Goal: Information Seeking & Learning: Learn about a topic

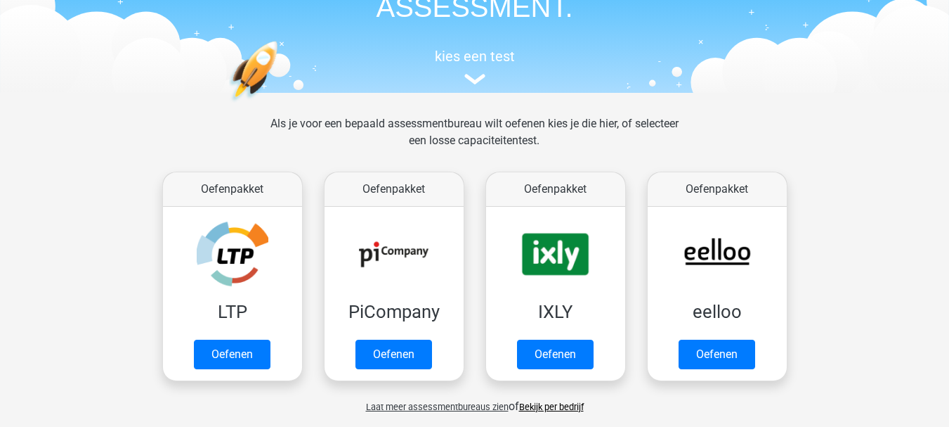
scroll to position [141, 0]
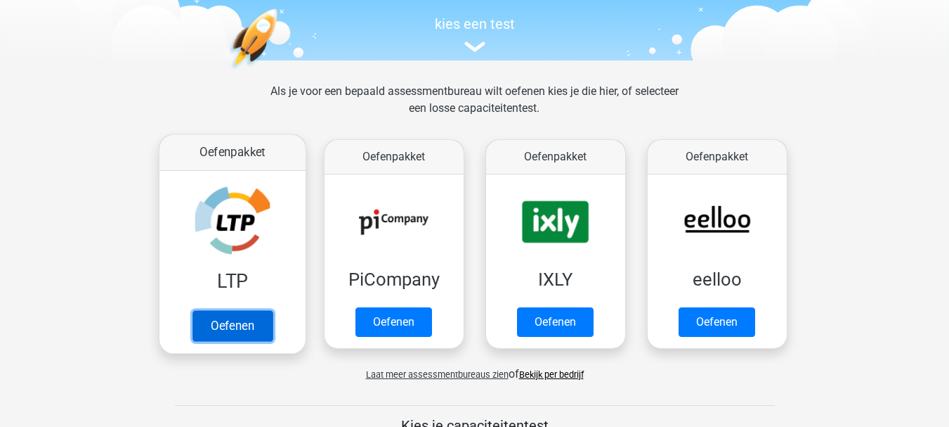
click at [251, 325] on link "Oefenen" at bounding box center [232, 325] width 80 height 31
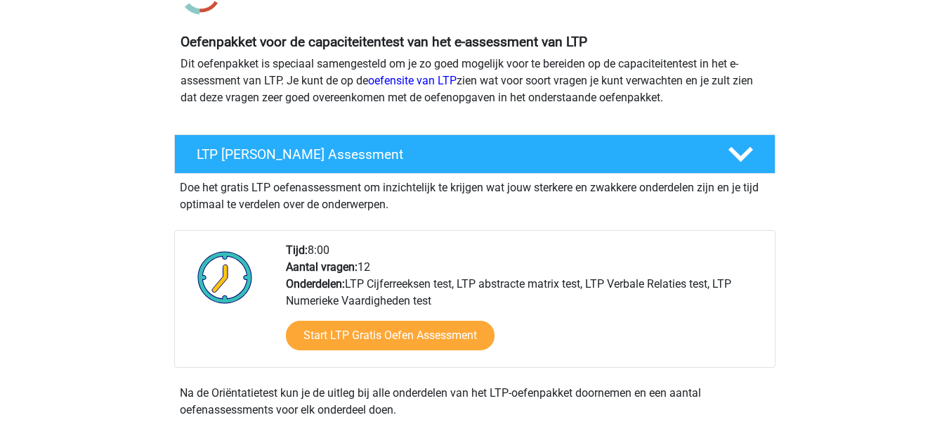
scroll to position [141, 0]
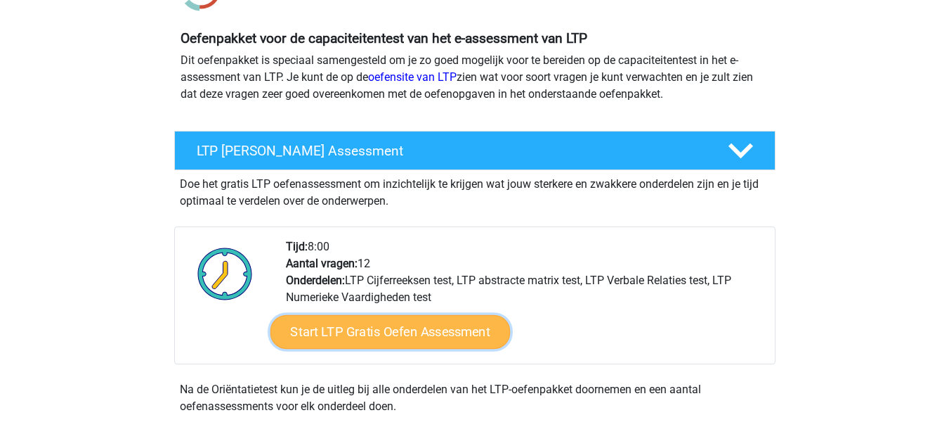
click at [408, 325] on link "Start LTP Gratis Oefen Assessment" at bounding box center [390, 332] width 240 height 34
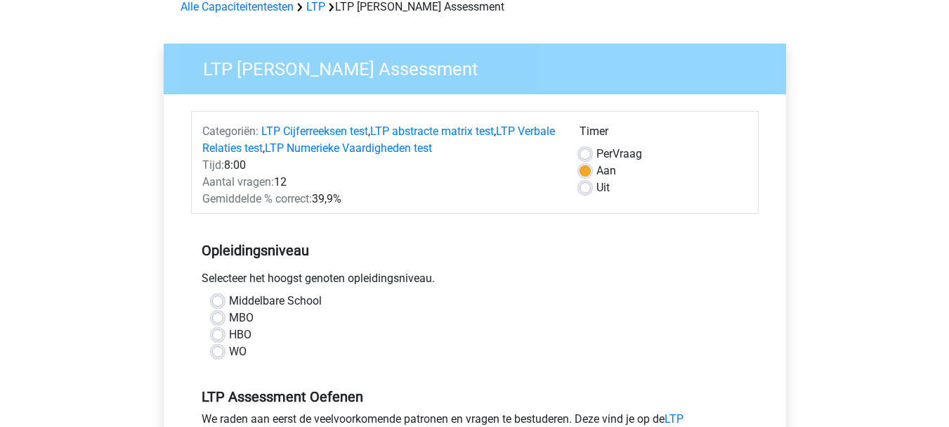
scroll to position [141, 0]
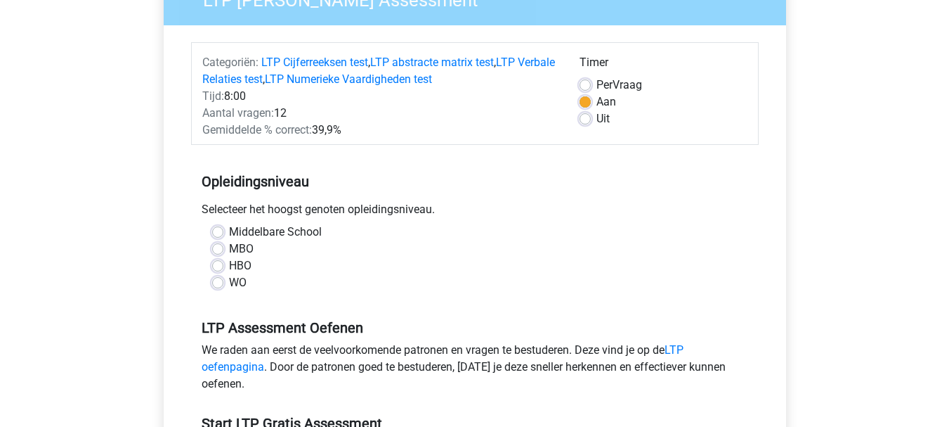
click at [229, 227] on label "Middelbare School" at bounding box center [275, 231] width 93 height 17
click at [220, 227] on input "Middelbare School" at bounding box center [217, 230] width 11 height 14
radio input "true"
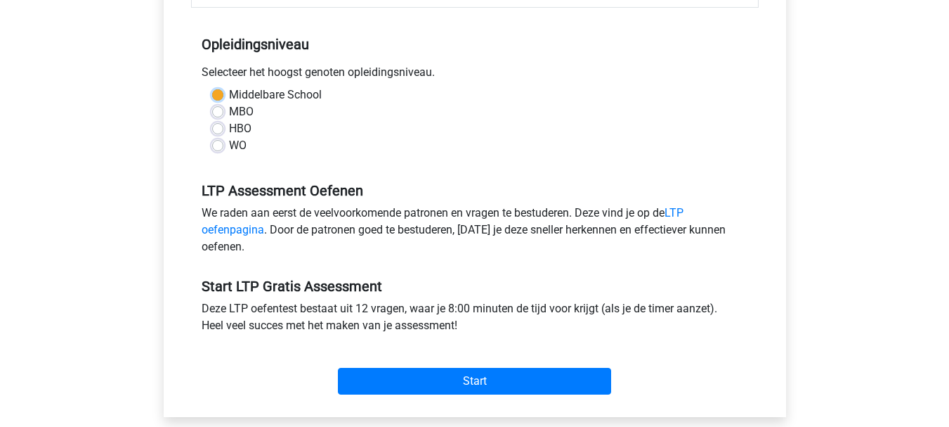
scroll to position [281, 0]
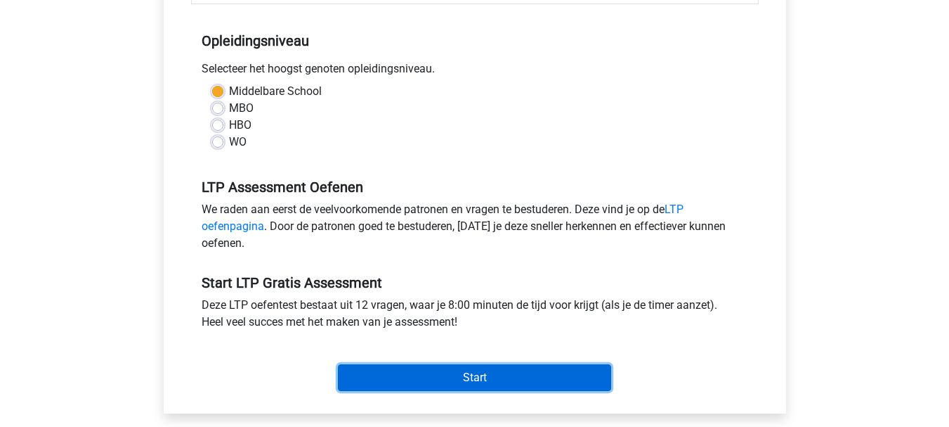
click at [420, 373] on input "Start" at bounding box center [474, 377] width 273 height 27
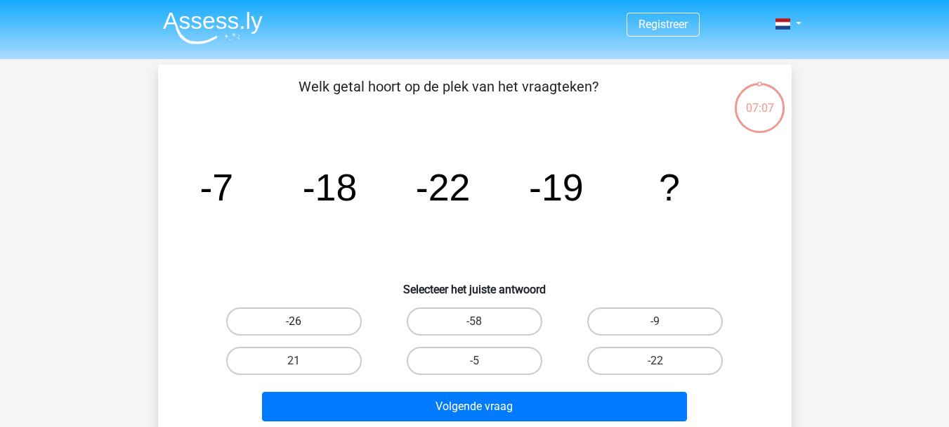
click at [329, 320] on label "-26" at bounding box center [294, 321] width 136 height 28
click at [303, 321] on input "-26" at bounding box center [298, 325] width 9 height 9
radio input "true"
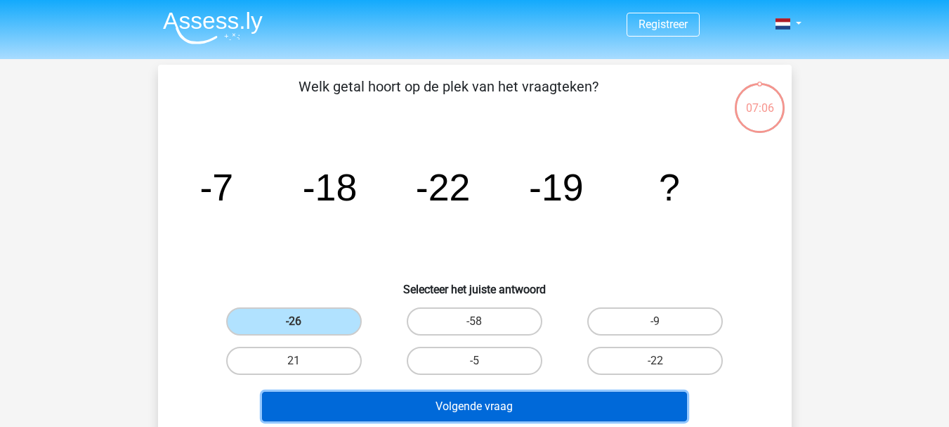
click at [482, 403] on button "Volgende vraag" at bounding box center [474, 406] width 425 height 30
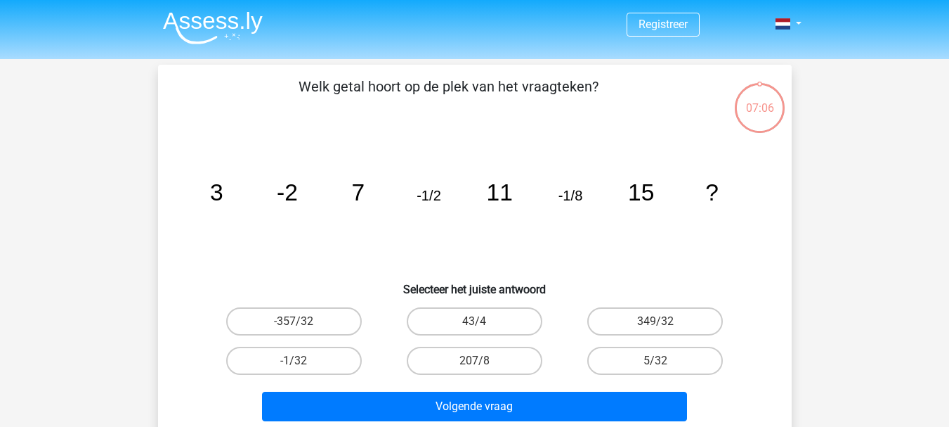
scroll to position [65, 0]
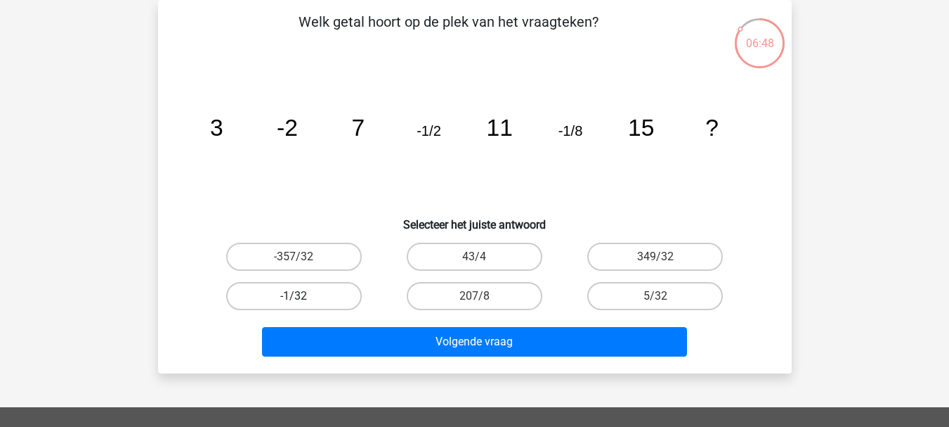
click at [341, 290] on label "-1/32" at bounding box center [294, 296] width 136 height 28
click at [303, 296] on input "-1/32" at bounding box center [298, 300] width 9 height 9
radio input "true"
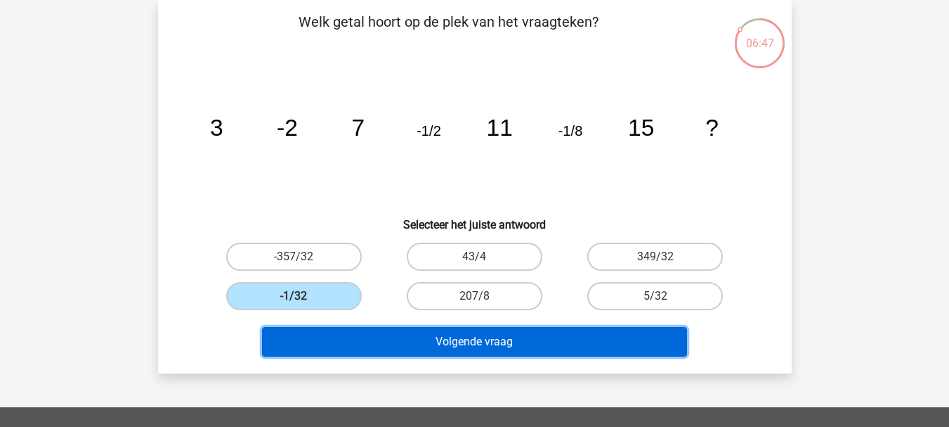
click at [439, 333] on button "Volgende vraag" at bounding box center [474, 342] width 425 height 30
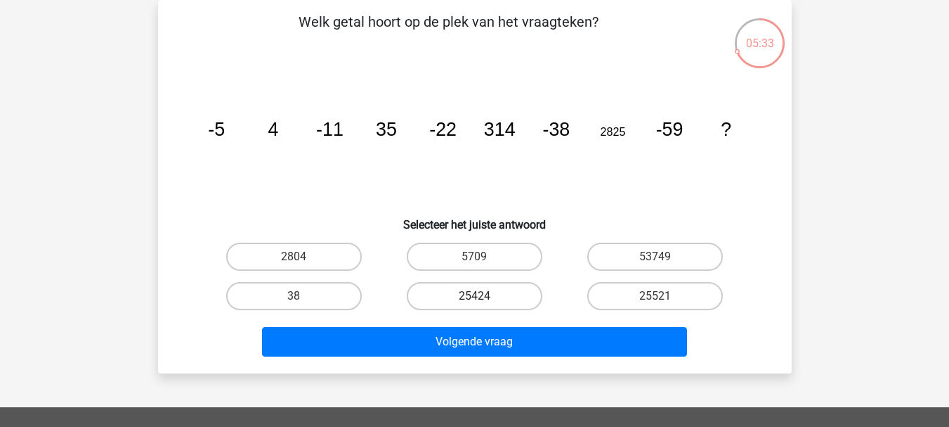
click at [502, 296] on label "25424" at bounding box center [475, 296] width 136 height 28
click at [483, 296] on input "25424" at bounding box center [478, 300] width 9 height 9
radio input "true"
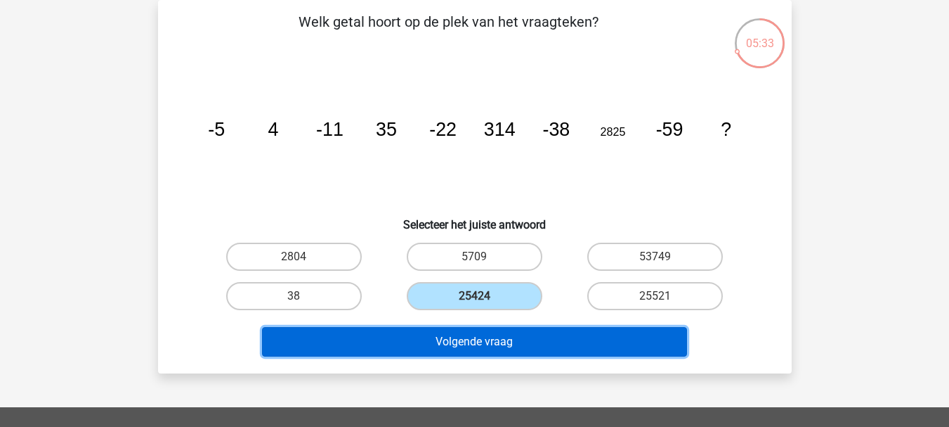
click at [506, 334] on button "Volgende vraag" at bounding box center [474, 342] width 425 height 30
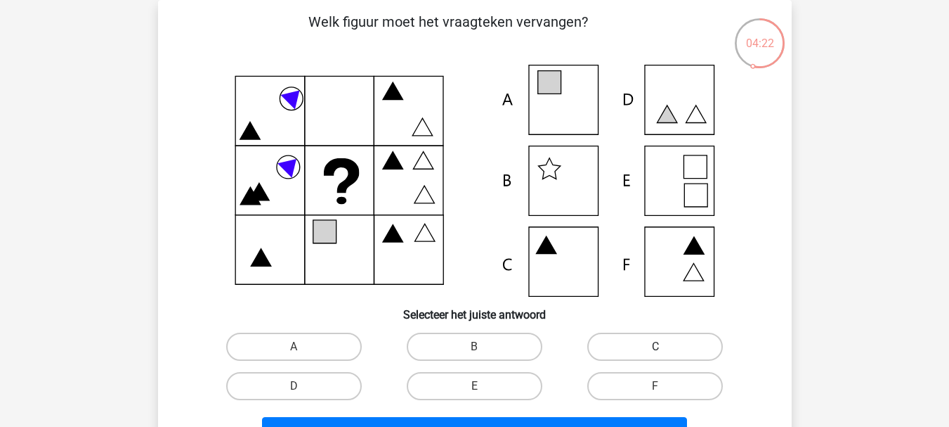
click at [647, 337] on label "C" at bounding box center [655, 346] width 136 height 28
click at [656, 346] on input "C" at bounding box center [660, 350] width 9 height 9
radio input "true"
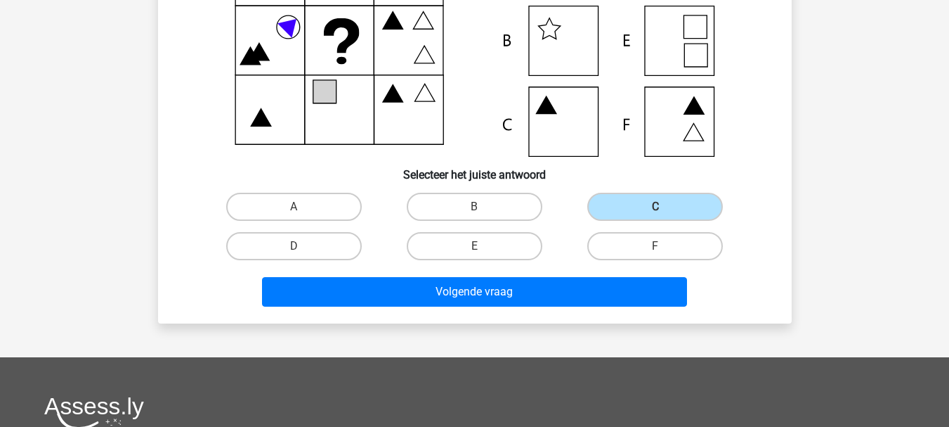
scroll to position [205, 0]
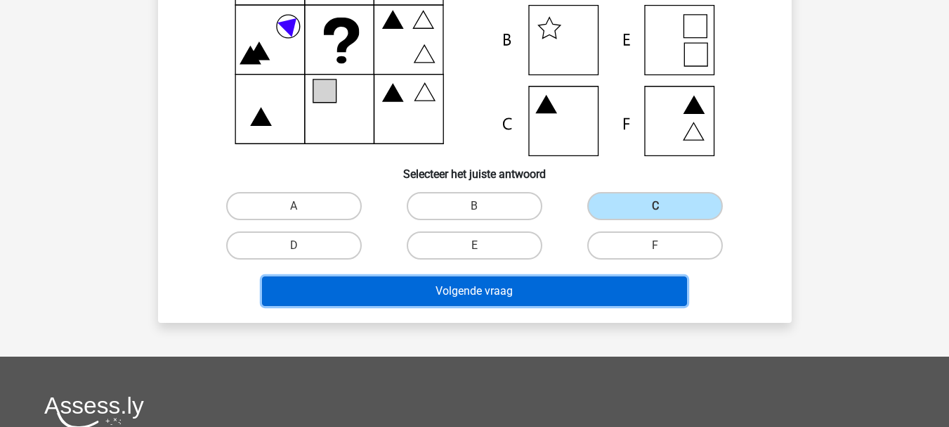
click at [493, 294] on button "Volgende vraag" at bounding box center [474, 291] width 425 height 30
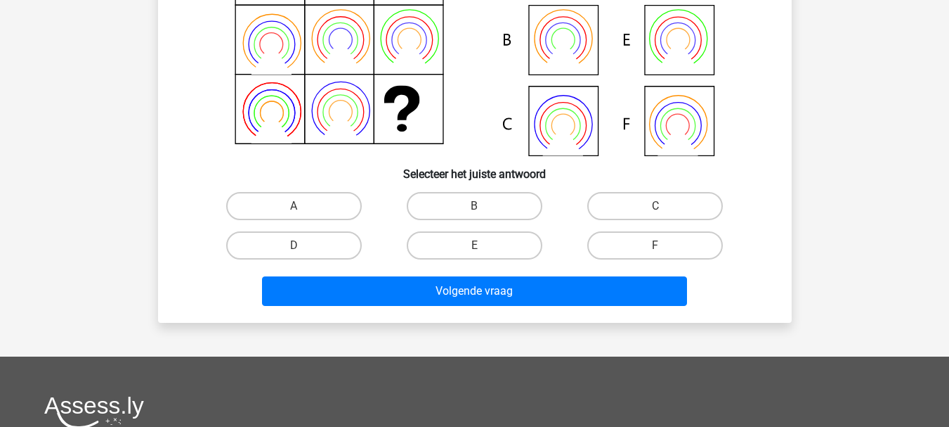
scroll to position [65, 0]
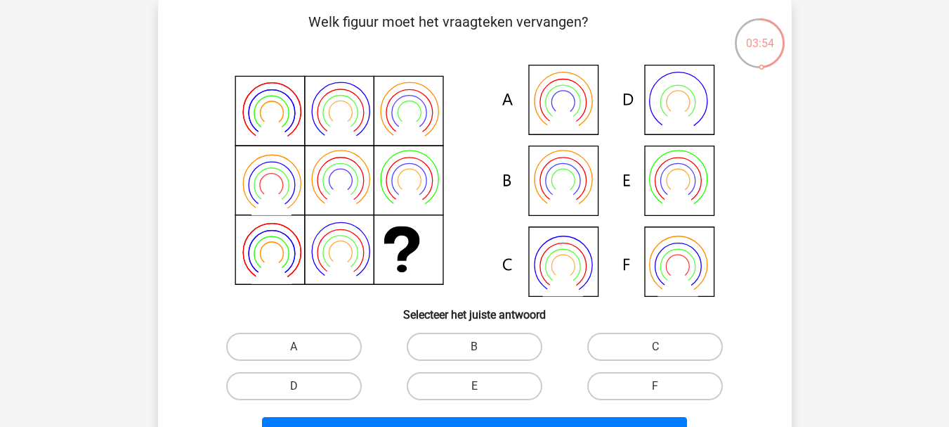
click at [457, 330] on div "B" at bounding box center [474, 346] width 181 height 39
click at [461, 342] on label "B" at bounding box center [475, 346] width 136 height 28
click at [474, 346] on input "B" at bounding box center [478, 350] width 9 height 9
radio input "true"
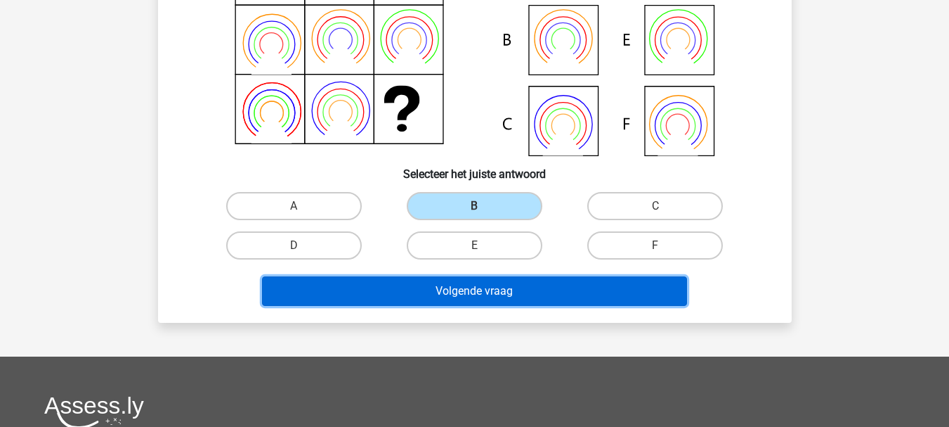
click at [468, 277] on button "Volgende vraag" at bounding box center [474, 291] width 425 height 30
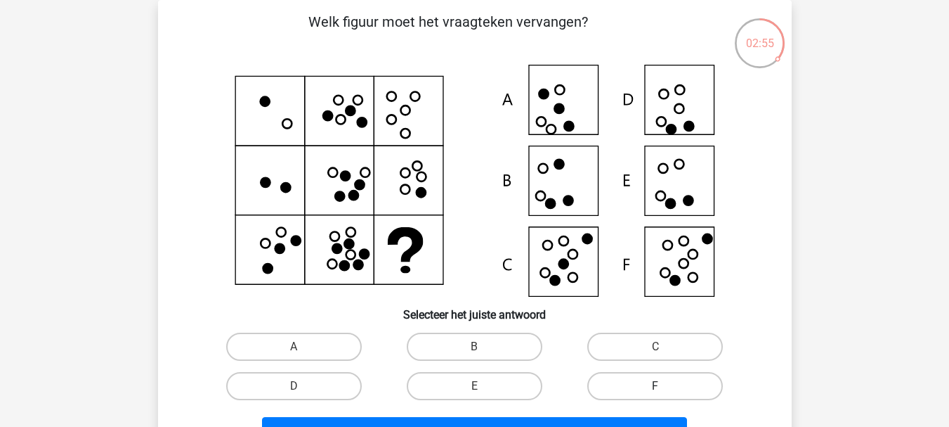
click at [625, 382] on label "F" at bounding box center [655, 386] width 136 height 28
click at [656, 386] on input "F" at bounding box center [660, 390] width 9 height 9
radio input "true"
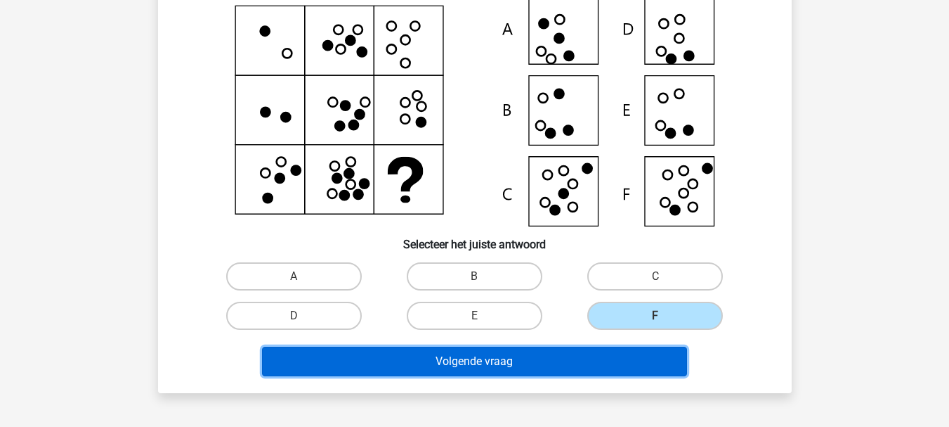
click at [602, 359] on button "Volgende vraag" at bounding box center [474, 361] width 425 height 30
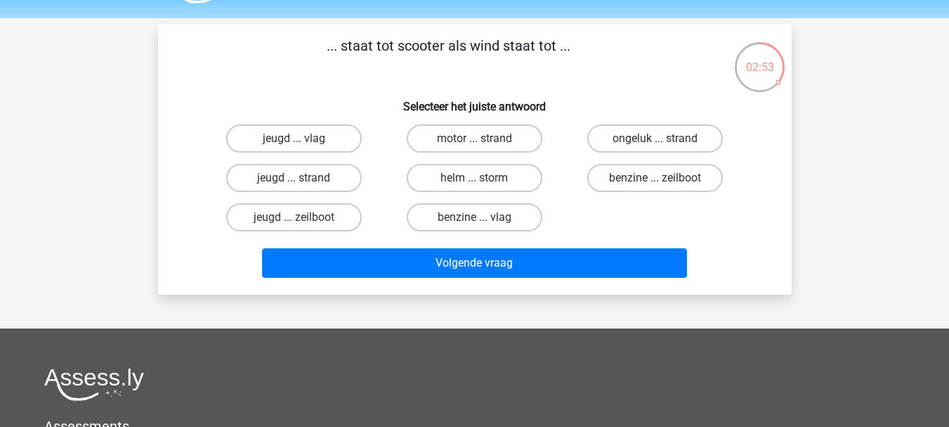
scroll to position [0, 0]
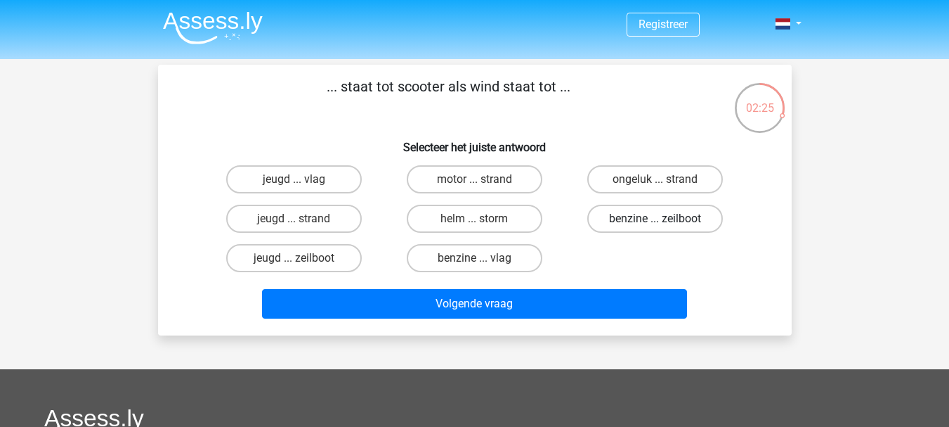
click at [658, 229] on label "benzine ... zeilboot" at bounding box center [655, 218] width 136 height 28
click at [658, 228] on input "benzine ... zeilboot" at bounding box center [660, 223] width 9 height 9
radio input "true"
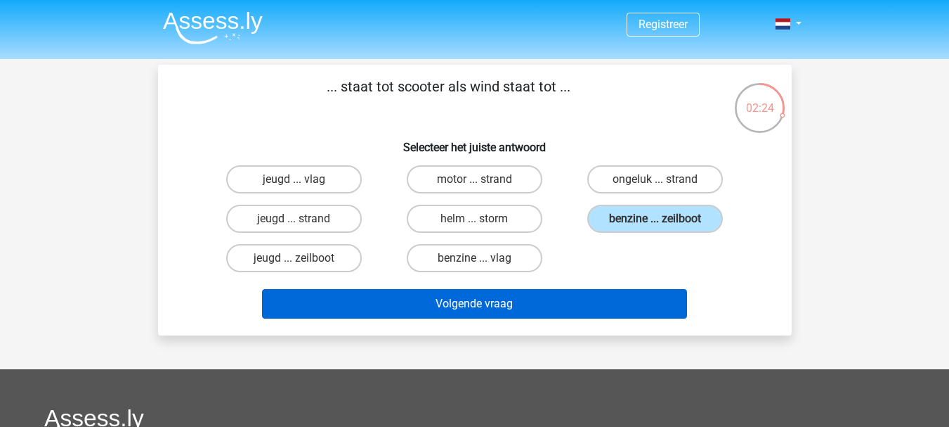
click at [590, 289] on div "Volgende vraag" at bounding box center [475, 301] width 589 height 46
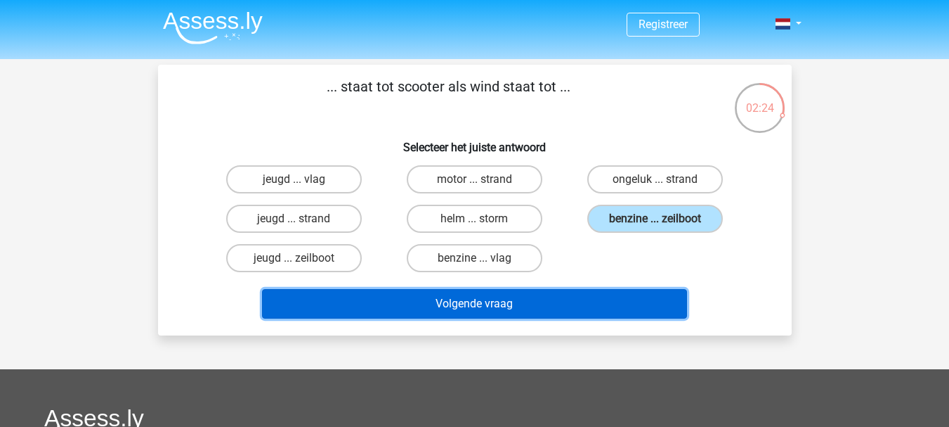
click at [591, 292] on button "Volgende vraag" at bounding box center [474, 304] width 425 height 30
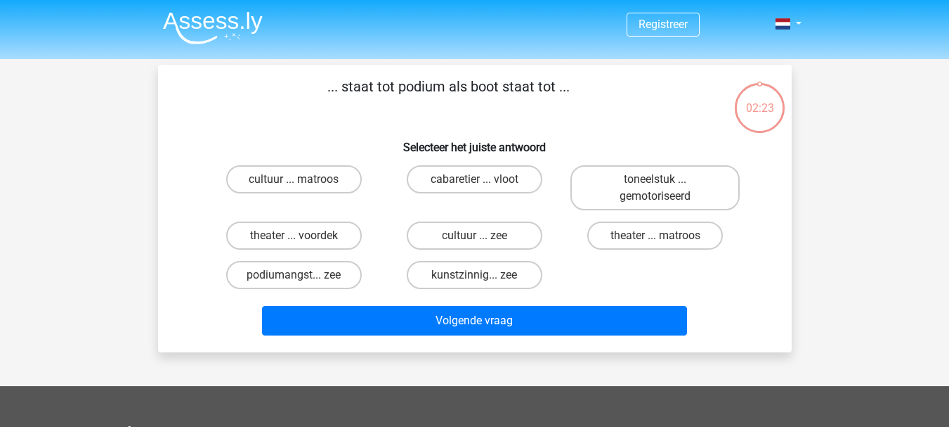
scroll to position [65, 0]
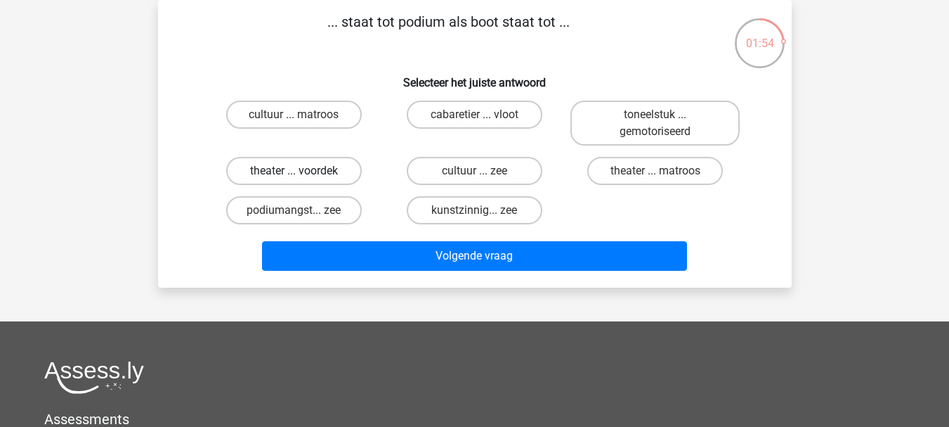
click at [354, 169] on label "theater ... voordek" at bounding box center [294, 171] width 136 height 28
click at [303, 171] on input "theater ... voordek" at bounding box center [298, 175] width 9 height 9
radio input "true"
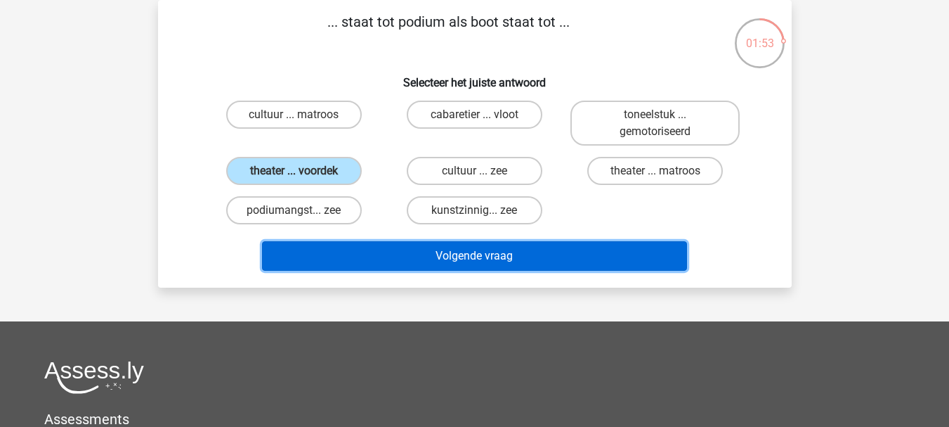
click at [470, 245] on button "Volgende vraag" at bounding box center [474, 256] width 425 height 30
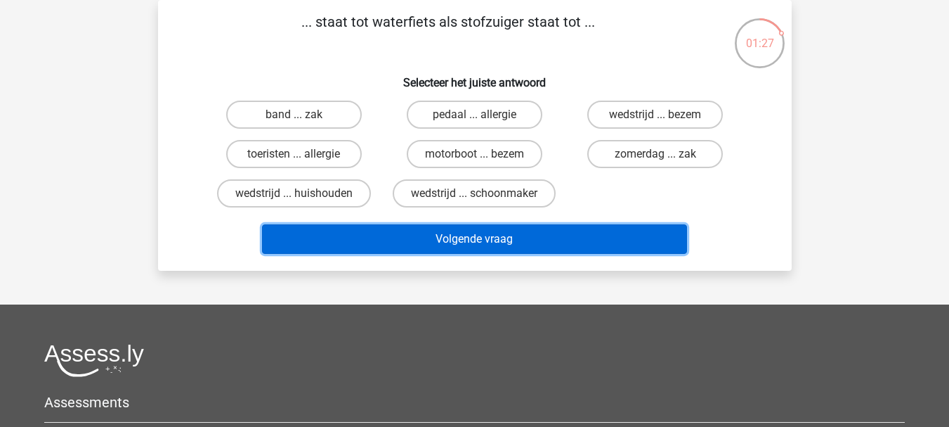
click at [475, 243] on button "Volgende vraag" at bounding box center [474, 239] width 425 height 30
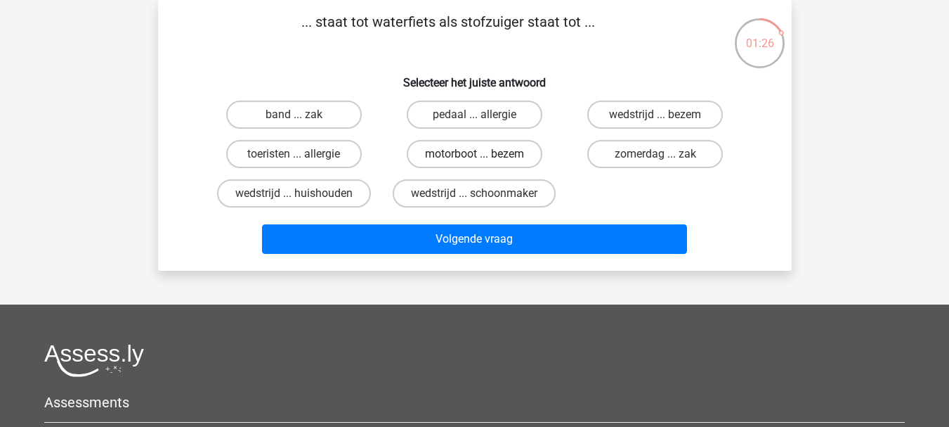
click at [455, 156] on label "motorboot ... bezem" at bounding box center [475, 154] width 136 height 28
click at [474, 156] on input "motorboot ... bezem" at bounding box center [478, 158] width 9 height 9
radio input "true"
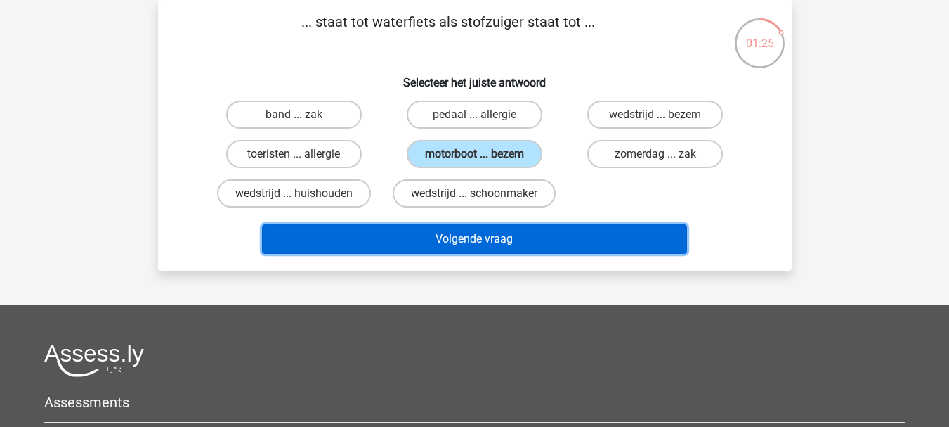
click at [460, 241] on button "Volgende vraag" at bounding box center [474, 239] width 425 height 30
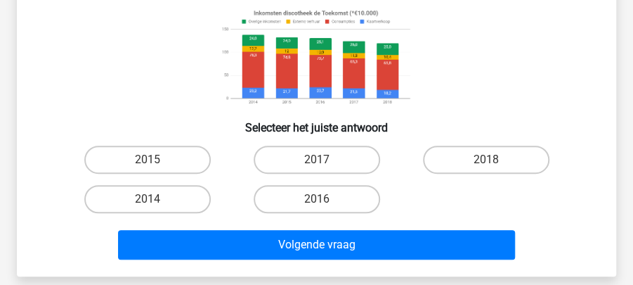
scroll to position [205, 0]
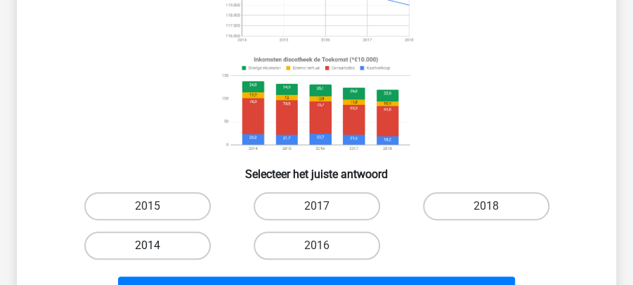
click at [169, 252] on label "2014" at bounding box center [147, 245] width 126 height 28
click at [157, 252] on input "2014" at bounding box center [152, 249] width 9 height 9
radio input "true"
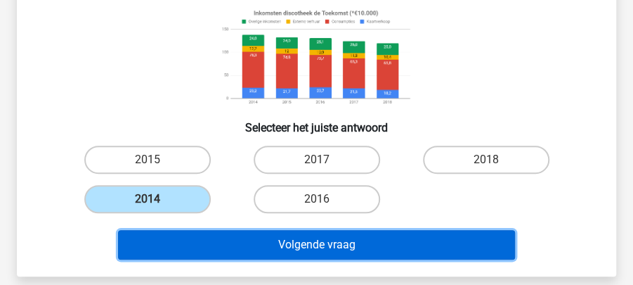
click at [229, 233] on button "Volgende vraag" at bounding box center [317, 245] width 398 height 30
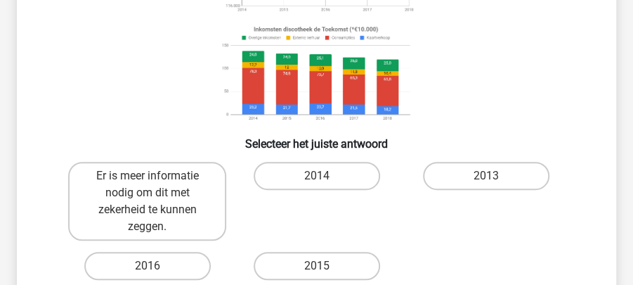
scroll to position [252, 0]
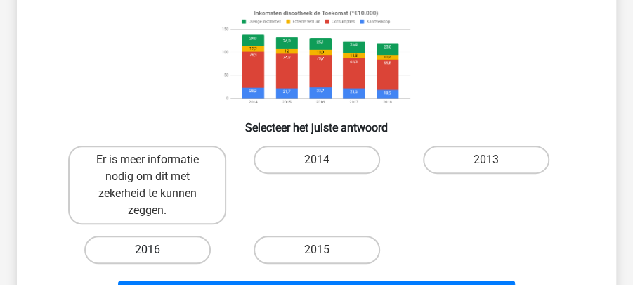
click at [180, 247] on label "2016" at bounding box center [147, 249] width 126 height 28
click at [157, 249] on input "2016" at bounding box center [152, 253] width 9 height 9
radio input "true"
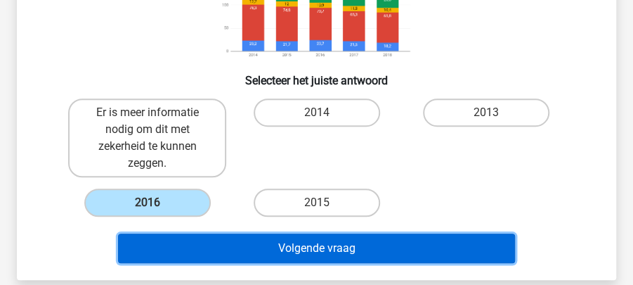
click at [239, 242] on button "Volgende vraag" at bounding box center [317, 248] width 398 height 30
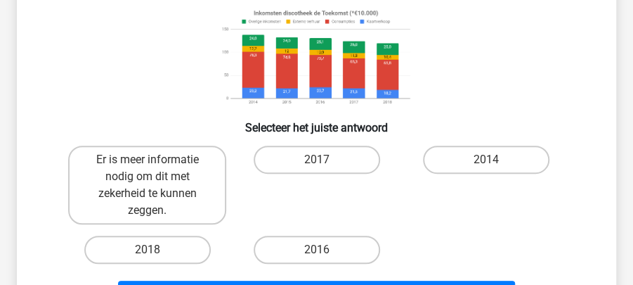
scroll to position [299, 0]
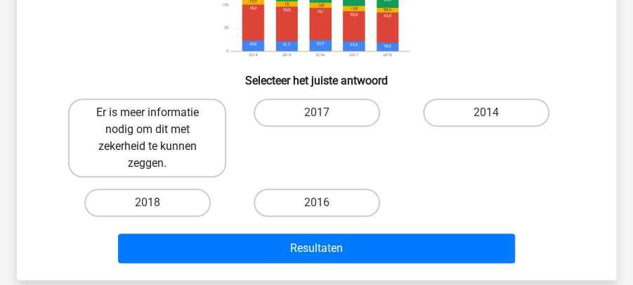
click at [174, 157] on label "Er is meer informatie nodig om dit met zekerheid te kunnen zeggen." at bounding box center [147, 137] width 158 height 79
click at [157, 122] on input "Er is meer informatie nodig om dit met zekerheid te kunnen zeggen." at bounding box center [152, 116] width 9 height 9
radio input "true"
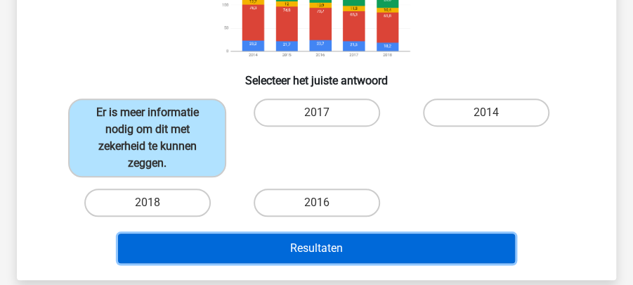
click at [238, 252] on button "Resultaten" at bounding box center [317, 248] width 398 height 30
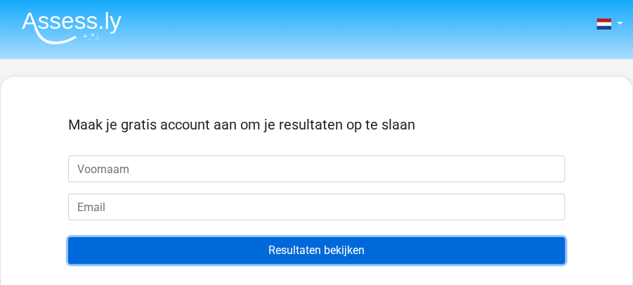
click at [298, 249] on input "Resultaten bekijken" at bounding box center [316, 250] width 497 height 27
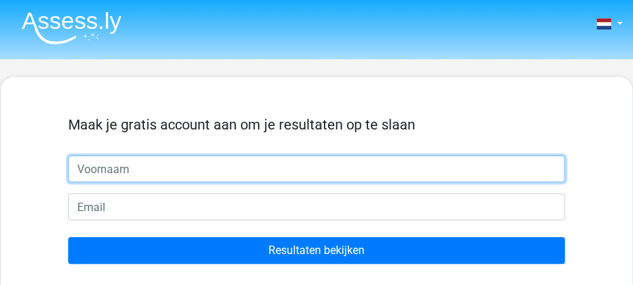
click at [140, 169] on input "text" at bounding box center [316, 168] width 497 height 27
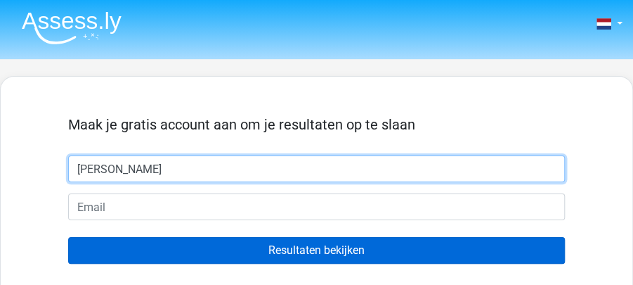
type input "[PERSON_NAME]"
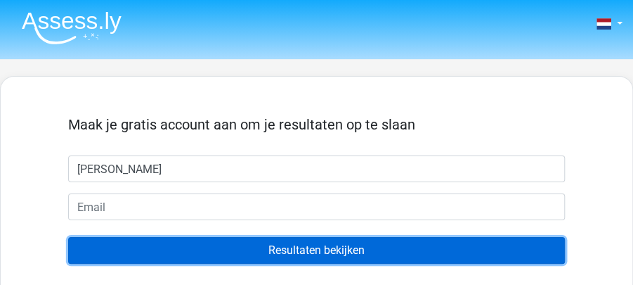
click at [262, 245] on input "Resultaten bekijken" at bounding box center [316, 250] width 497 height 27
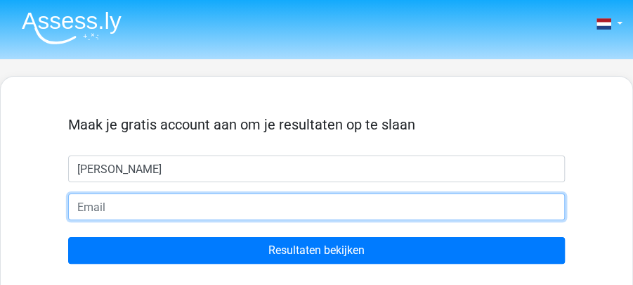
click at [200, 211] on input "email" at bounding box center [316, 206] width 497 height 27
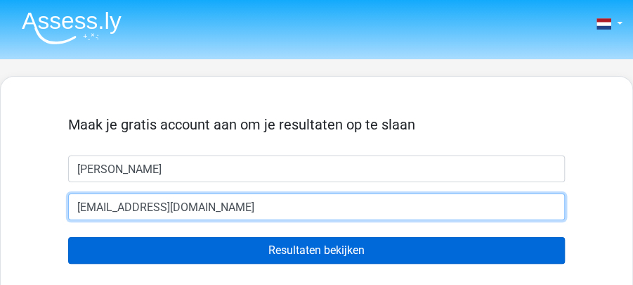
type input "[EMAIL_ADDRESS][DOMAIN_NAME]"
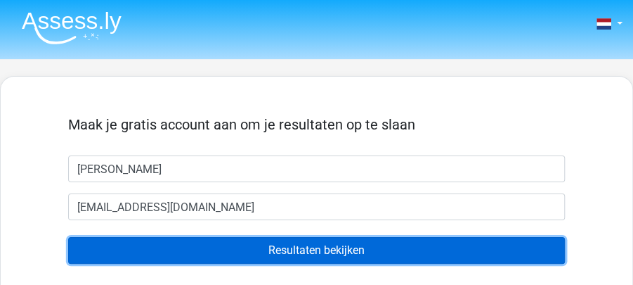
click at [280, 249] on input "Resultaten bekijken" at bounding box center [316, 250] width 497 height 27
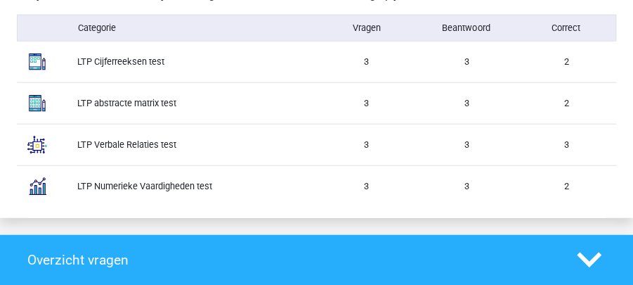
scroll to position [1218, 0]
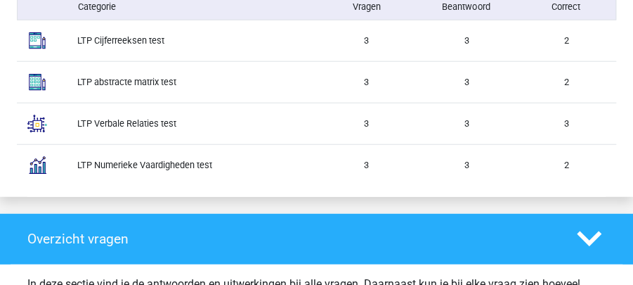
click at [331, 84] on div "3" at bounding box center [367, 81] width 100 height 13
click at [145, 75] on div "LTP abstracte matrix test" at bounding box center [191, 81] width 249 height 13
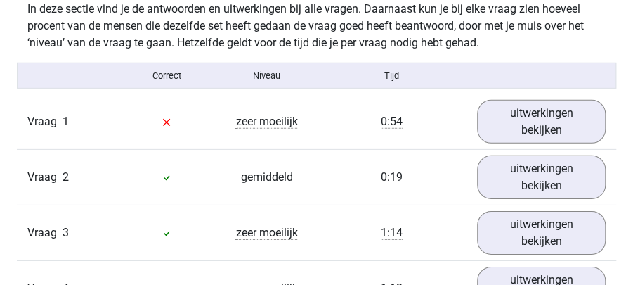
scroll to position [1499, 0]
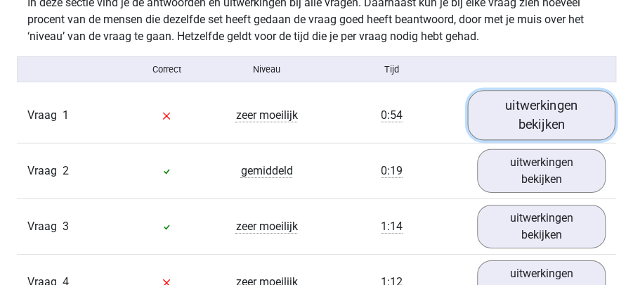
click at [529, 124] on link "uitwerkingen bekijken" at bounding box center [541, 115] width 148 height 50
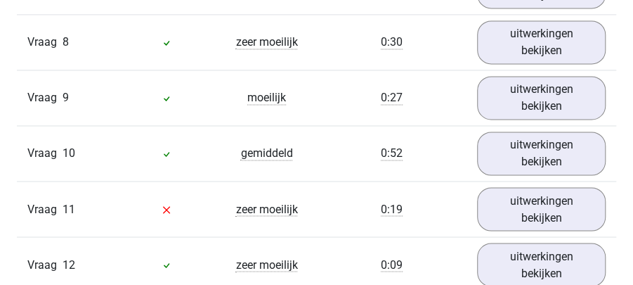
scroll to position [2670, 0]
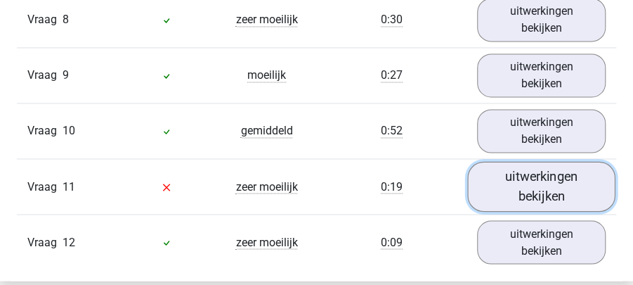
click at [500, 183] on link "uitwerkingen bekijken" at bounding box center [541, 186] width 148 height 50
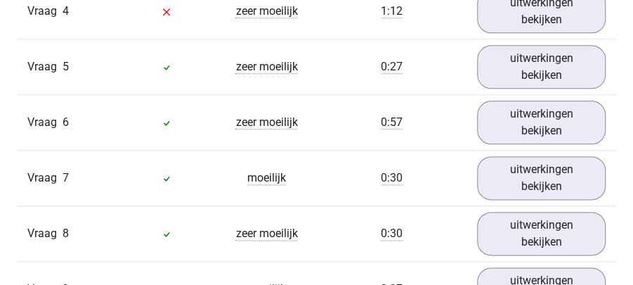
scroll to position [2436, 0]
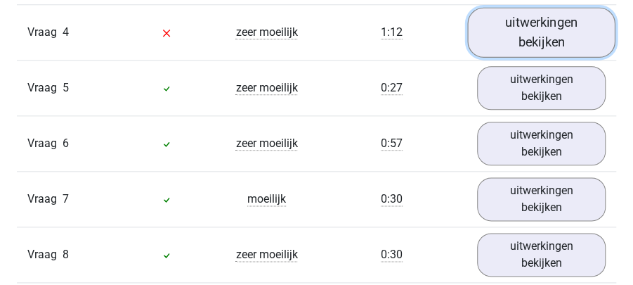
click at [520, 43] on link "uitwerkingen bekijken" at bounding box center [541, 32] width 148 height 50
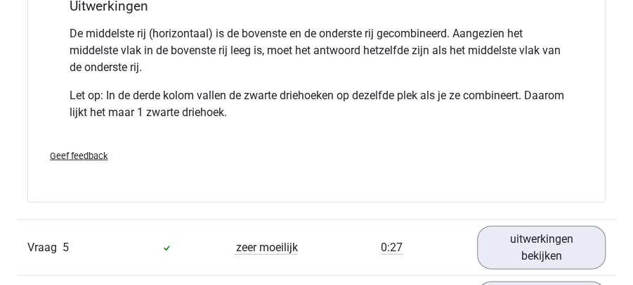
scroll to position [2951, 0]
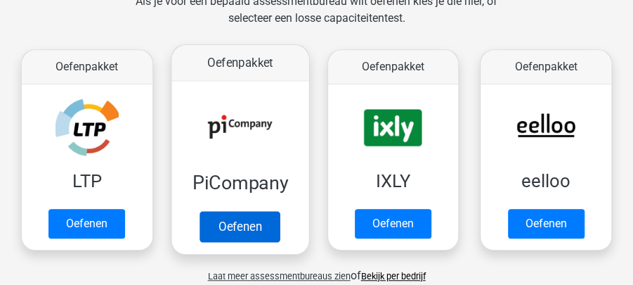
scroll to position [281, 0]
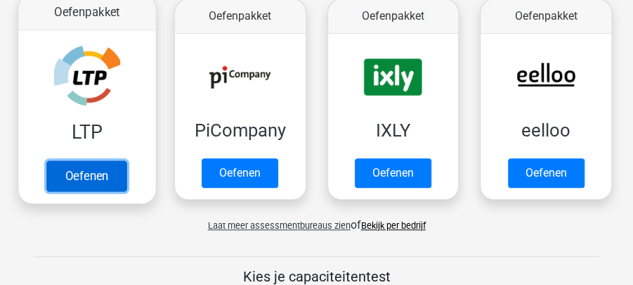
click at [90, 178] on link "Oefenen" at bounding box center [87, 176] width 80 height 31
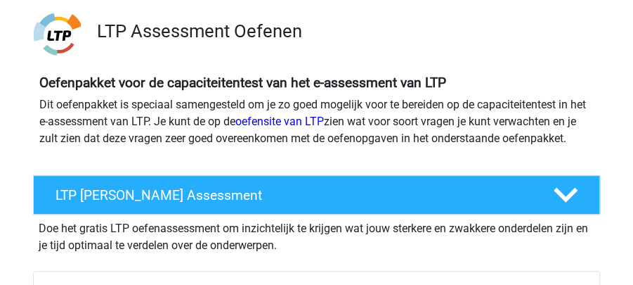
scroll to position [281, 0]
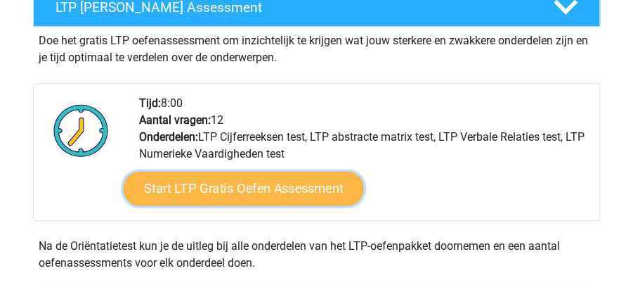
click at [264, 188] on link "Start LTP Gratis Oefen Assessment" at bounding box center [244, 188] width 240 height 34
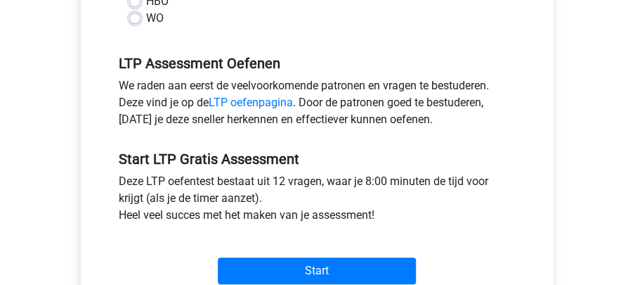
scroll to position [468, 0]
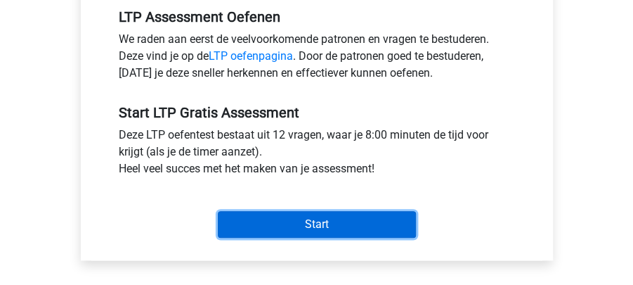
click at [344, 222] on input "Start" at bounding box center [317, 224] width 198 height 27
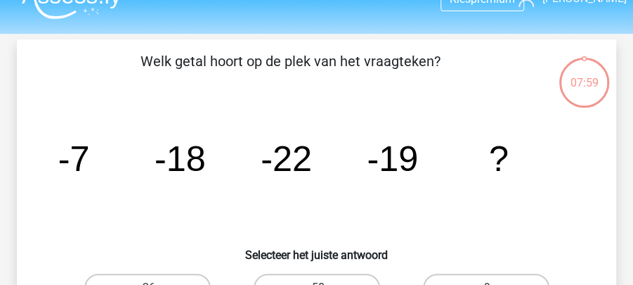
scroll to position [46, 0]
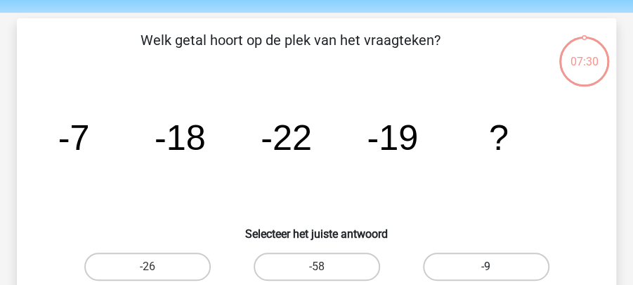
click at [445, 262] on label "-9" at bounding box center [486, 266] width 126 height 28
click at [486, 266] on input "-9" at bounding box center [490, 270] width 9 height 9
radio input "true"
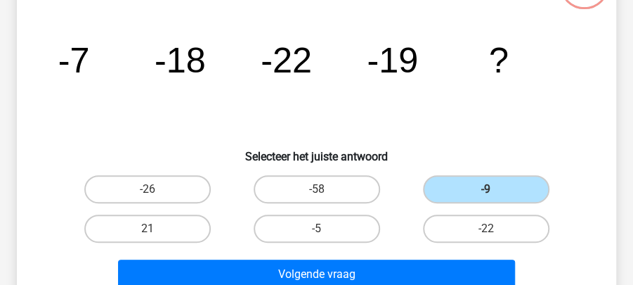
scroll to position [141, 0]
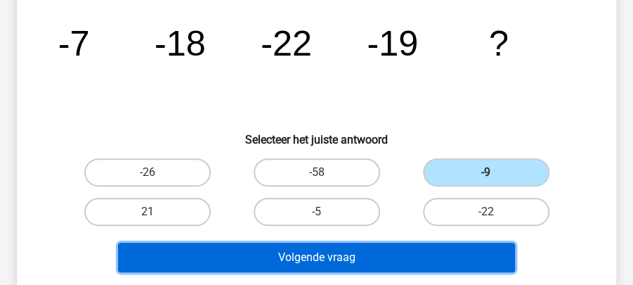
click at [390, 257] on button "Volgende vraag" at bounding box center [317, 257] width 398 height 30
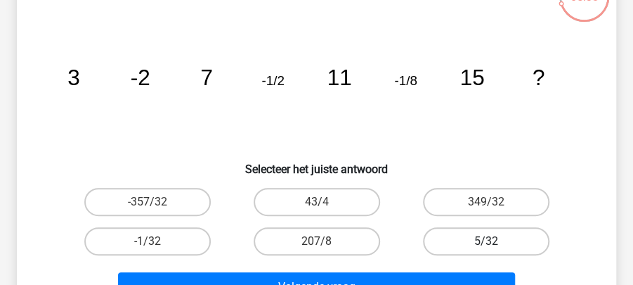
scroll to position [158, 0]
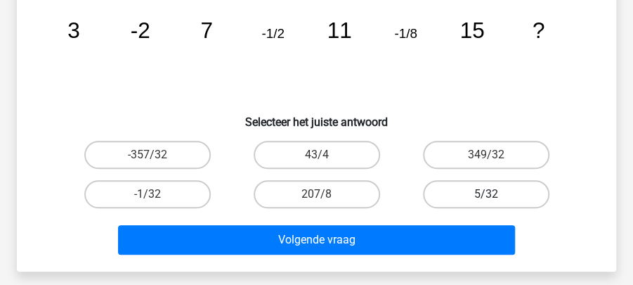
click at [441, 190] on label "5/32" at bounding box center [486, 194] width 126 height 28
click at [486, 194] on input "5/32" at bounding box center [490, 198] width 9 height 9
radio input "true"
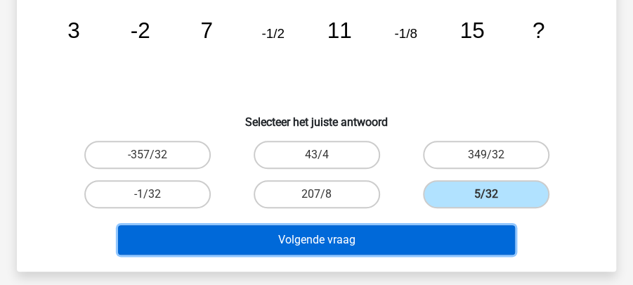
click at [441, 240] on button "Volgende vraag" at bounding box center [317, 240] width 398 height 30
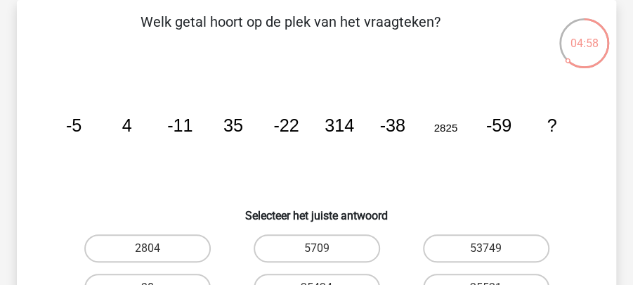
scroll to position [111, 0]
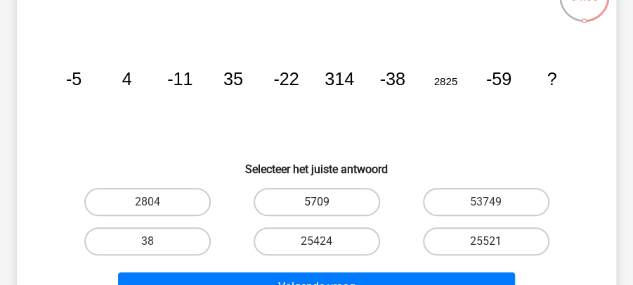
click at [357, 198] on label "5709" at bounding box center [317, 202] width 126 height 28
click at [326, 202] on input "5709" at bounding box center [321, 206] width 9 height 9
radio input "true"
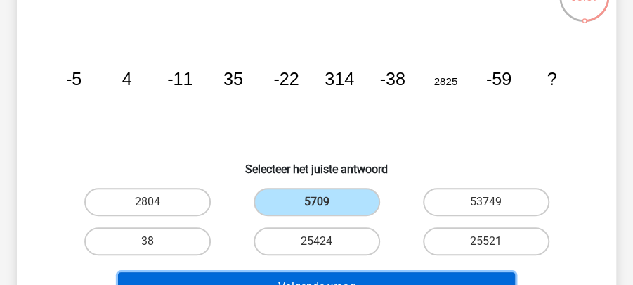
click at [408, 275] on button "Volgende vraag" at bounding box center [317, 287] width 398 height 30
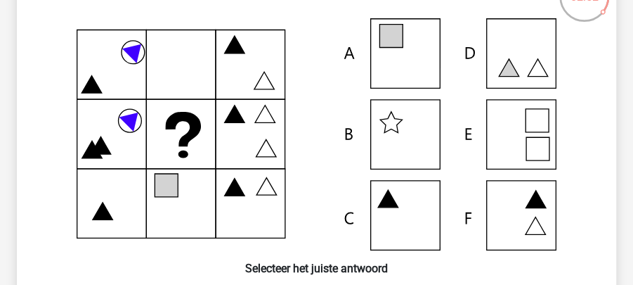
click at [422, 52] on icon at bounding box center [317, 134] width 532 height 232
click at [413, 70] on icon at bounding box center [317, 134] width 532 height 232
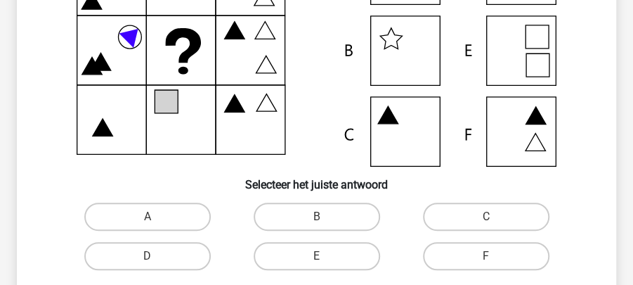
scroll to position [205, 0]
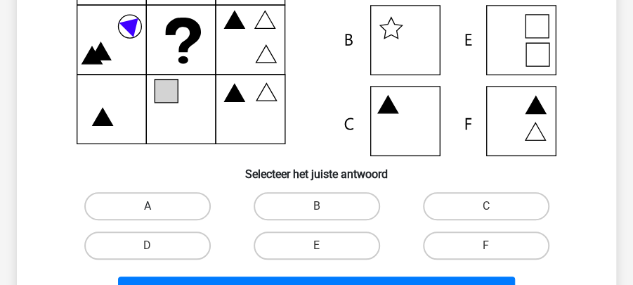
click at [192, 214] on label "A" at bounding box center [147, 206] width 126 height 28
click at [157, 214] on input "A" at bounding box center [152, 210] width 9 height 9
radio input "true"
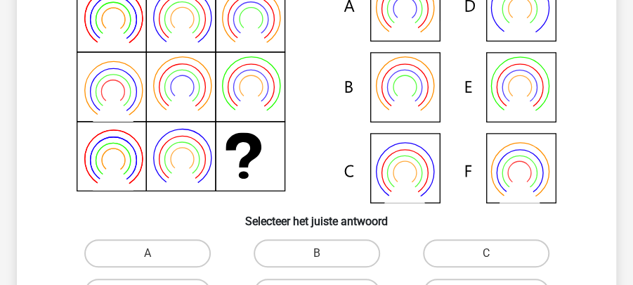
scroll to position [111, 0]
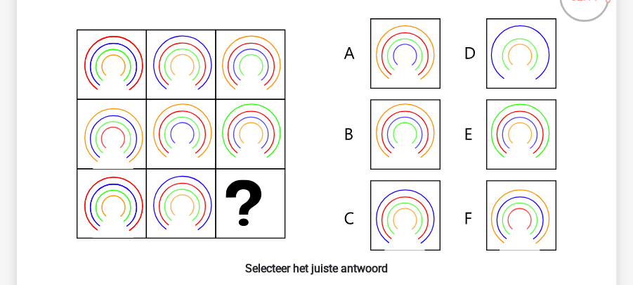
click at [401, 63] on icon at bounding box center [404, 69] width 40 height 32
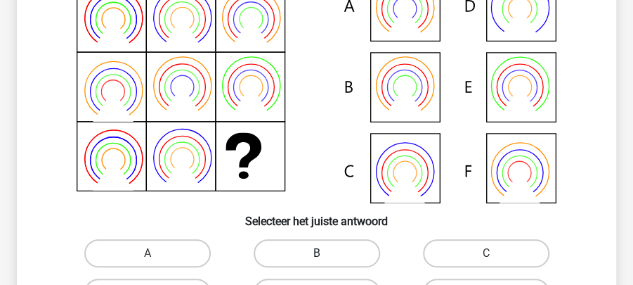
scroll to position [205, 0]
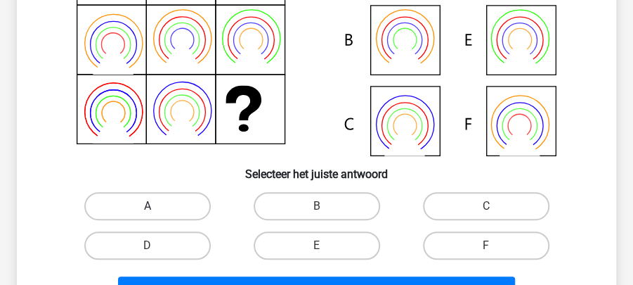
click at [167, 197] on label "A" at bounding box center [147, 206] width 126 height 28
click at [157, 206] on input "A" at bounding box center [152, 210] width 9 height 9
radio input "true"
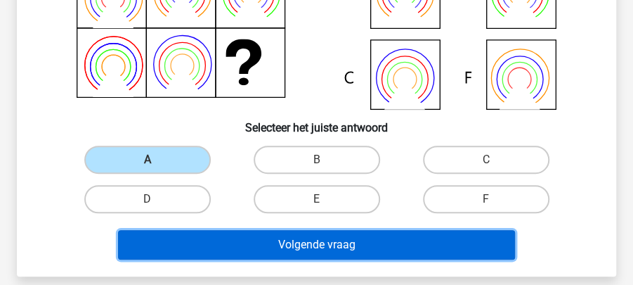
click at [346, 247] on button "Volgende vraag" at bounding box center [317, 245] width 398 height 30
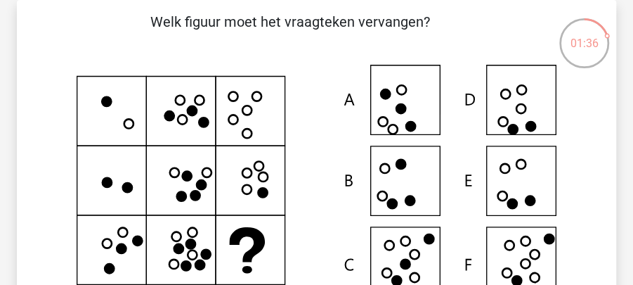
scroll to position [111, 0]
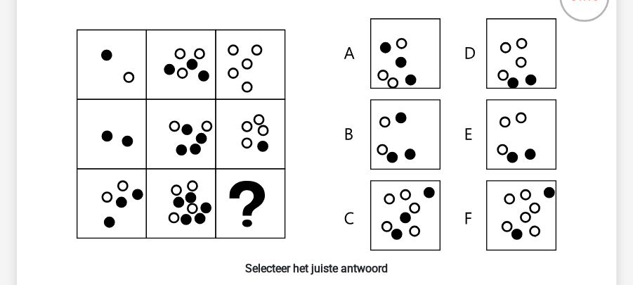
click at [529, 219] on icon at bounding box center [525, 216] width 9 height 9
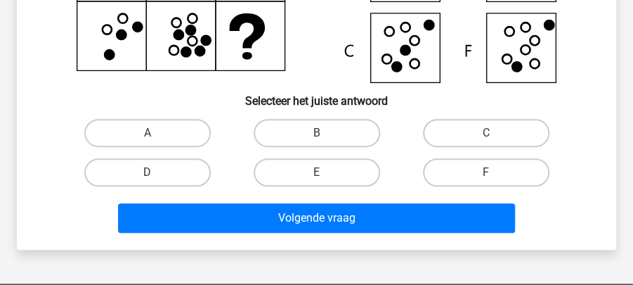
scroll to position [299, 0]
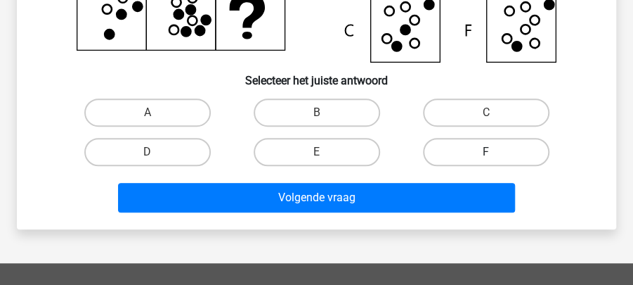
click at [433, 157] on label "F" at bounding box center [486, 152] width 126 height 28
click at [486, 157] on input "F" at bounding box center [490, 156] width 9 height 9
radio input "true"
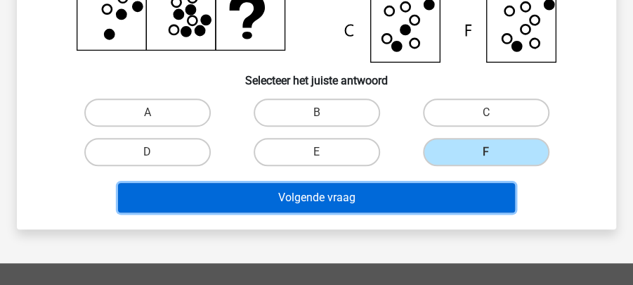
click at [445, 193] on button "Volgende vraag" at bounding box center [317, 198] width 398 height 30
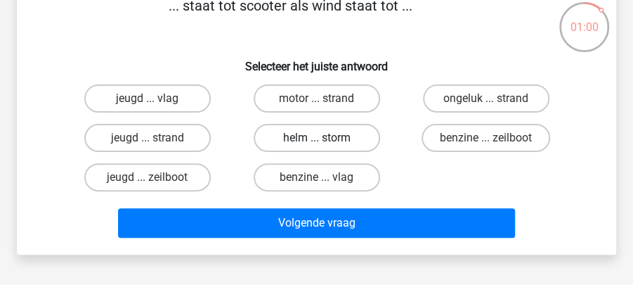
scroll to position [65, 0]
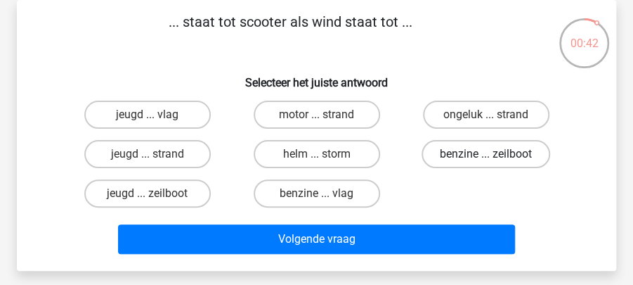
click at [475, 155] on label "benzine ... zeilboot" at bounding box center [486, 154] width 129 height 28
click at [486, 155] on input "benzine ... zeilboot" at bounding box center [490, 158] width 9 height 9
radio input "true"
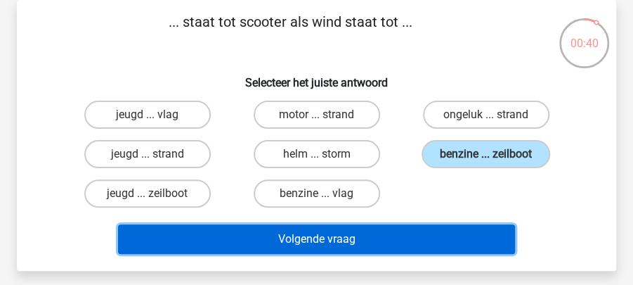
click at [379, 236] on button "Volgende vraag" at bounding box center [317, 239] width 398 height 30
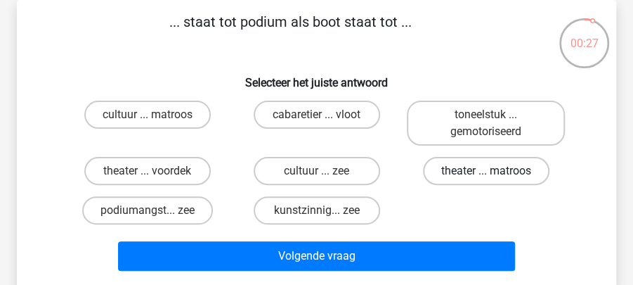
click at [462, 167] on label "theater ... matroos" at bounding box center [486, 171] width 126 height 28
click at [486, 171] on input "theater ... matroos" at bounding box center [490, 175] width 9 height 9
radio input "true"
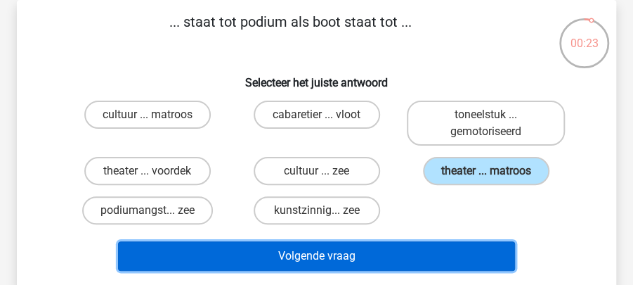
click at [398, 251] on button "Volgende vraag" at bounding box center [317, 256] width 398 height 30
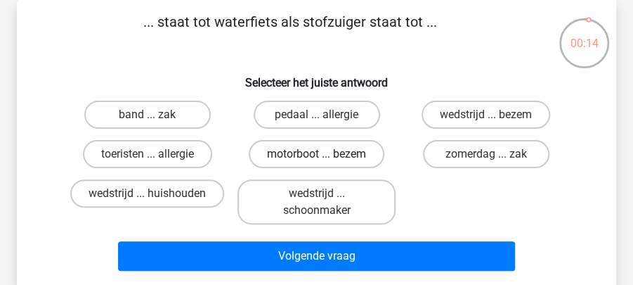
click at [327, 155] on label "motorboot ... bezem" at bounding box center [317, 154] width 136 height 28
click at [326, 155] on input "motorboot ... bezem" at bounding box center [321, 158] width 9 height 9
radio input "true"
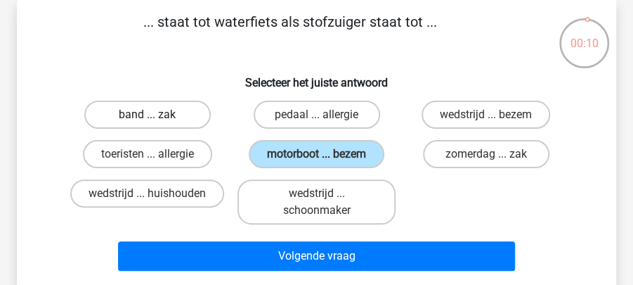
click at [181, 112] on label "band ... zak" at bounding box center [147, 114] width 126 height 28
click at [157, 115] on input "band ... zak" at bounding box center [152, 119] width 9 height 9
radio input "true"
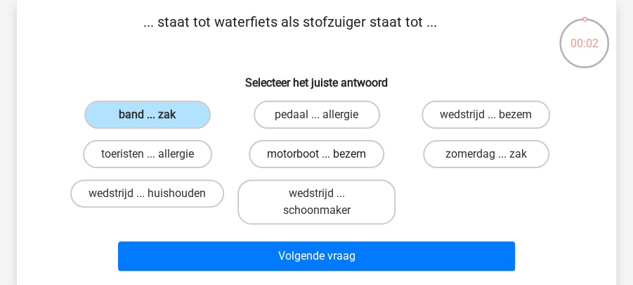
click at [343, 155] on label "motorboot ... bezem" at bounding box center [317, 154] width 136 height 28
click at [326, 155] on input "motorboot ... bezem" at bounding box center [321, 158] width 9 height 9
radio input "true"
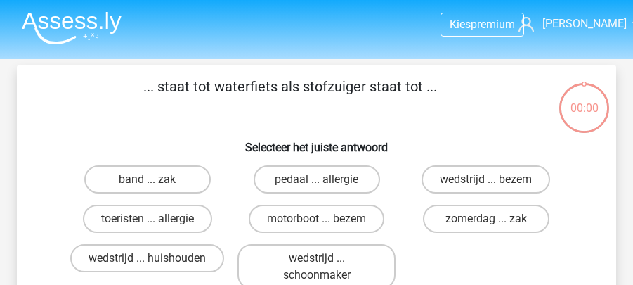
scroll to position [65, 0]
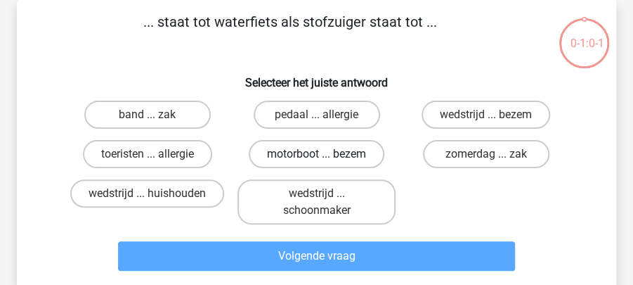
click at [356, 160] on label "motorboot ... bezem" at bounding box center [317, 154] width 136 height 28
click at [326, 160] on input "motorboot ... bezem" at bounding box center [321, 158] width 9 height 9
radio input "true"
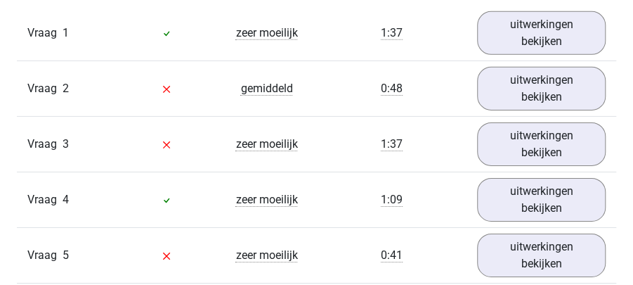
scroll to position [1546, 0]
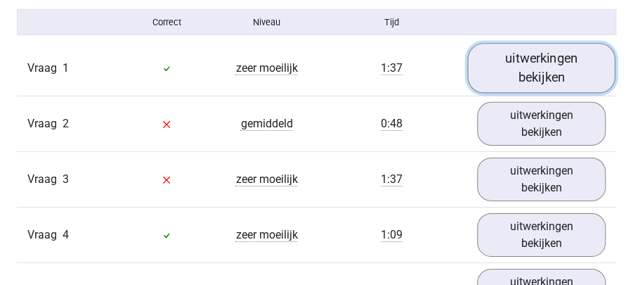
click at [507, 80] on link "uitwerkingen bekijken" at bounding box center [541, 68] width 148 height 50
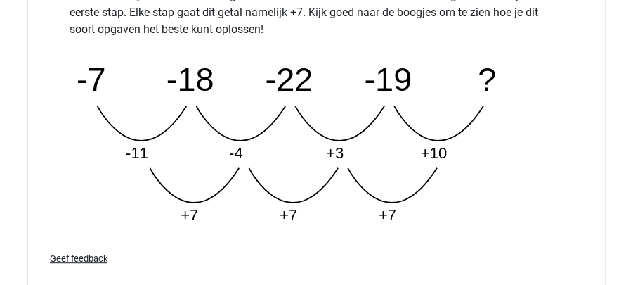
scroll to position [2014, 0]
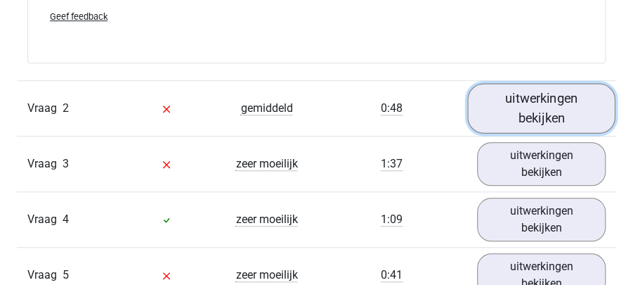
click at [592, 102] on link "uitwerkingen bekijken" at bounding box center [541, 108] width 148 height 50
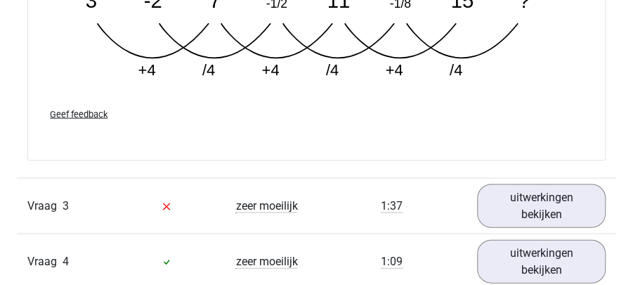
scroll to position [2951, 0]
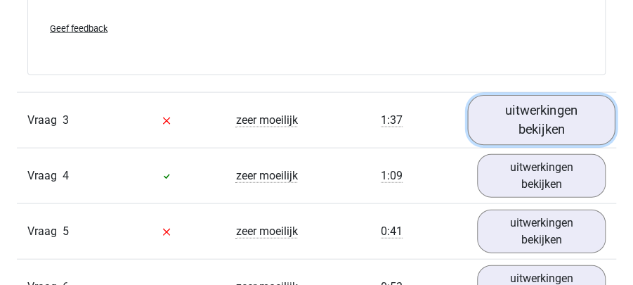
click at [506, 119] on link "uitwerkingen bekijken" at bounding box center [541, 120] width 148 height 50
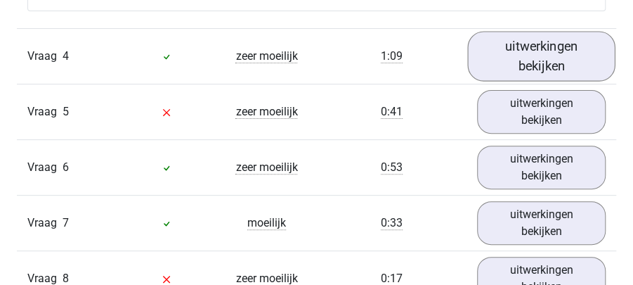
scroll to position [3888, 0]
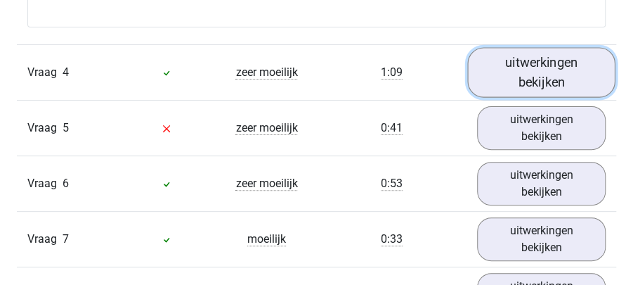
click at [582, 72] on link "uitwerkingen bekijken" at bounding box center [541, 72] width 148 height 50
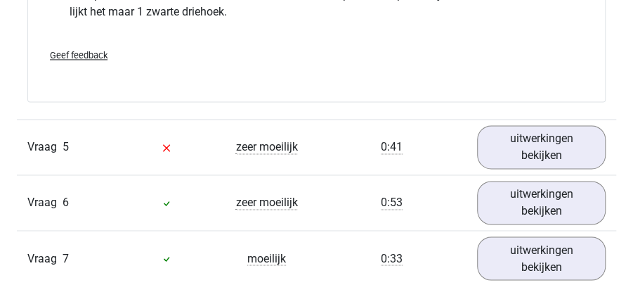
scroll to position [4544, 0]
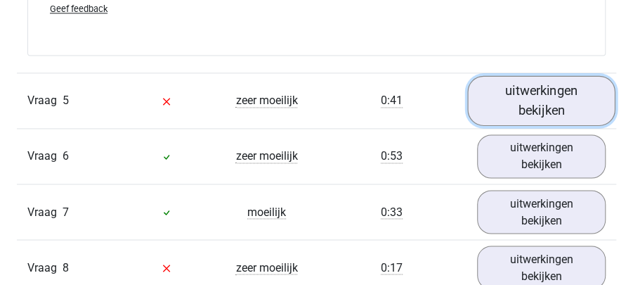
click at [541, 101] on link "uitwerkingen bekijken" at bounding box center [541, 100] width 148 height 50
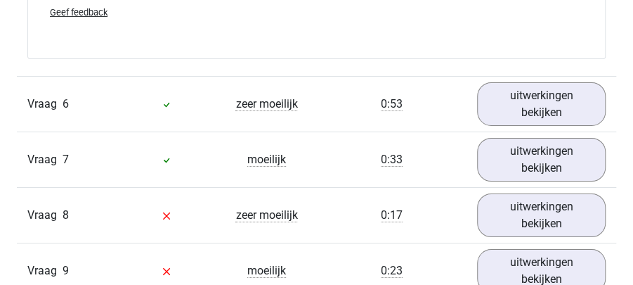
scroll to position [5528, 0]
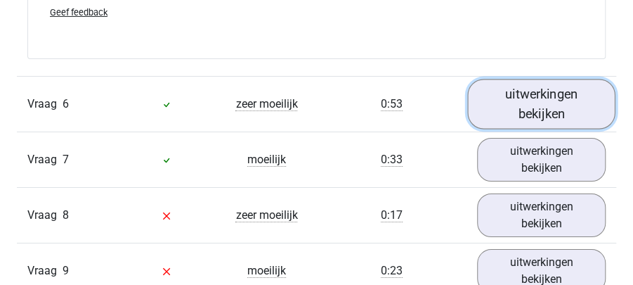
click at [554, 92] on link "uitwerkingen bekijken" at bounding box center [541, 104] width 148 height 50
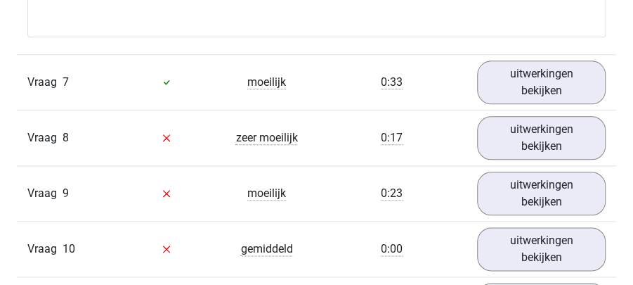
scroll to position [6184, 0]
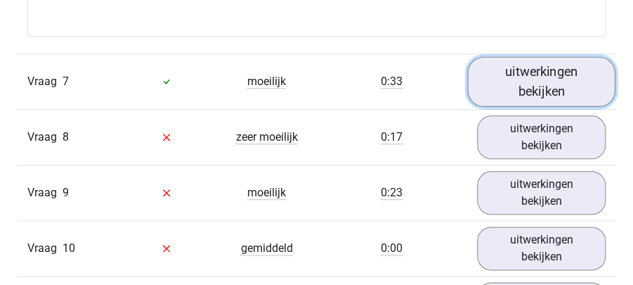
click at [505, 74] on link "uitwerkingen bekijken" at bounding box center [541, 81] width 148 height 50
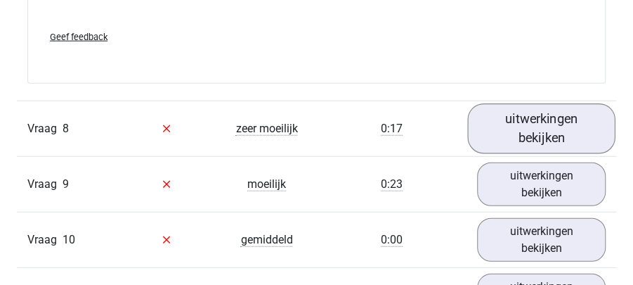
scroll to position [6933, 0]
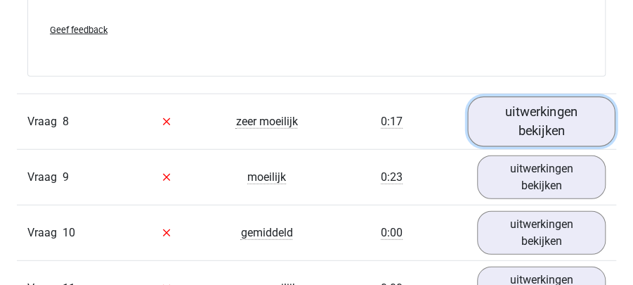
click at [585, 124] on link "uitwerkingen bekijken" at bounding box center [541, 121] width 148 height 50
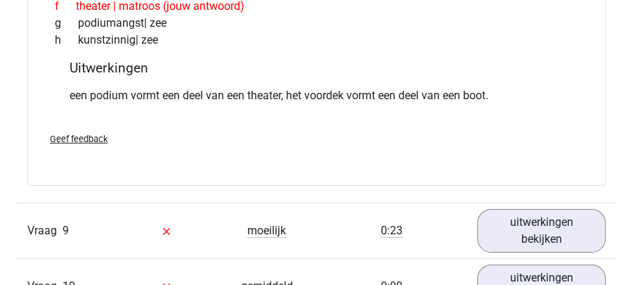
scroll to position [7308, 0]
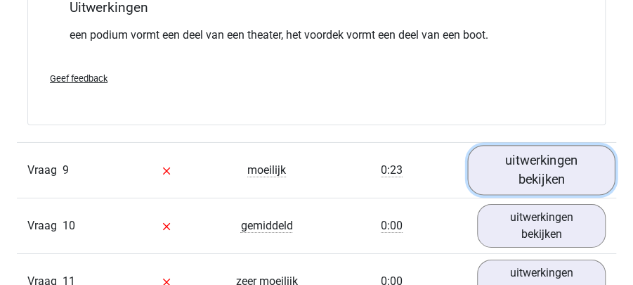
click at [590, 152] on link "uitwerkingen bekijken" at bounding box center [541, 170] width 148 height 50
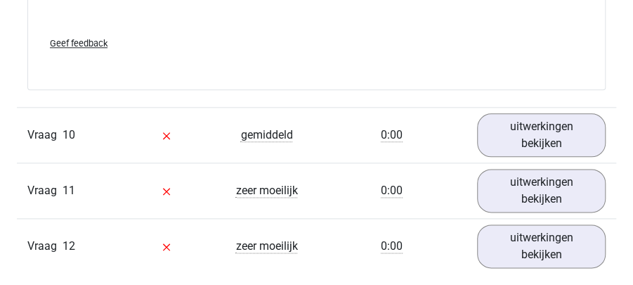
scroll to position [8152, 0]
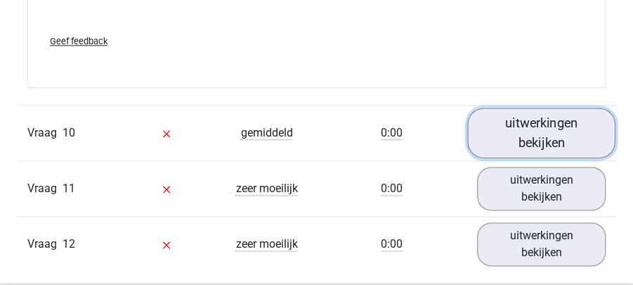
click at [585, 117] on link "uitwerkingen bekijken" at bounding box center [541, 133] width 148 height 50
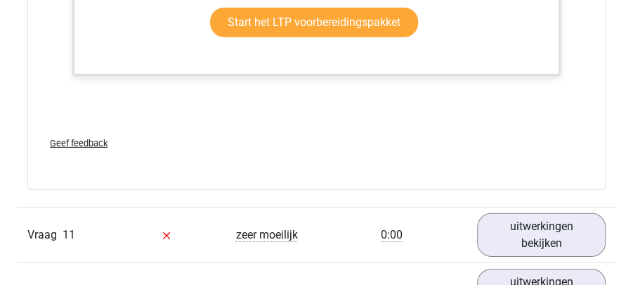
scroll to position [9041, 0]
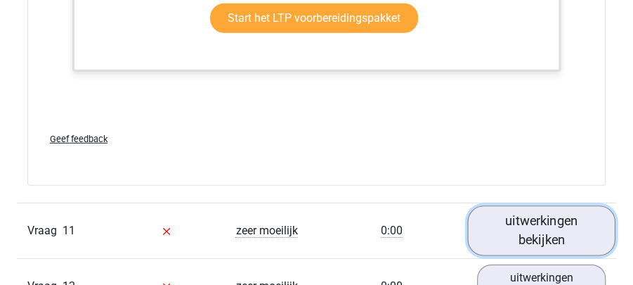
click at [560, 212] on link "uitwerkingen bekijken" at bounding box center [541, 231] width 148 height 50
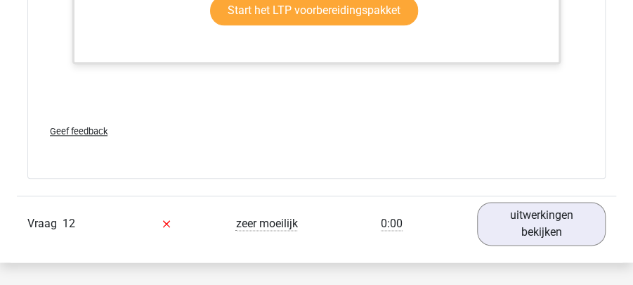
scroll to position [10025, 0]
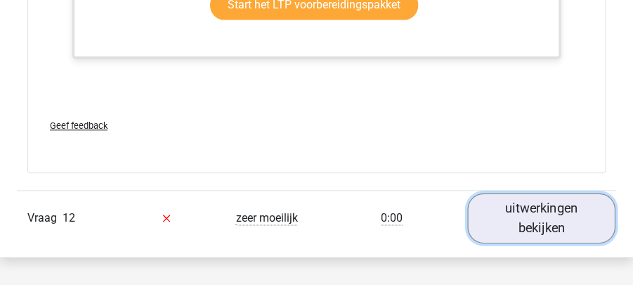
click at [578, 208] on link "uitwerkingen bekijken" at bounding box center [541, 218] width 148 height 50
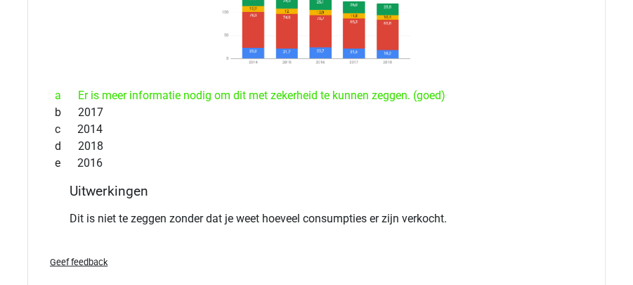
scroll to position [10494, 0]
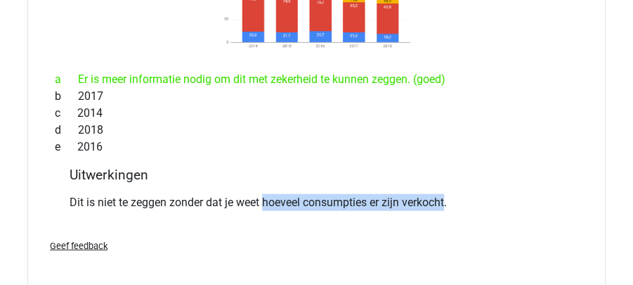
drag, startPoint x: 266, startPoint y: 187, endPoint x: 449, endPoint y: 186, distance: 182.7
click at [449, 194] on p "Dit is niet te zeggen zonder dat je weet hoeveel consumpties er zijn verkocht." at bounding box center [317, 202] width 495 height 17
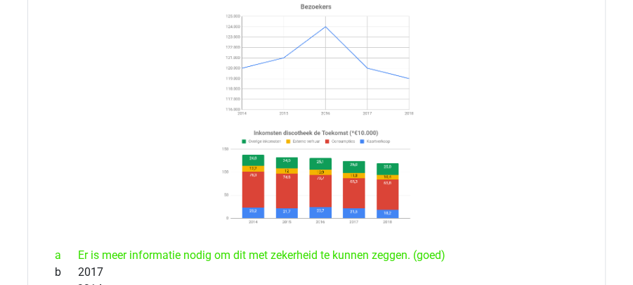
scroll to position [10306, 0]
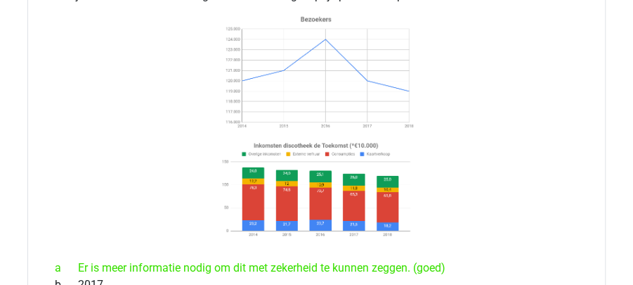
click at [435, 175] on icon at bounding box center [316, 126] width 533 height 232
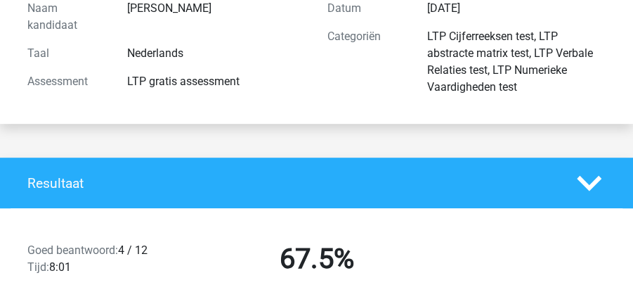
scroll to position [187, 0]
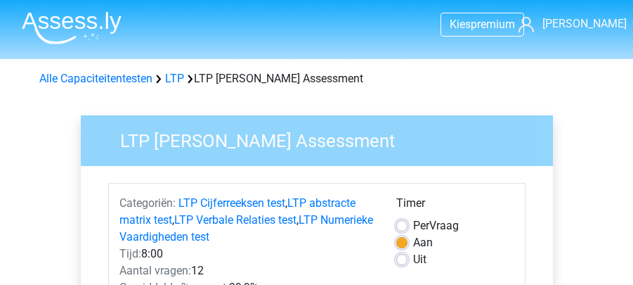
scroll to position [468, 0]
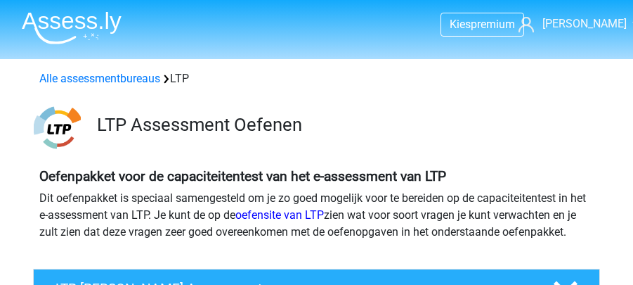
scroll to position [281, 0]
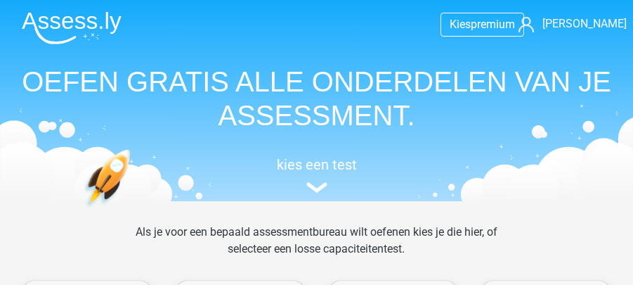
scroll to position [281, 0]
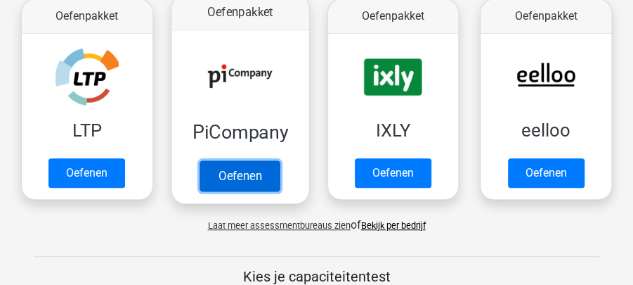
click at [245, 183] on link "Oefenen" at bounding box center [240, 176] width 80 height 31
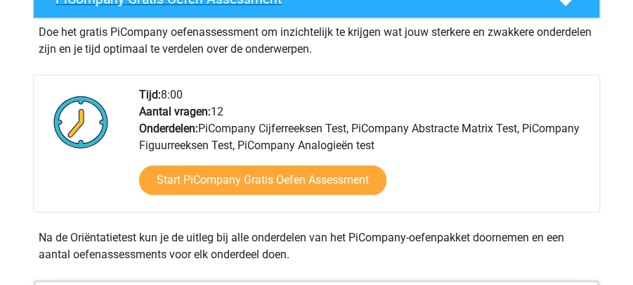
scroll to position [327, 0]
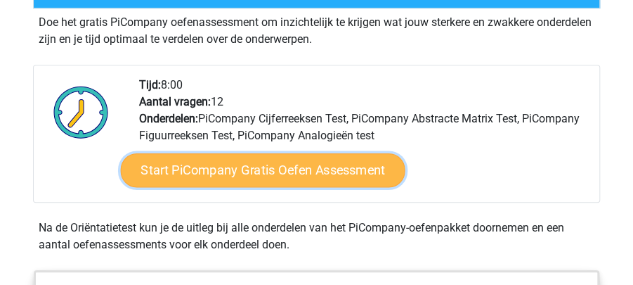
click at [286, 169] on link "Start PiCompany Gratis Oefen Assessment" at bounding box center [262, 170] width 285 height 34
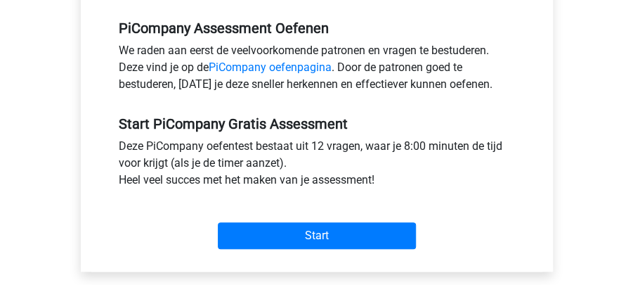
scroll to position [468, 0]
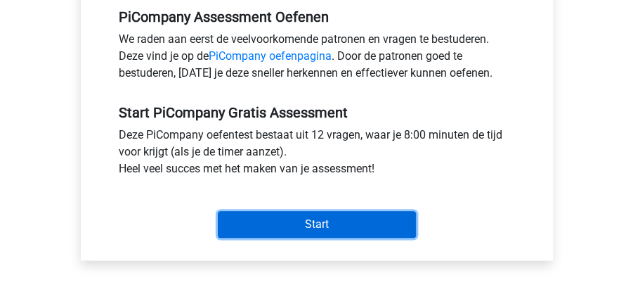
click at [326, 222] on input "Start" at bounding box center [317, 224] width 198 height 27
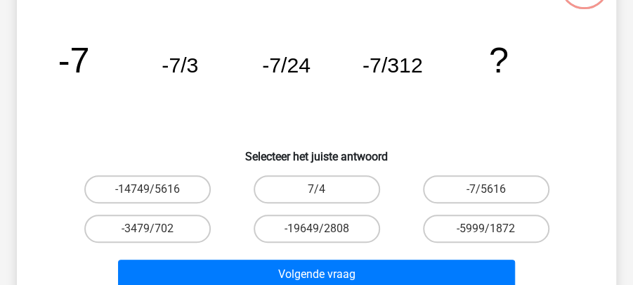
scroll to position [141, 0]
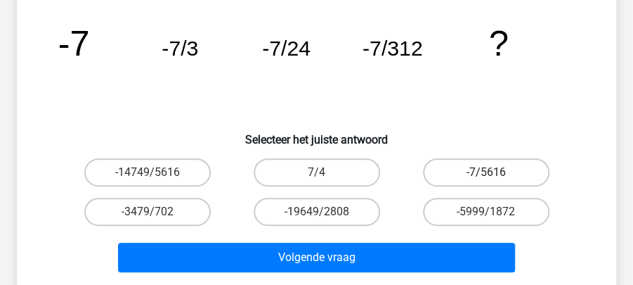
click at [450, 170] on label "-7/5616" at bounding box center [486, 172] width 126 height 28
click at [486, 172] on input "-7/5616" at bounding box center [490, 176] width 9 height 9
radio input "true"
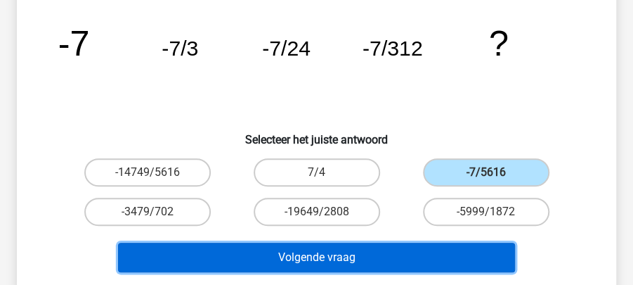
click at [388, 259] on button "Volgende vraag" at bounding box center [317, 257] width 398 height 30
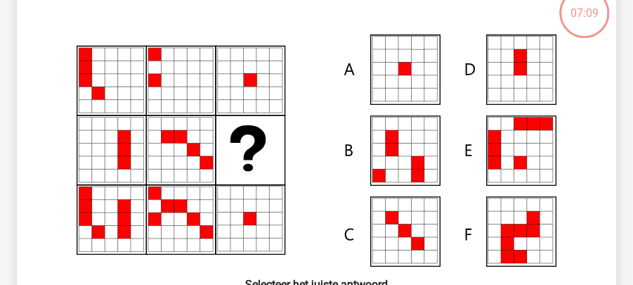
scroll to position [111, 0]
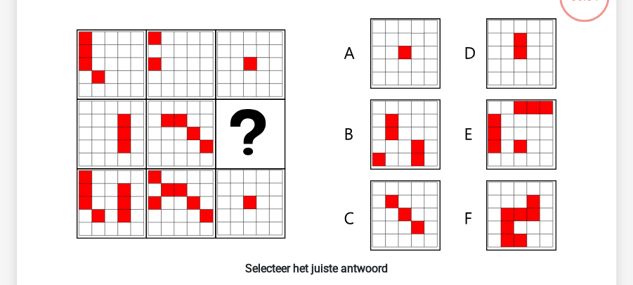
click at [405, 63] on icon at bounding box center [404, 65] width 13 height 13
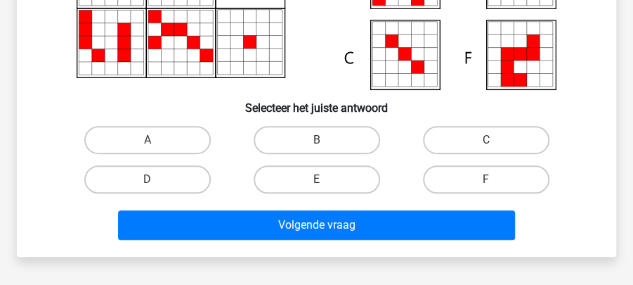
scroll to position [299, 0]
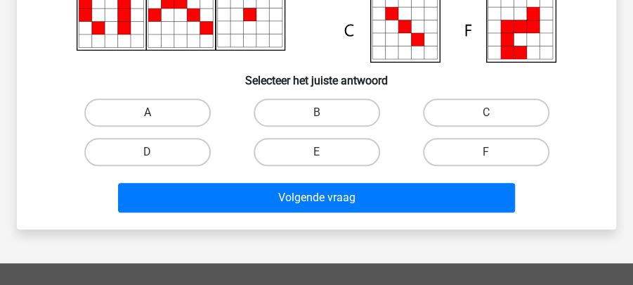
click at [163, 115] on label "A" at bounding box center [147, 112] width 126 height 28
click at [157, 115] on input "A" at bounding box center [152, 116] width 9 height 9
radio input "true"
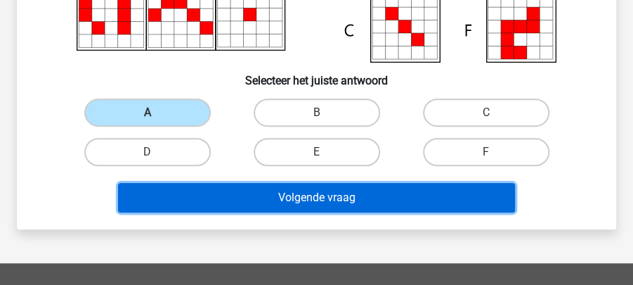
click at [367, 200] on button "Volgende vraag" at bounding box center [317, 198] width 398 height 30
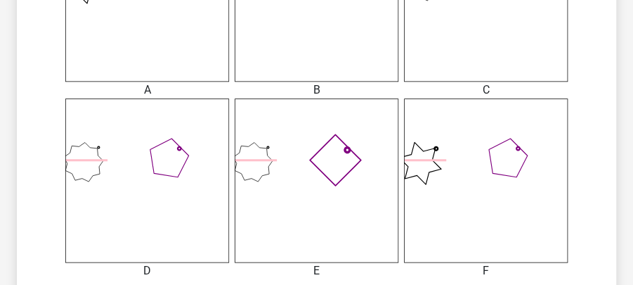
scroll to position [486, 0]
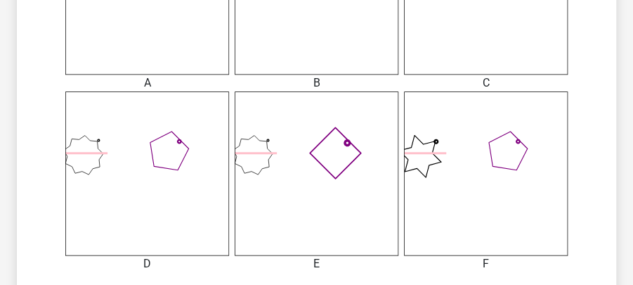
click at [352, 187] on icon at bounding box center [317, 173] width 164 height 164
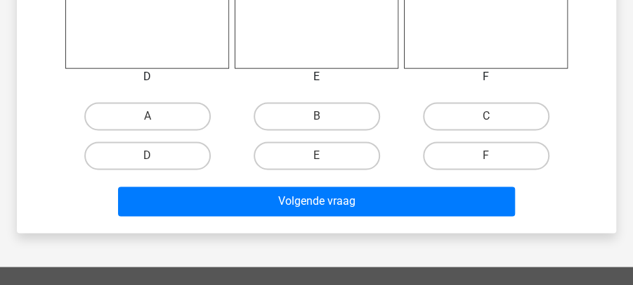
scroll to position [673, 0]
click at [338, 149] on label "E" at bounding box center [317, 155] width 126 height 28
click at [326, 155] on input "E" at bounding box center [321, 159] width 9 height 9
radio input "true"
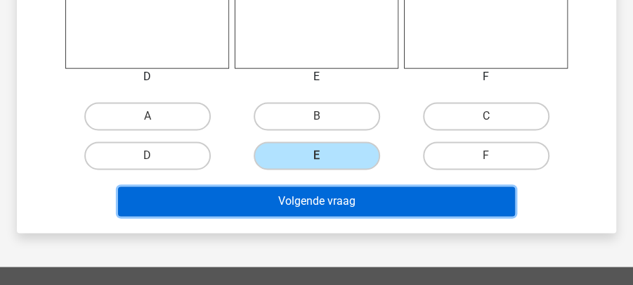
click at [358, 200] on button "Volgende vraag" at bounding box center [317, 201] width 398 height 30
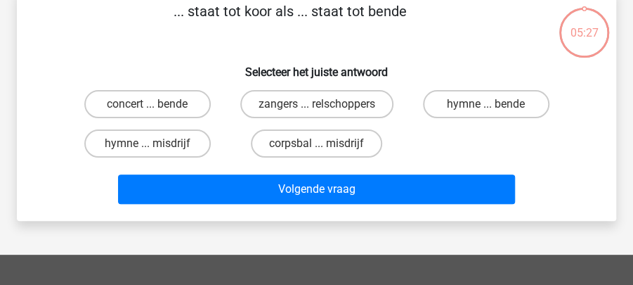
scroll to position [65, 0]
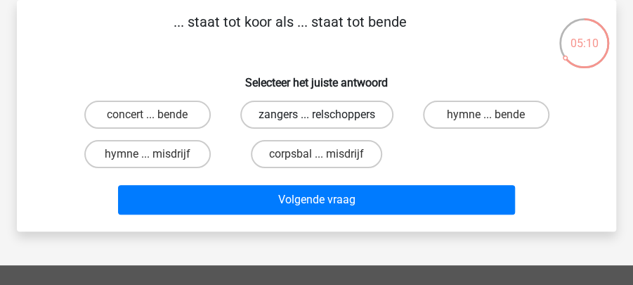
click at [304, 120] on label "zangers ... relschoppers" at bounding box center [316, 114] width 153 height 28
click at [317, 120] on input "zangers ... relschoppers" at bounding box center [321, 119] width 9 height 9
radio input "true"
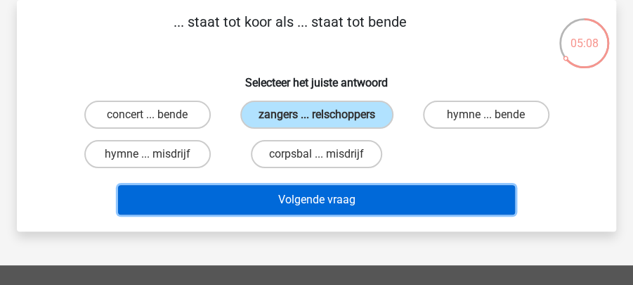
click at [373, 201] on button "Volgende vraag" at bounding box center [317, 200] width 398 height 30
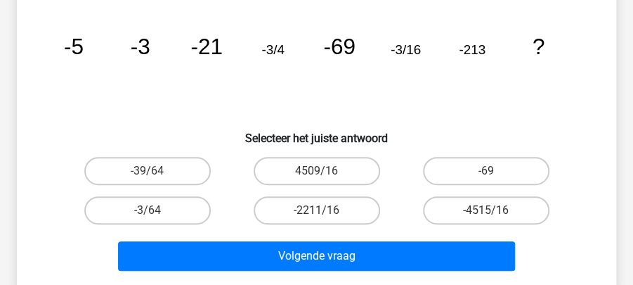
scroll to position [158, 0]
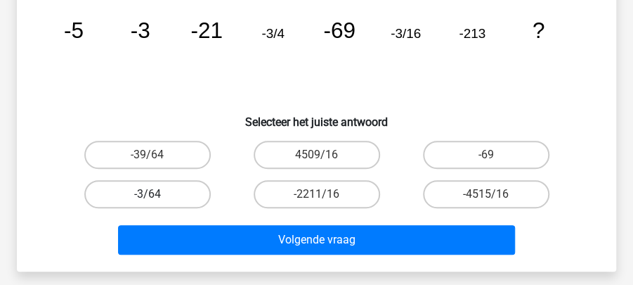
click at [177, 194] on label "-3/64" at bounding box center [147, 194] width 126 height 28
click at [157, 194] on input "-3/64" at bounding box center [152, 198] width 9 height 9
radio input "true"
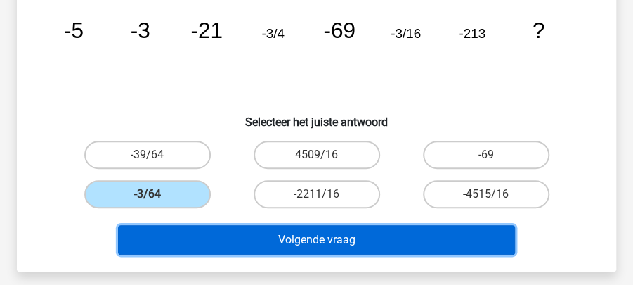
click at [391, 228] on button "Volgende vraag" at bounding box center [317, 240] width 398 height 30
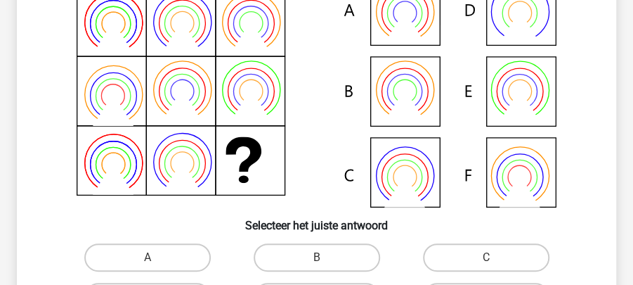
scroll to position [299, 0]
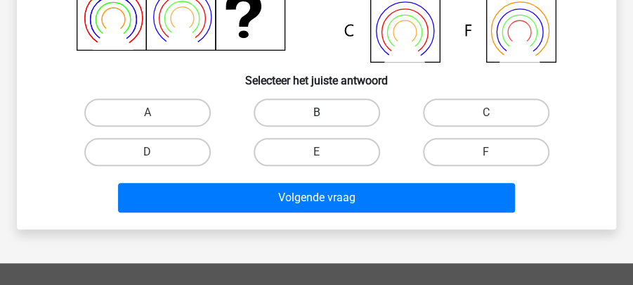
click at [363, 124] on label "B" at bounding box center [317, 112] width 126 height 28
click at [326, 122] on input "B" at bounding box center [321, 116] width 9 height 9
radio input "true"
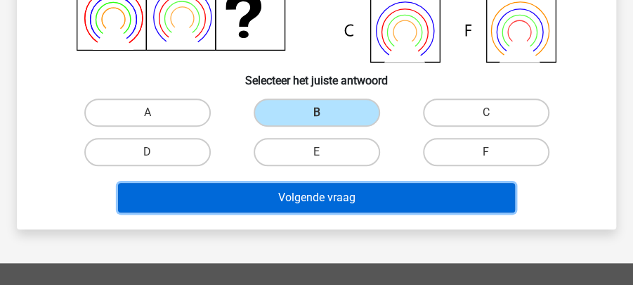
click at [399, 190] on button "Volgende vraag" at bounding box center [317, 198] width 398 height 30
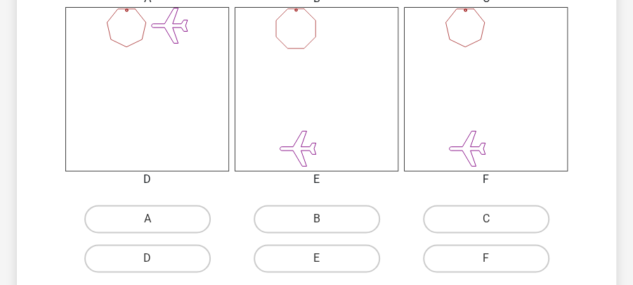
scroll to position [580, 0]
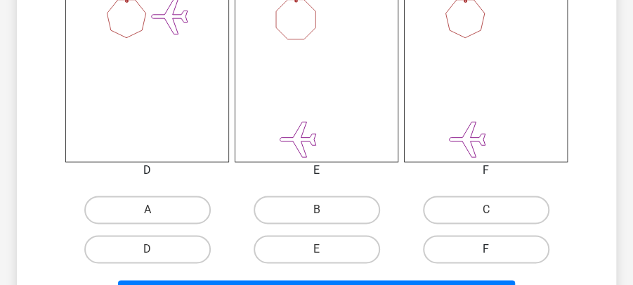
click at [485, 239] on label "F" at bounding box center [486, 249] width 126 height 28
click at [486, 249] on input "F" at bounding box center [490, 253] width 9 height 9
radio input "true"
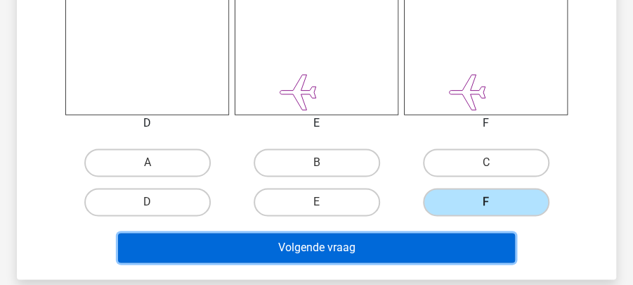
click at [483, 245] on button "Volgende vraag" at bounding box center [317, 248] width 398 height 30
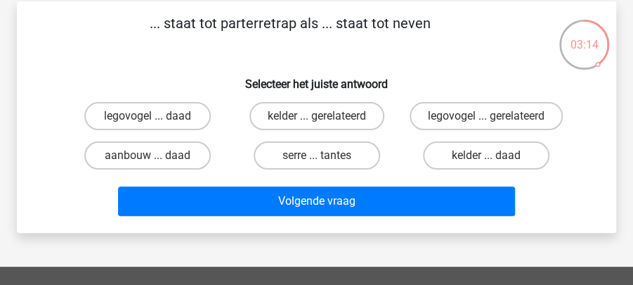
scroll to position [46, 0]
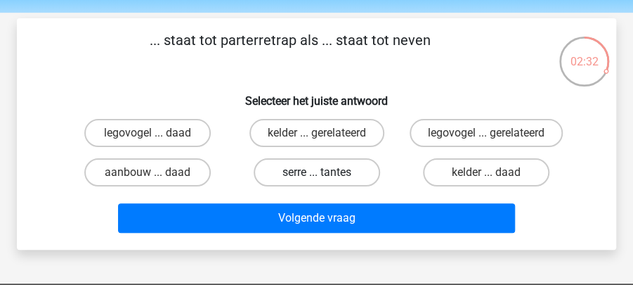
click at [357, 169] on label "serre ... tantes" at bounding box center [317, 172] width 126 height 28
click at [326, 172] on input "serre ... tantes" at bounding box center [321, 176] width 9 height 9
radio input "true"
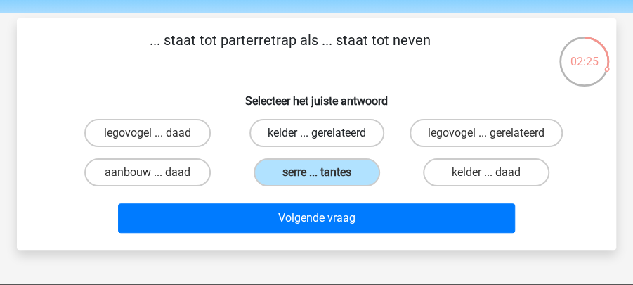
click at [367, 136] on label "kelder ... gerelateerd" at bounding box center [316, 133] width 135 height 28
click at [326, 136] on input "kelder ... gerelateerd" at bounding box center [321, 137] width 9 height 9
radio input "true"
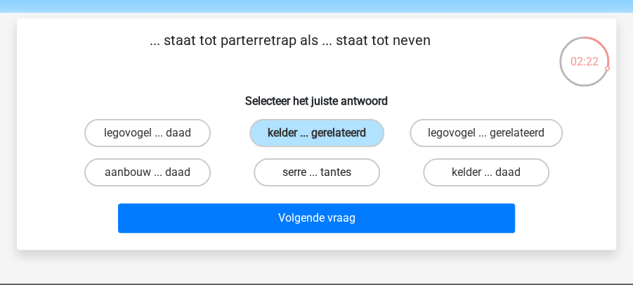
click at [353, 173] on label "serre ... tantes" at bounding box center [317, 172] width 126 height 28
click at [326, 173] on input "serre ... tantes" at bounding box center [321, 176] width 9 height 9
radio input "true"
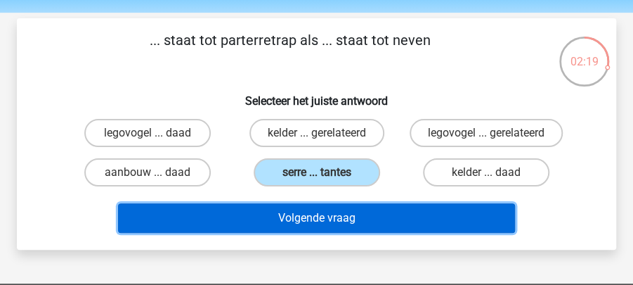
click at [396, 217] on button "Volgende vraag" at bounding box center [317, 218] width 398 height 30
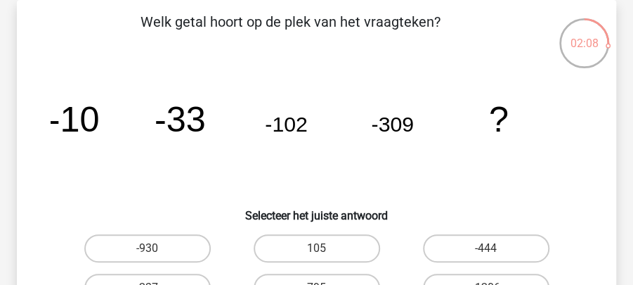
scroll to position [111, 0]
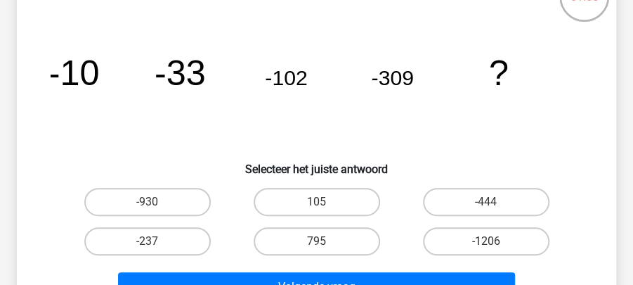
click at [150, 202] on input "-930" at bounding box center [152, 206] width 9 height 9
radio input "true"
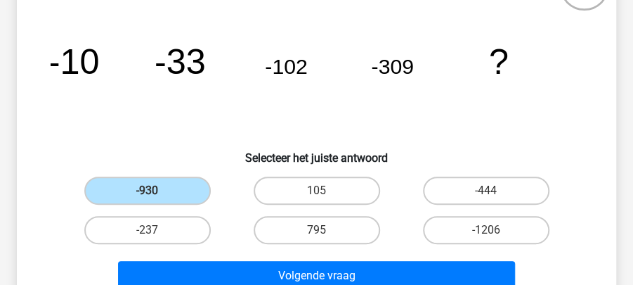
scroll to position [158, 0]
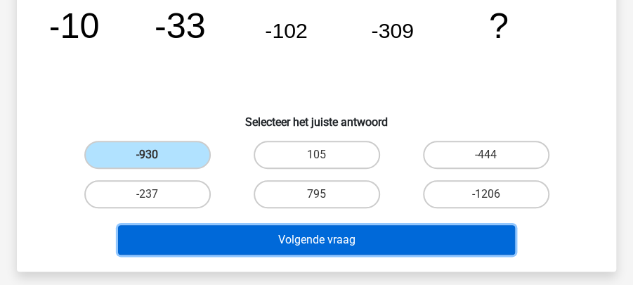
click at [398, 239] on button "Volgende vraag" at bounding box center [317, 240] width 398 height 30
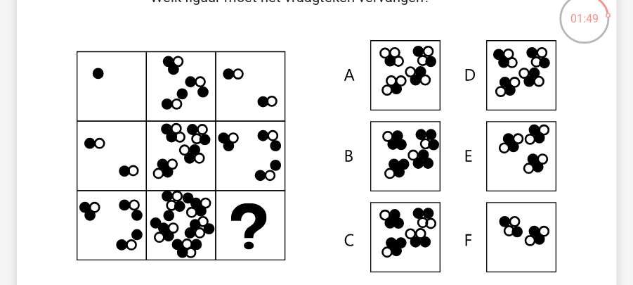
scroll to position [111, 0]
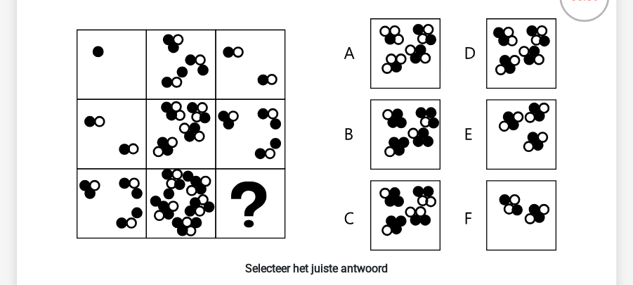
click at [495, 156] on icon at bounding box center [317, 134] width 532 height 232
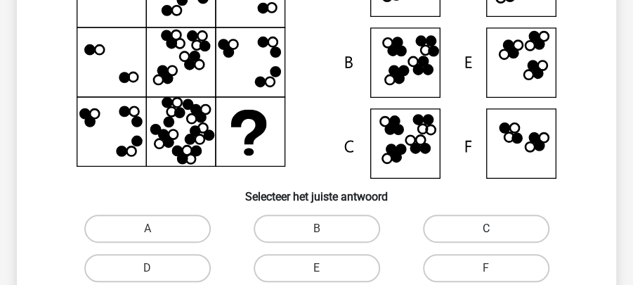
scroll to position [205, 0]
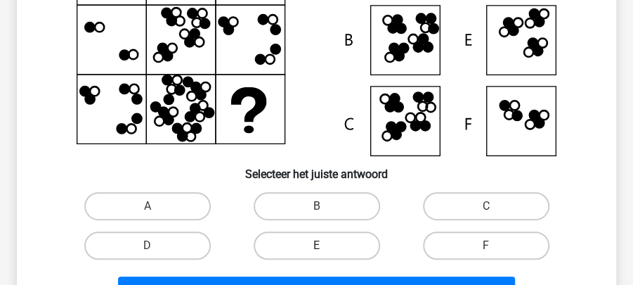
click at [328, 259] on label "E" at bounding box center [317, 245] width 126 height 28
click at [326, 254] on input "E" at bounding box center [321, 249] width 9 height 9
radio input "true"
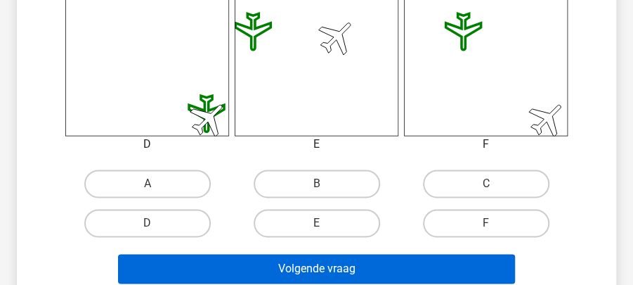
scroll to position [627, 0]
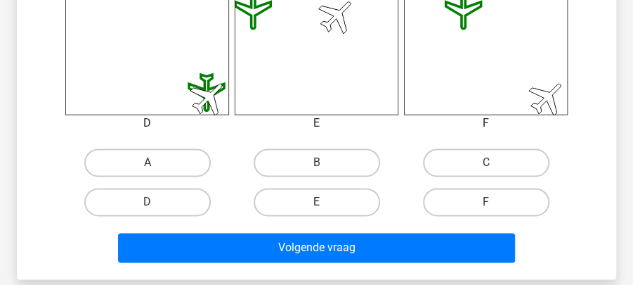
click at [349, 208] on label "E" at bounding box center [317, 202] width 126 height 28
click at [326, 208] on input "E" at bounding box center [321, 206] width 9 height 9
radio input "true"
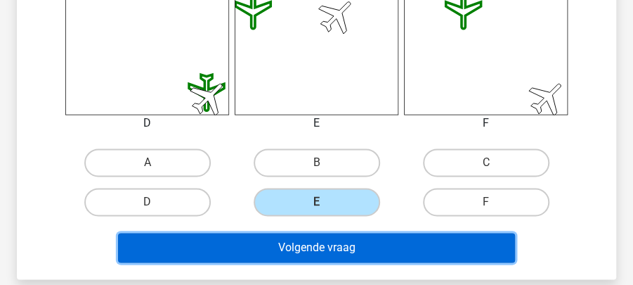
click at [382, 245] on button "Volgende vraag" at bounding box center [317, 248] width 398 height 30
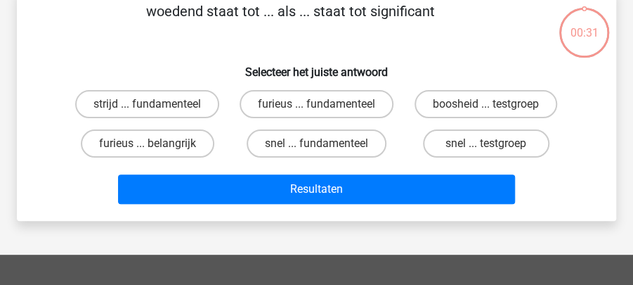
scroll to position [65, 0]
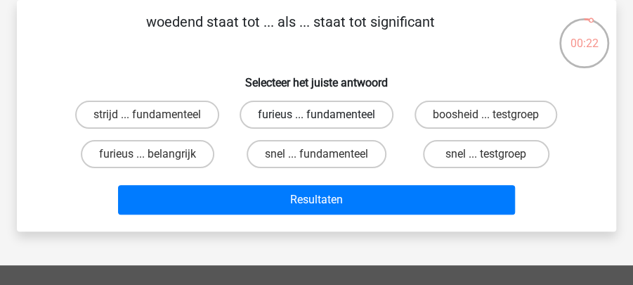
click at [362, 118] on label "furieus ... fundamenteel" at bounding box center [317, 114] width 154 height 28
click at [326, 118] on input "furieus ... fundamenteel" at bounding box center [321, 119] width 9 height 9
radio input "true"
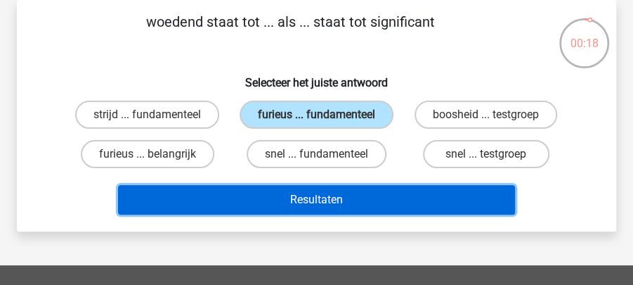
click at [353, 199] on button "Resultaten" at bounding box center [317, 200] width 398 height 30
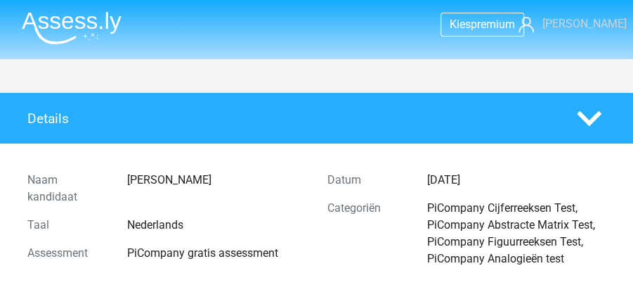
click at [590, 22] on span "[PERSON_NAME]" at bounding box center [585, 23] width 84 height 13
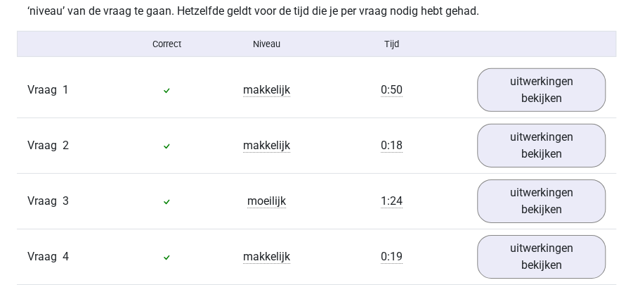
scroll to position [1546, 0]
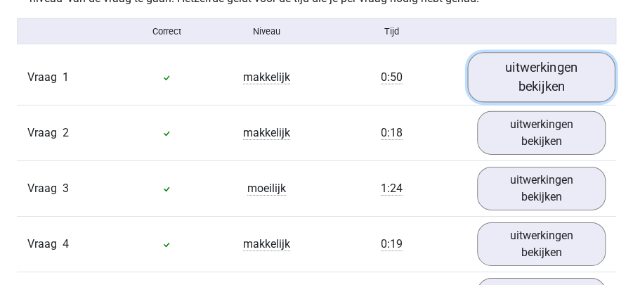
click at [511, 68] on link "uitwerkingen bekijken" at bounding box center [541, 77] width 148 height 50
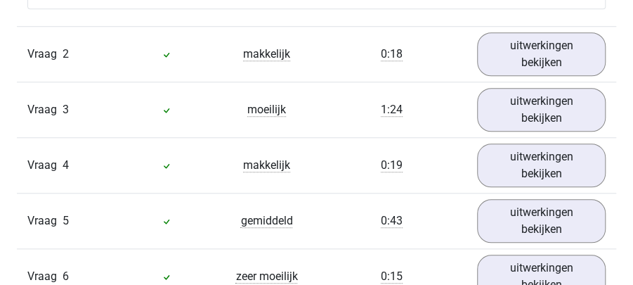
scroll to position [2342, 0]
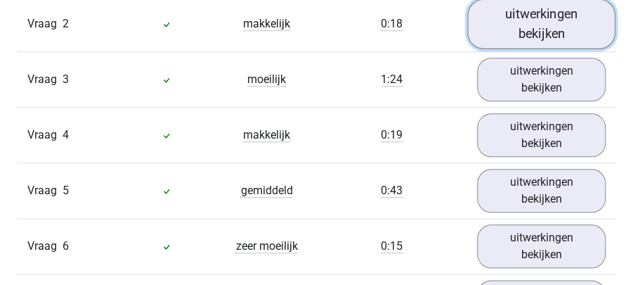
click at [575, 11] on link "uitwerkingen bekijken" at bounding box center [541, 24] width 148 height 50
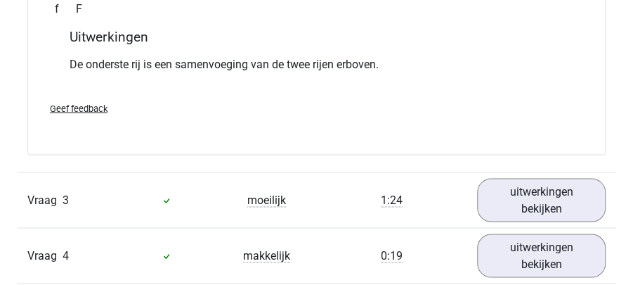
scroll to position [2857, 0]
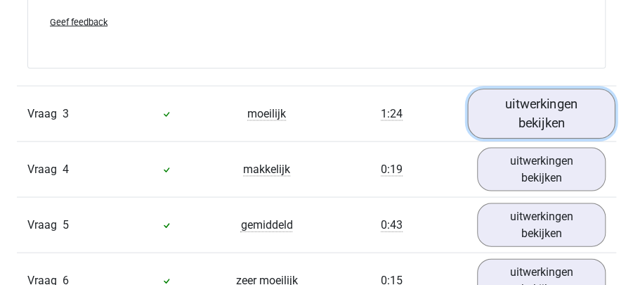
click at [599, 124] on link "uitwerkingen bekijken" at bounding box center [541, 114] width 148 height 50
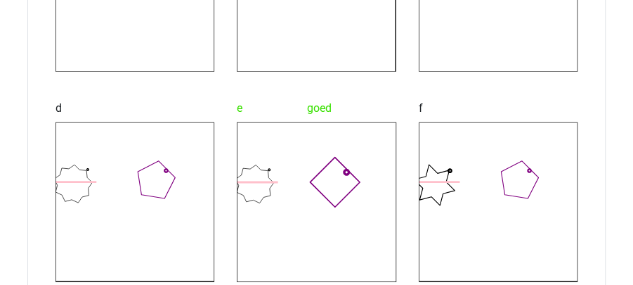
scroll to position [3419, 0]
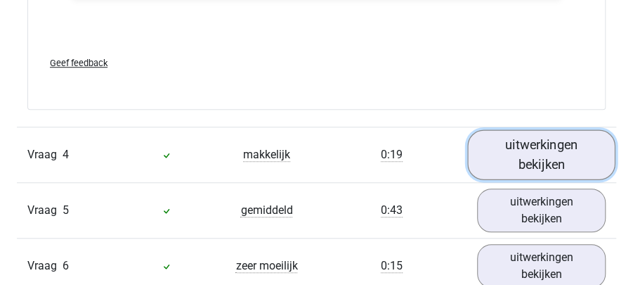
click at [595, 149] on link "uitwerkingen bekijken" at bounding box center [541, 154] width 148 height 50
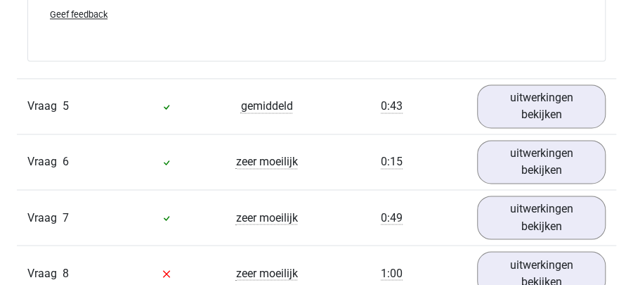
scroll to position [4544, 0]
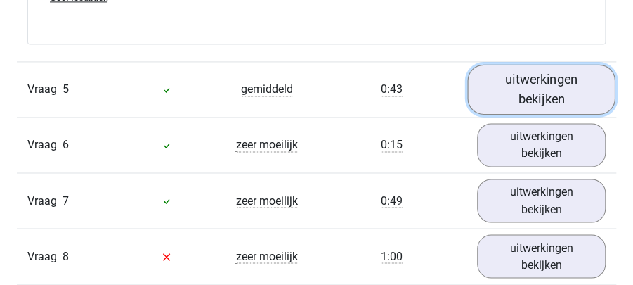
click at [583, 101] on link "uitwerkingen bekijken" at bounding box center [541, 90] width 148 height 50
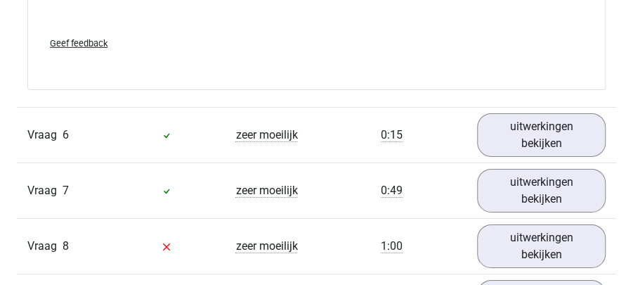
scroll to position [5387, 0]
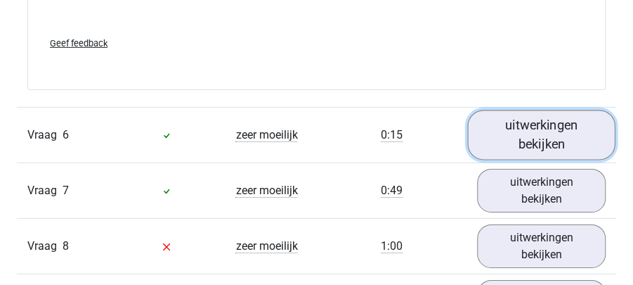
click at [601, 123] on link "uitwerkingen bekijken" at bounding box center [541, 135] width 148 height 50
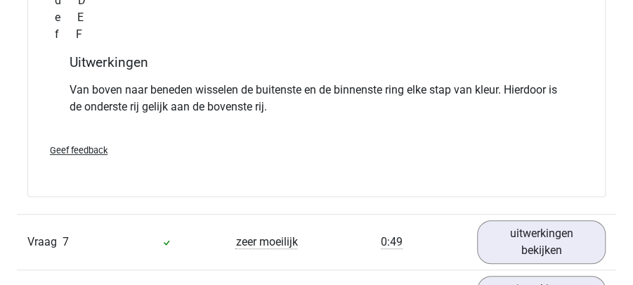
scroll to position [5996, 0]
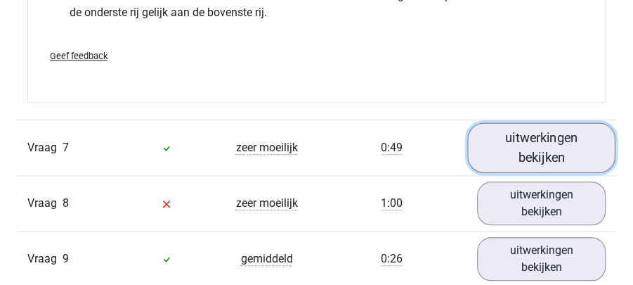
click at [586, 134] on link "uitwerkingen bekijken" at bounding box center [541, 148] width 148 height 50
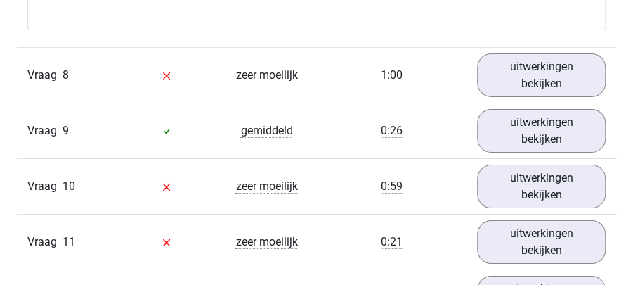
scroll to position [7402, 0]
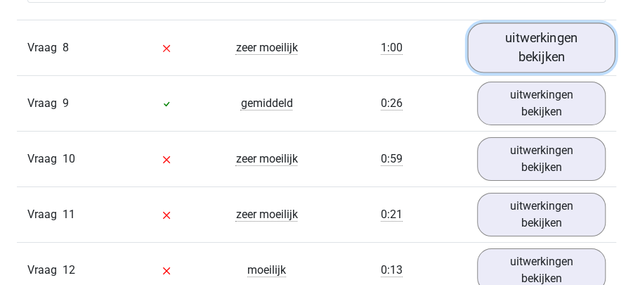
click at [597, 39] on link "uitwerkingen bekijken" at bounding box center [541, 48] width 148 height 50
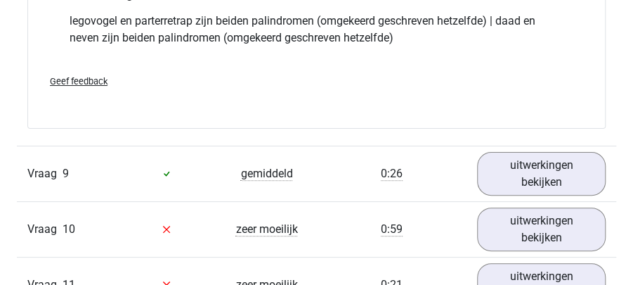
scroll to position [7683, 0]
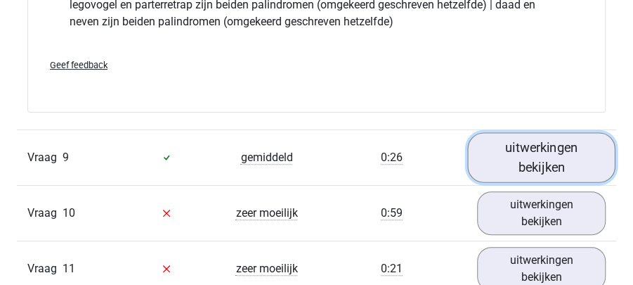
click at [600, 144] on link "uitwerkingen bekijken" at bounding box center [541, 157] width 148 height 50
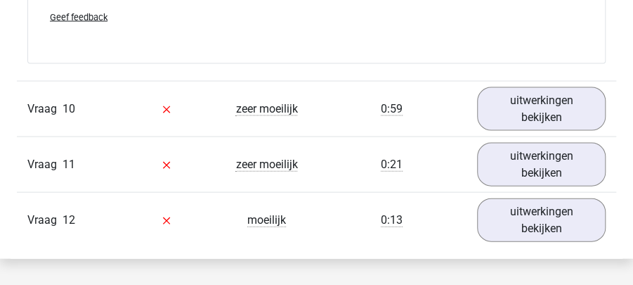
scroll to position [8620, 0]
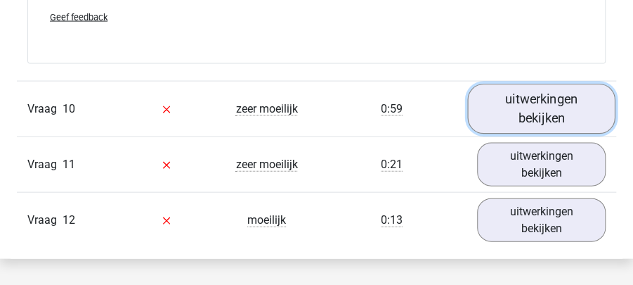
click at [580, 84] on link "uitwerkingen bekijken" at bounding box center [541, 109] width 148 height 50
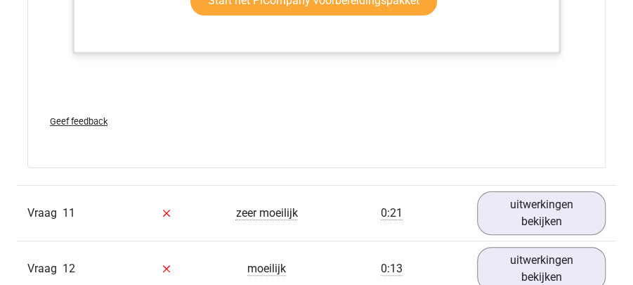
scroll to position [9557, 0]
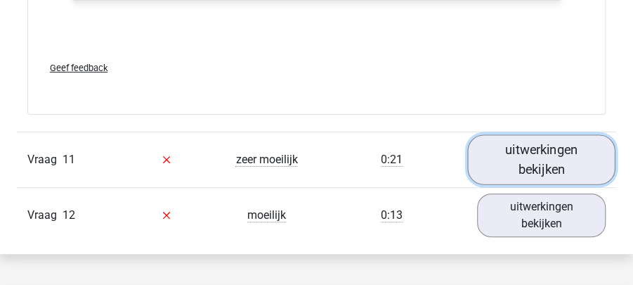
click at [591, 137] on link "uitwerkingen bekijken" at bounding box center [541, 159] width 148 height 50
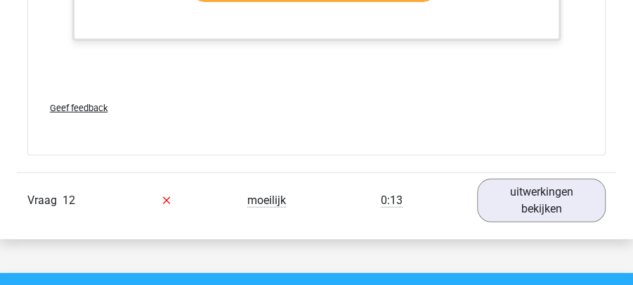
scroll to position [10868, 0]
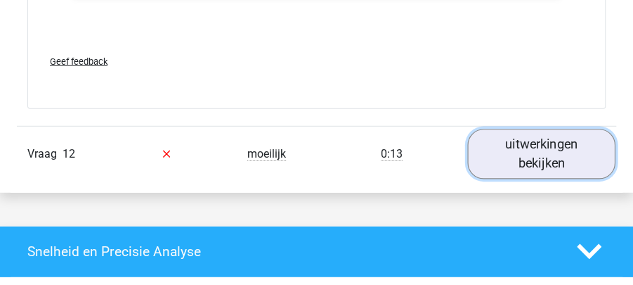
click at [586, 138] on link "uitwerkingen bekijken" at bounding box center [541, 154] width 148 height 50
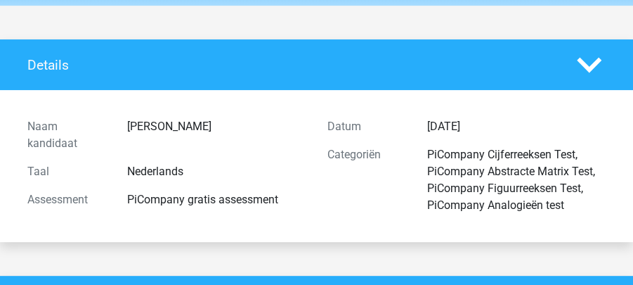
scroll to position [0, 0]
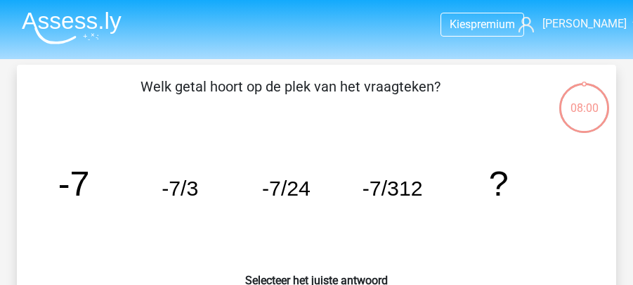
scroll to position [65, 0]
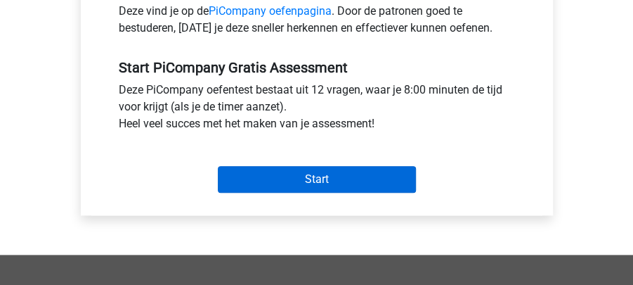
scroll to position [515, 0]
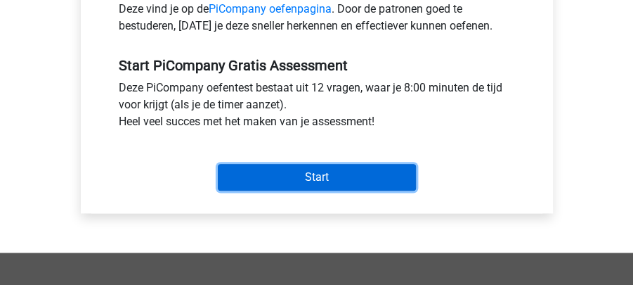
click at [299, 168] on input "Start" at bounding box center [317, 177] width 198 height 27
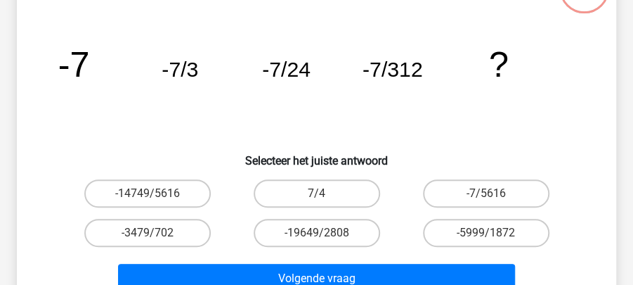
scroll to position [141, 0]
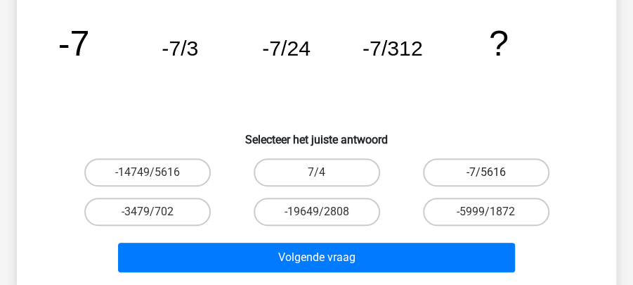
click at [458, 163] on label "-7/5616" at bounding box center [486, 172] width 126 height 28
click at [486, 172] on input "-7/5616" at bounding box center [490, 176] width 9 height 9
radio input "true"
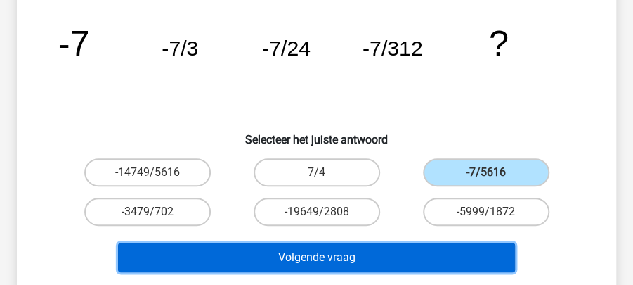
click at [379, 259] on button "Volgende vraag" at bounding box center [317, 257] width 398 height 30
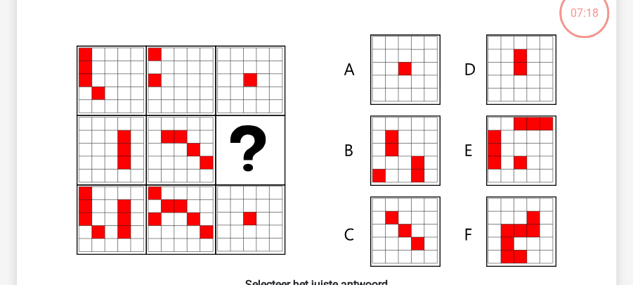
scroll to position [111, 0]
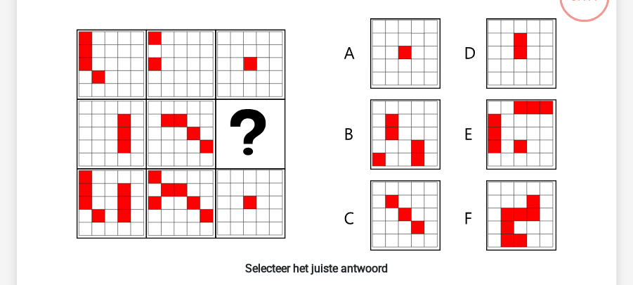
click at [396, 65] on icon at bounding box center [392, 65] width 13 height 13
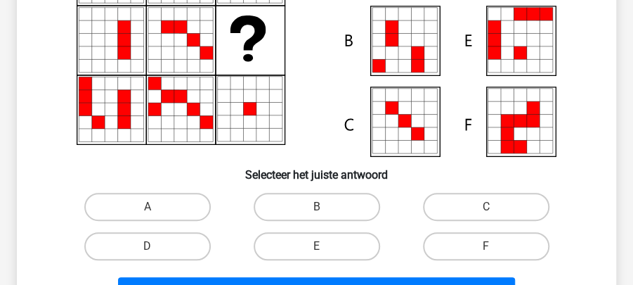
scroll to position [205, 0]
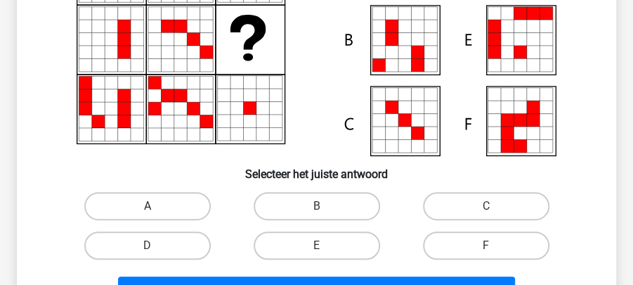
click at [195, 203] on label "A" at bounding box center [147, 206] width 126 height 28
click at [157, 206] on input "A" at bounding box center [152, 210] width 9 height 9
radio input "true"
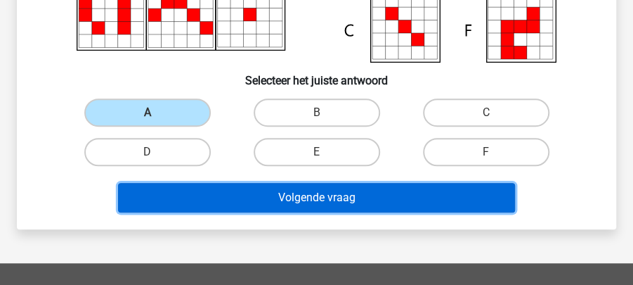
click at [285, 198] on button "Volgende vraag" at bounding box center [317, 198] width 398 height 30
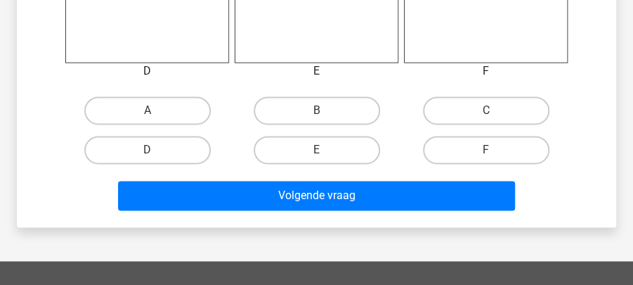
scroll to position [720, 0]
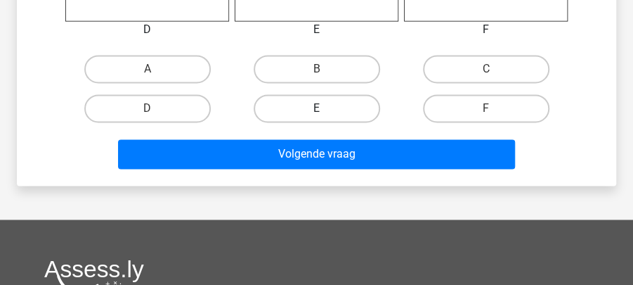
click at [324, 107] on label "E" at bounding box center [317, 108] width 126 height 28
click at [324, 108] on input "E" at bounding box center [321, 112] width 9 height 9
radio input "true"
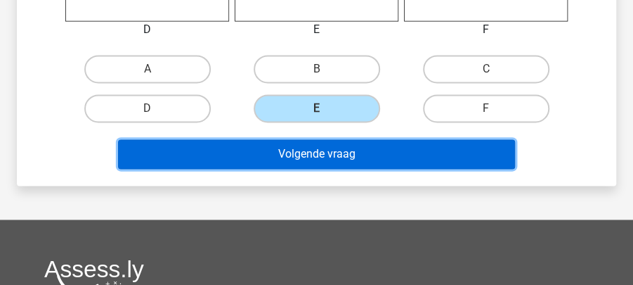
click at [328, 143] on button "Volgende vraag" at bounding box center [317, 154] width 398 height 30
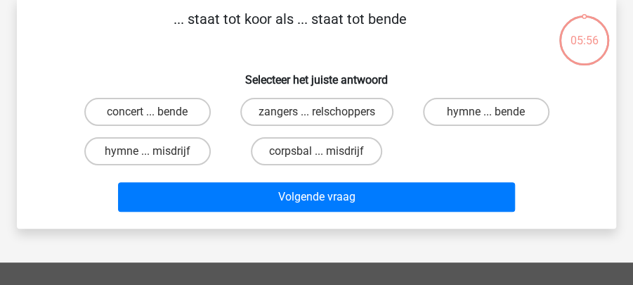
scroll to position [65, 0]
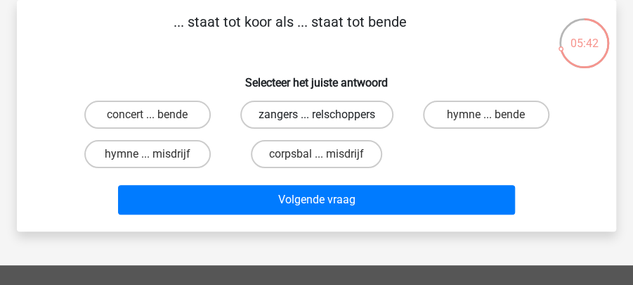
click at [303, 110] on label "zangers ... relschoppers" at bounding box center [316, 114] width 153 height 28
click at [317, 115] on input "zangers ... relschoppers" at bounding box center [321, 119] width 9 height 9
radio input "true"
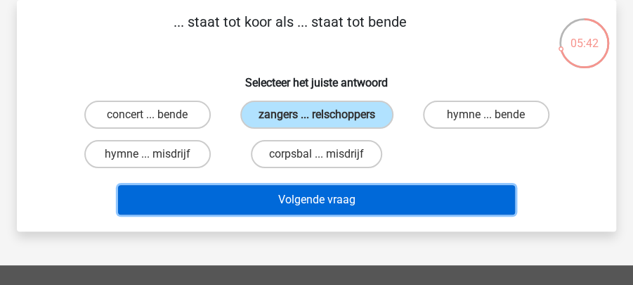
click at [316, 200] on button "Volgende vraag" at bounding box center [317, 200] width 398 height 30
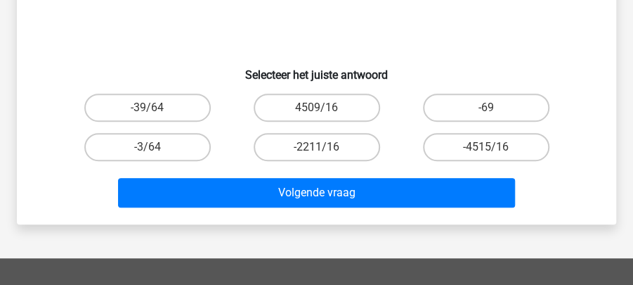
scroll to position [158, 0]
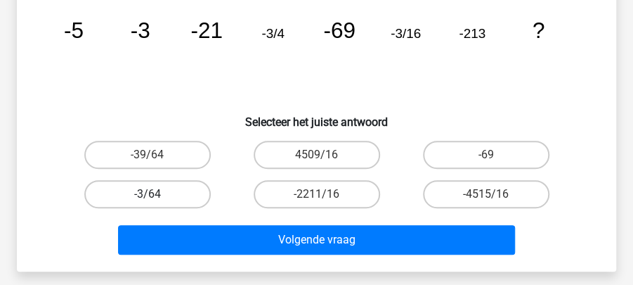
click at [195, 191] on label "-3/64" at bounding box center [147, 194] width 126 height 28
click at [157, 194] on input "-3/64" at bounding box center [152, 198] width 9 height 9
radio input "true"
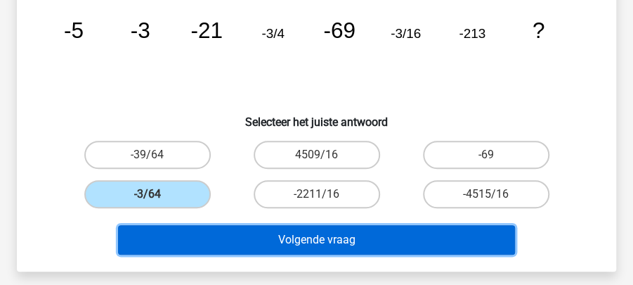
click at [288, 233] on button "Volgende vraag" at bounding box center [317, 240] width 398 height 30
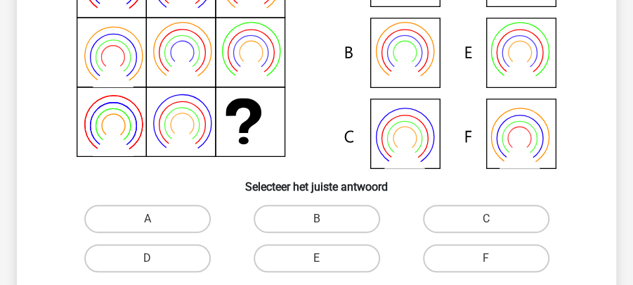
scroll to position [299, 0]
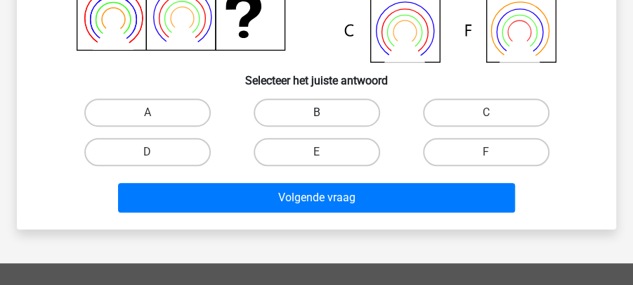
click at [304, 114] on label "B" at bounding box center [317, 112] width 126 height 28
click at [317, 114] on input "B" at bounding box center [321, 116] width 9 height 9
radio input "true"
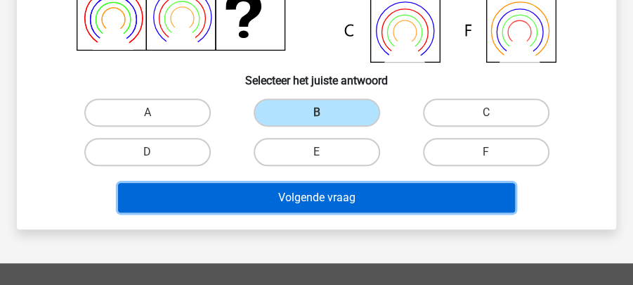
click at [311, 198] on button "Volgende vraag" at bounding box center [317, 198] width 398 height 30
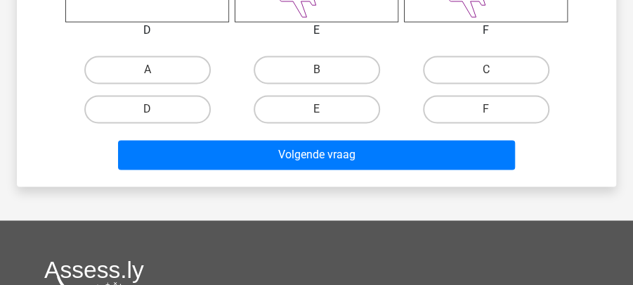
scroll to position [720, 0]
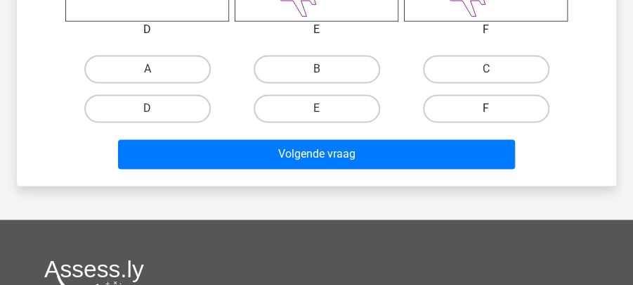
click at [460, 109] on label "F" at bounding box center [486, 108] width 126 height 28
click at [486, 109] on input "F" at bounding box center [490, 112] width 9 height 9
radio input "true"
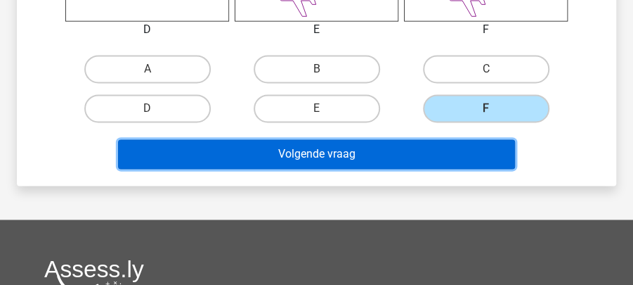
click at [401, 162] on button "Volgende vraag" at bounding box center [317, 154] width 398 height 30
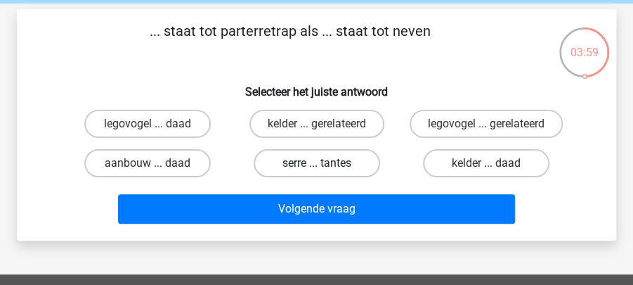
scroll to position [65, 0]
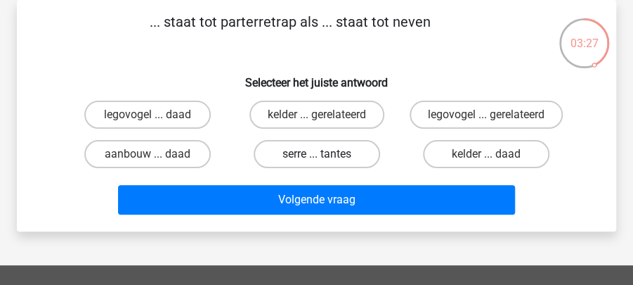
click at [330, 150] on label "serre ... tantes" at bounding box center [317, 154] width 126 height 28
click at [326, 154] on input "serre ... tantes" at bounding box center [321, 158] width 9 height 9
radio input "true"
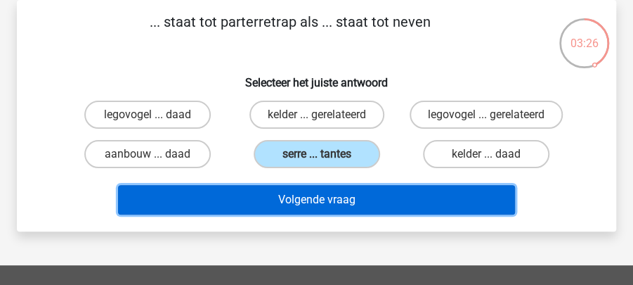
click at [334, 197] on button "Volgende vraag" at bounding box center [317, 200] width 398 height 30
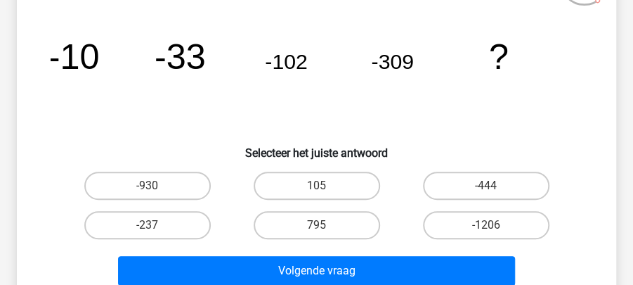
scroll to position [111, 0]
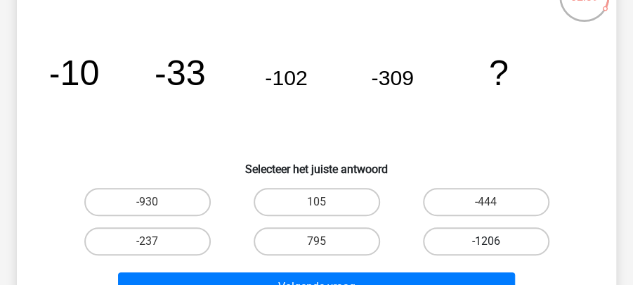
click at [450, 238] on label "-1206" at bounding box center [486, 241] width 126 height 28
click at [486, 241] on input "-1206" at bounding box center [490, 245] width 9 height 9
radio input "true"
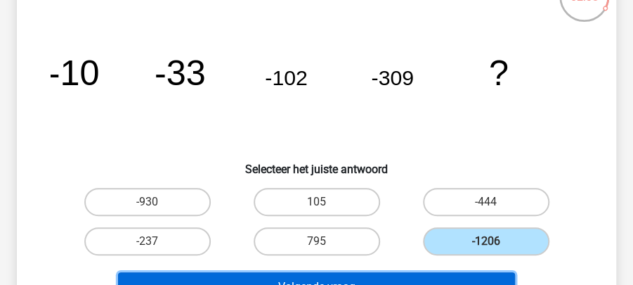
click at [424, 278] on button "Volgende vraag" at bounding box center [317, 287] width 398 height 30
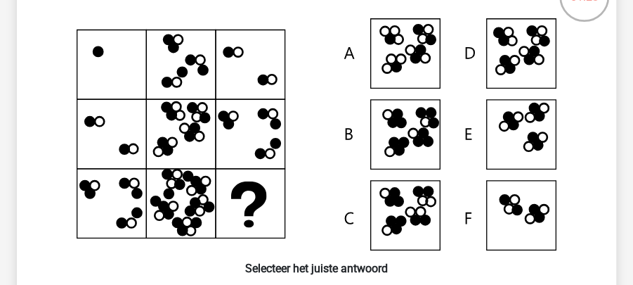
scroll to position [252, 0]
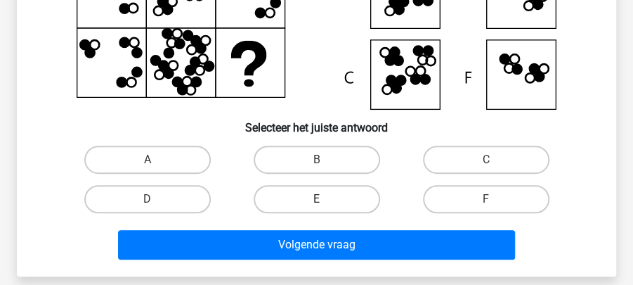
click at [299, 195] on label "E" at bounding box center [317, 199] width 126 height 28
click at [317, 199] on input "E" at bounding box center [321, 203] width 9 height 9
radio input "true"
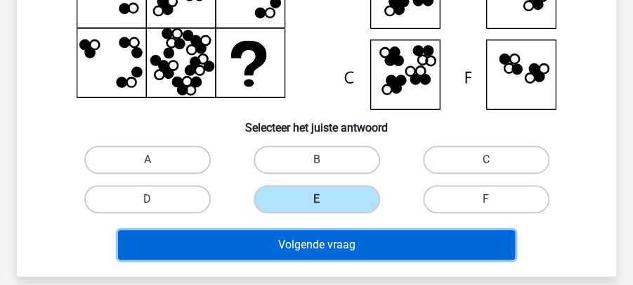
click at [313, 242] on button "Volgende vraag" at bounding box center [317, 245] width 398 height 30
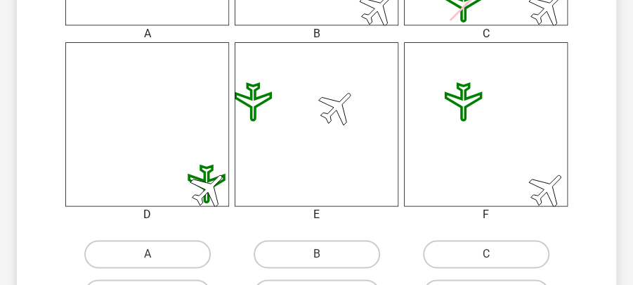
scroll to position [673, 0]
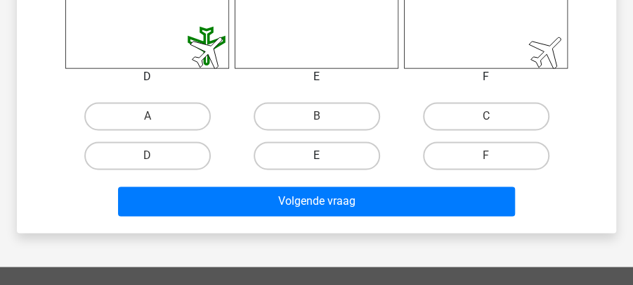
click at [306, 162] on label "E" at bounding box center [317, 155] width 126 height 28
click at [317, 162] on input "E" at bounding box center [321, 159] width 9 height 9
radio input "true"
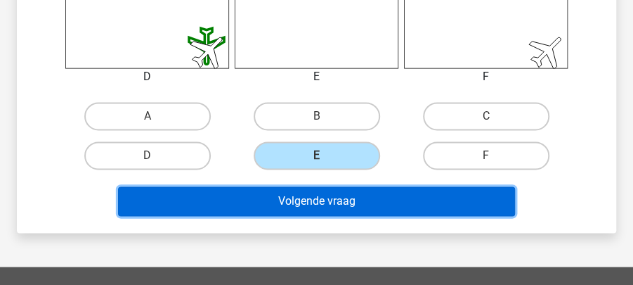
click at [316, 195] on button "Volgende vraag" at bounding box center [317, 201] width 398 height 30
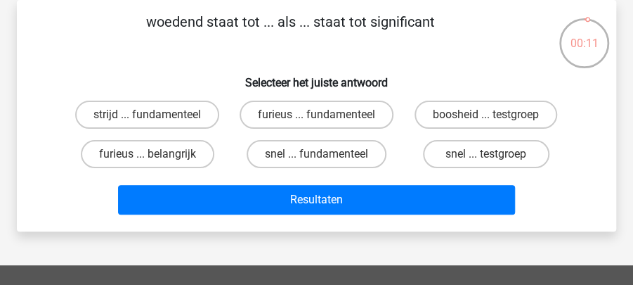
scroll to position [18, 0]
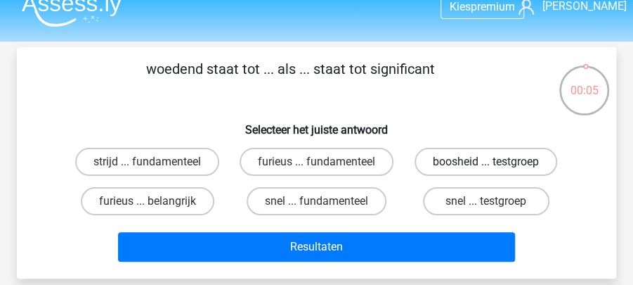
click at [452, 162] on label "boosheid ... testgroep" at bounding box center [486, 162] width 143 height 28
click at [486, 162] on input "boosheid ... testgroep" at bounding box center [490, 166] width 9 height 9
radio input "true"
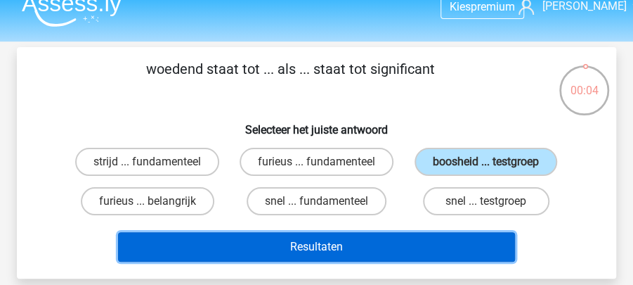
click at [367, 252] on button "Resultaten" at bounding box center [317, 247] width 398 height 30
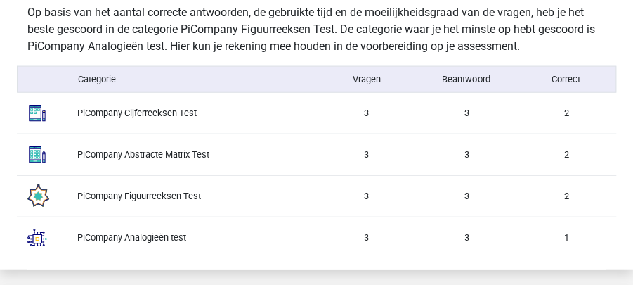
scroll to position [1171, 0]
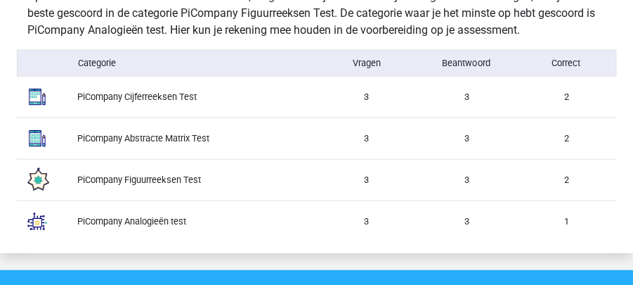
click at [470, 102] on div "PiCompany Cijferreeksen Test 3 3 2" at bounding box center [316, 97] width 599 height 41
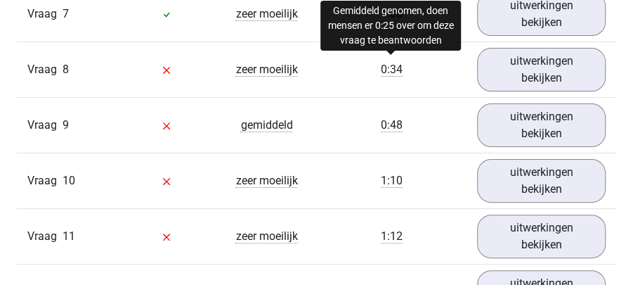
scroll to position [1921, 0]
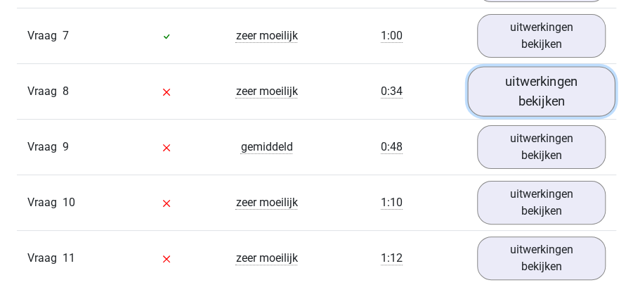
click at [509, 77] on link "uitwerkingen bekijken" at bounding box center [541, 91] width 148 height 50
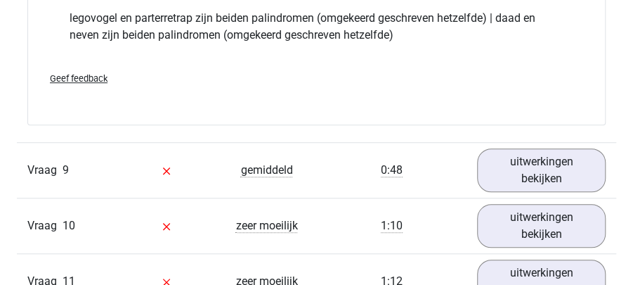
scroll to position [2249, 0]
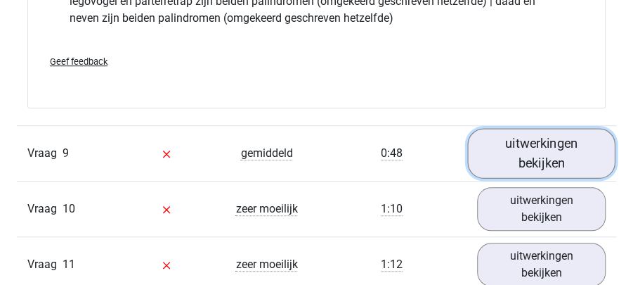
click at [524, 148] on link "uitwerkingen bekijken" at bounding box center [541, 154] width 148 height 50
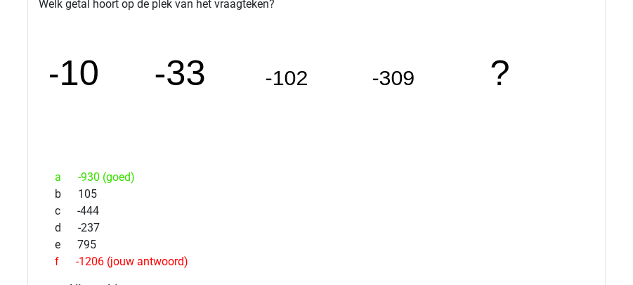
scroll to position [2436, 0]
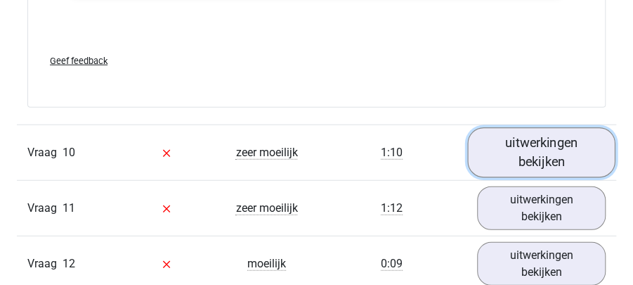
click at [509, 141] on link "uitwerkingen bekijken" at bounding box center [541, 152] width 148 height 50
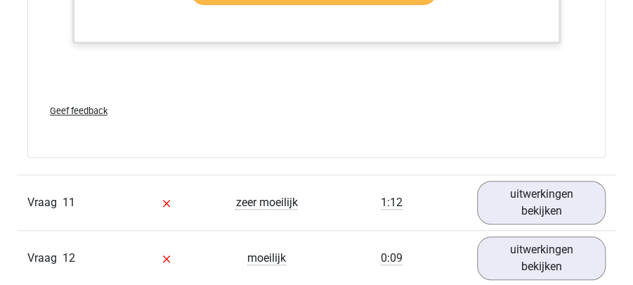
scroll to position [4169, 0]
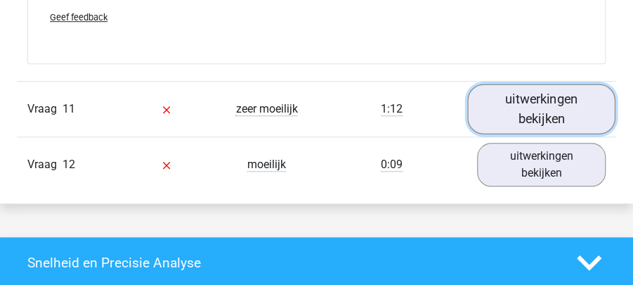
click at [545, 93] on link "uitwerkingen bekijken" at bounding box center [541, 109] width 148 height 50
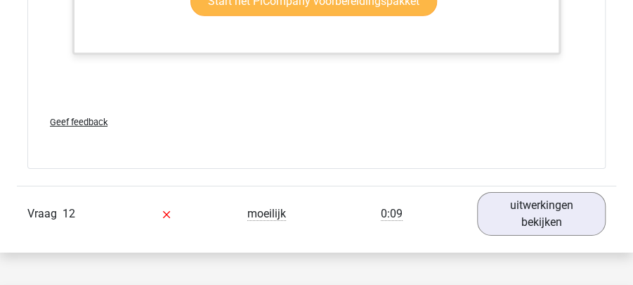
scroll to position [5387, 0]
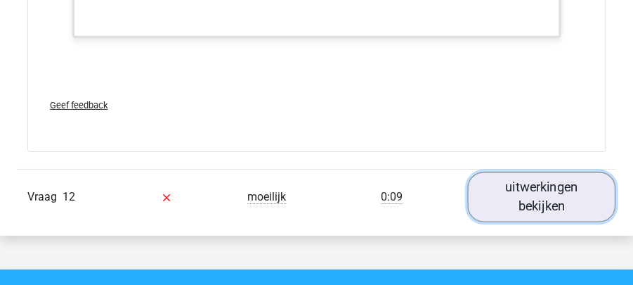
click at [580, 176] on link "uitwerkingen bekijken" at bounding box center [541, 197] width 148 height 50
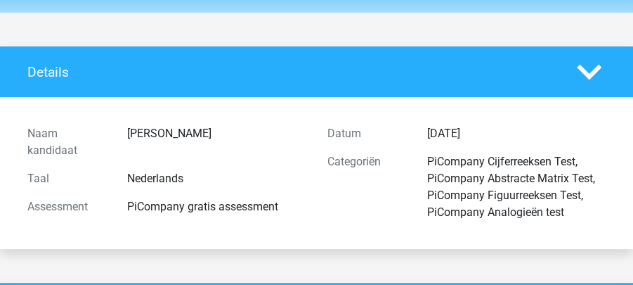
scroll to position [0, 0]
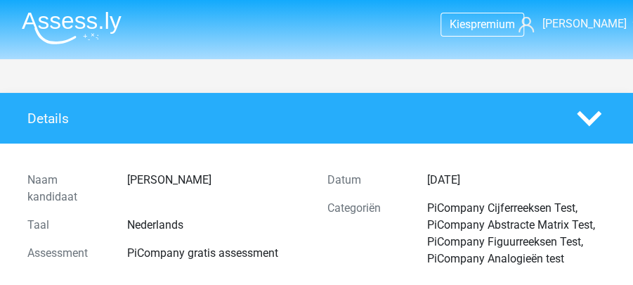
click at [585, 10] on nav "Kies premium Danny dannyvanderpoel7@hotmail.com" at bounding box center [317, 25] width 612 height 46
click at [590, 22] on span "Danny" at bounding box center [585, 23] width 84 height 13
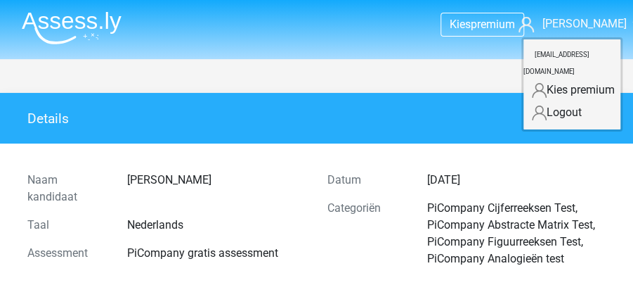
click at [537, 101] on link "Logout" at bounding box center [572, 112] width 97 height 22
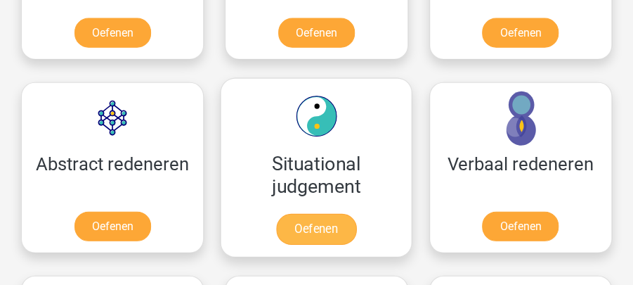
scroll to position [1077, 0]
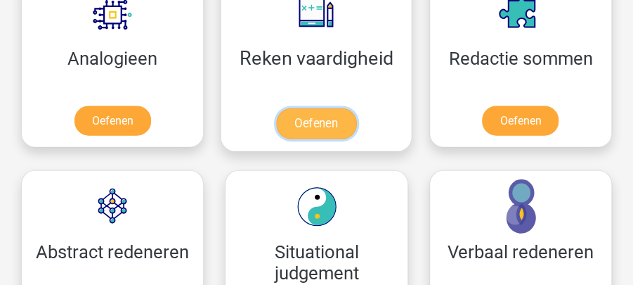
click at [350, 116] on link "Oefenen" at bounding box center [316, 123] width 80 height 31
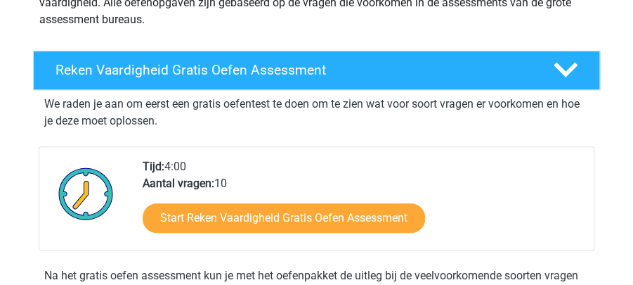
scroll to position [234, 0]
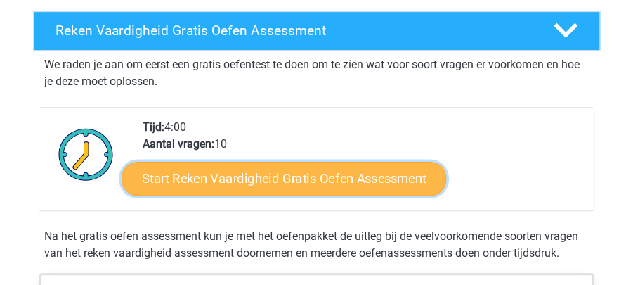
click at [322, 181] on link "Start Reken Vaardigheid Gratis Oefen Assessment" at bounding box center [284, 179] width 325 height 34
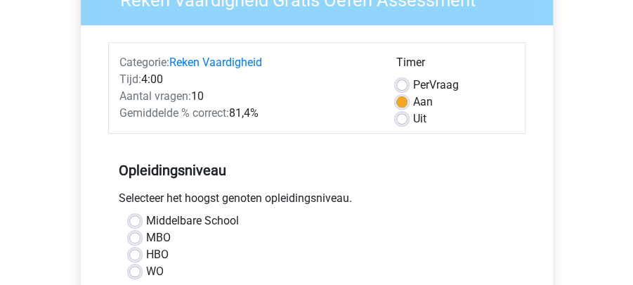
scroll to position [234, 0]
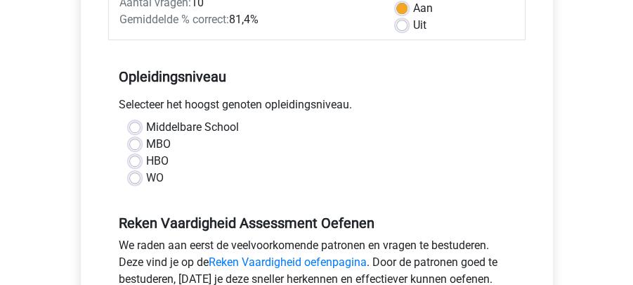
click at [146, 159] on label "HBO" at bounding box center [157, 160] width 22 height 17
click at [138, 159] on input "HBO" at bounding box center [134, 159] width 11 height 14
radio input "true"
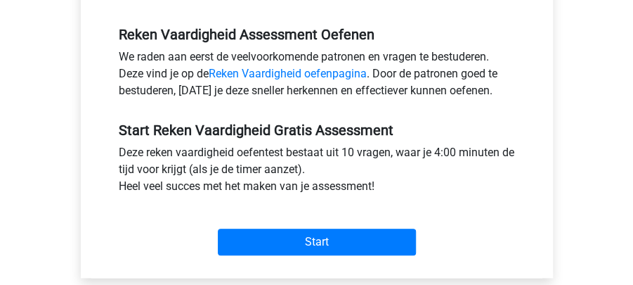
scroll to position [468, 0]
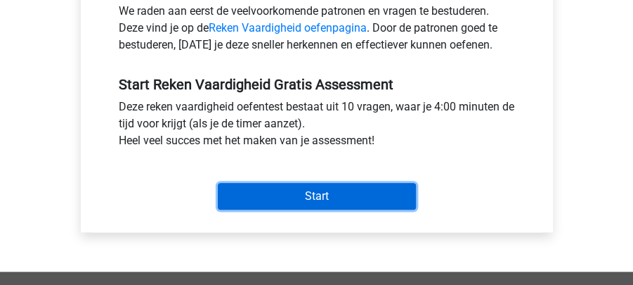
click at [327, 193] on input "Start" at bounding box center [317, 196] width 198 height 27
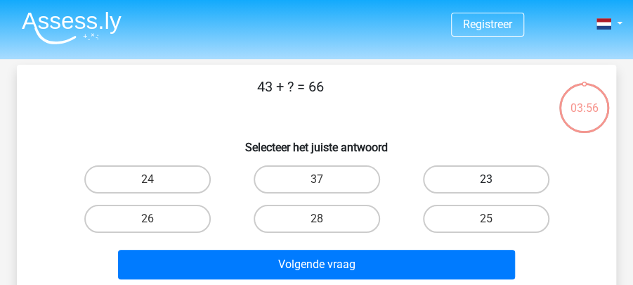
click at [458, 174] on label "23" at bounding box center [486, 179] width 126 height 28
click at [486, 179] on input "23" at bounding box center [490, 183] width 9 height 9
radio input "true"
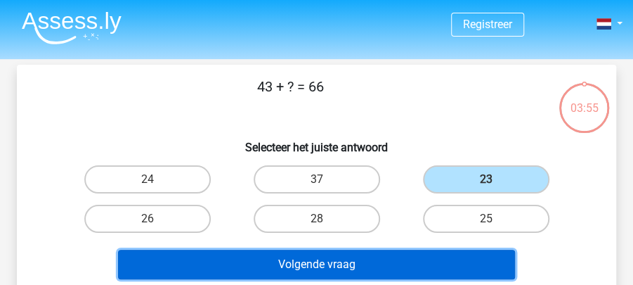
click at [322, 266] on button "Volgende vraag" at bounding box center [317, 264] width 398 height 30
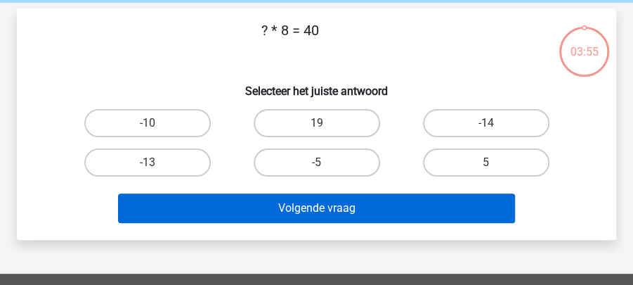
scroll to position [65, 0]
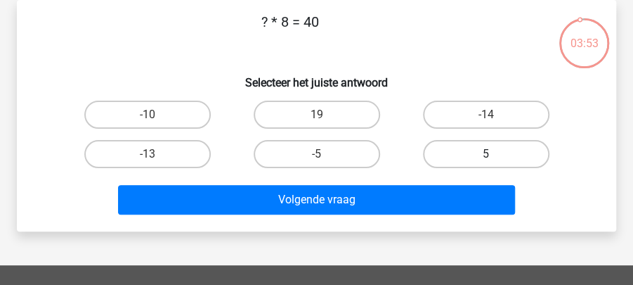
click at [457, 150] on label "5" at bounding box center [486, 154] width 126 height 28
click at [486, 154] on input "5" at bounding box center [490, 158] width 9 height 9
radio input "true"
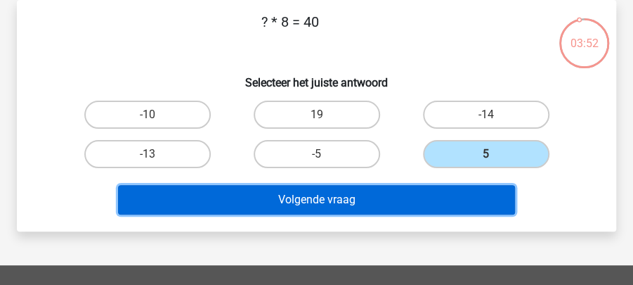
click at [429, 195] on button "Volgende vraag" at bounding box center [317, 200] width 398 height 30
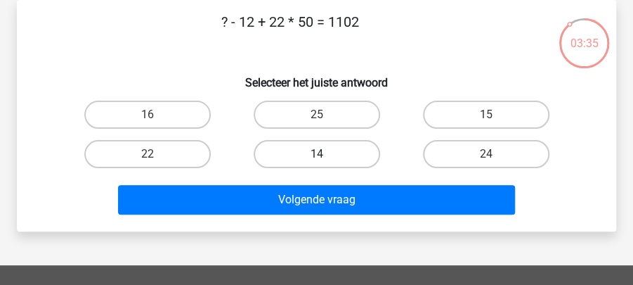
click at [307, 156] on label "14" at bounding box center [317, 154] width 126 height 28
click at [317, 156] on input "14" at bounding box center [321, 158] width 9 height 9
radio input "true"
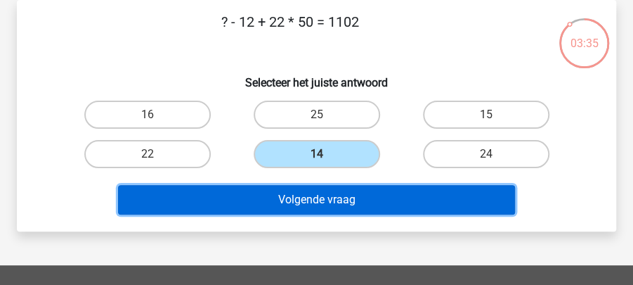
click at [329, 197] on button "Volgende vraag" at bounding box center [317, 200] width 398 height 30
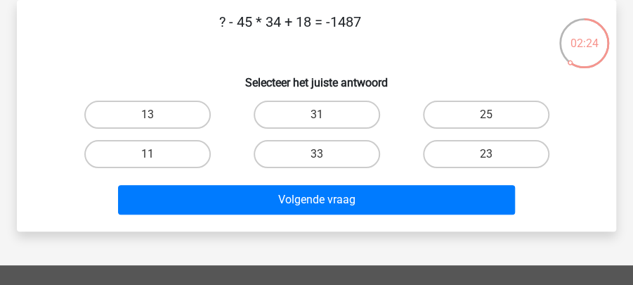
click at [318, 162] on input "33" at bounding box center [321, 158] width 9 height 9
radio input "true"
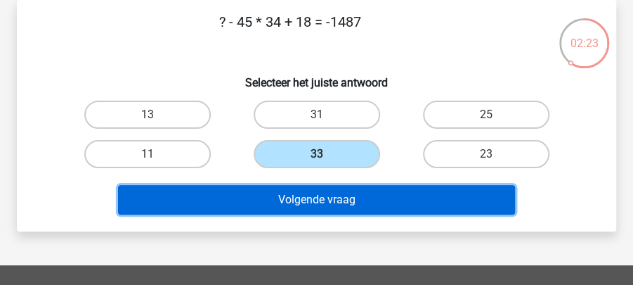
click at [332, 197] on button "Volgende vraag" at bounding box center [317, 200] width 398 height 30
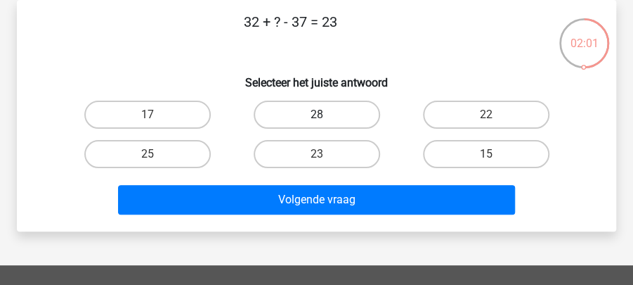
click at [344, 118] on label "28" at bounding box center [317, 114] width 126 height 28
click at [326, 118] on input "28" at bounding box center [321, 119] width 9 height 9
radio input "true"
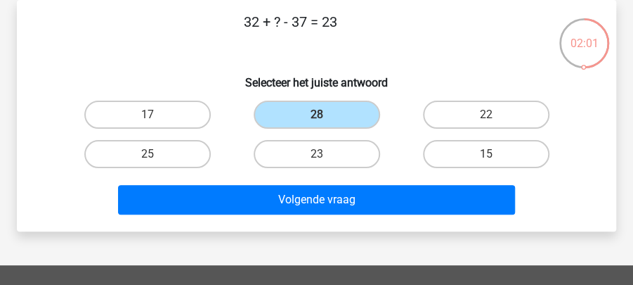
click at [362, 183] on div "Volgende vraag" at bounding box center [316, 197] width 554 height 46
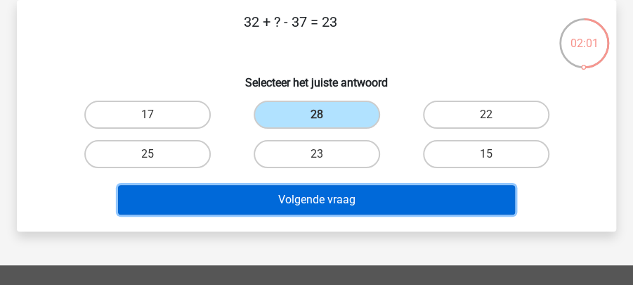
click at [363, 193] on button "Volgende vraag" at bounding box center [317, 200] width 398 height 30
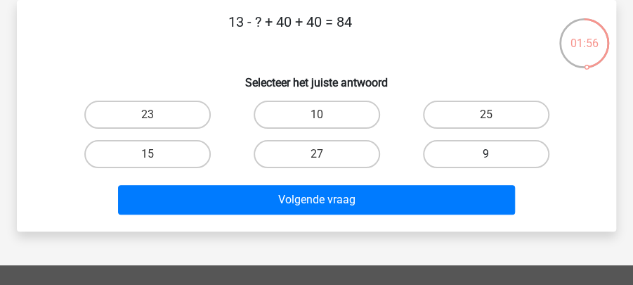
click at [471, 155] on label "9" at bounding box center [486, 154] width 126 height 28
click at [486, 155] on input "9" at bounding box center [490, 158] width 9 height 9
radio input "true"
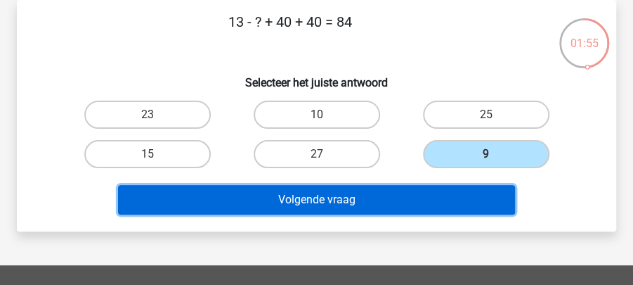
click at [382, 204] on button "Volgende vraag" at bounding box center [317, 200] width 398 height 30
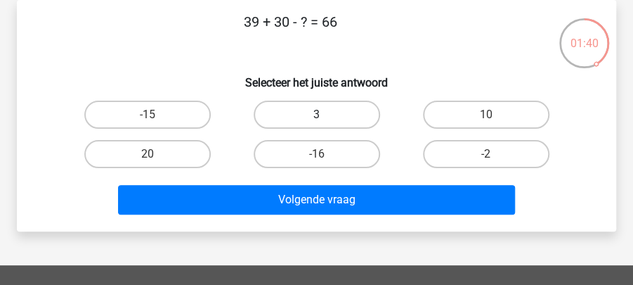
click at [318, 111] on label "3" at bounding box center [317, 114] width 126 height 28
click at [318, 115] on input "3" at bounding box center [321, 119] width 9 height 9
radio input "true"
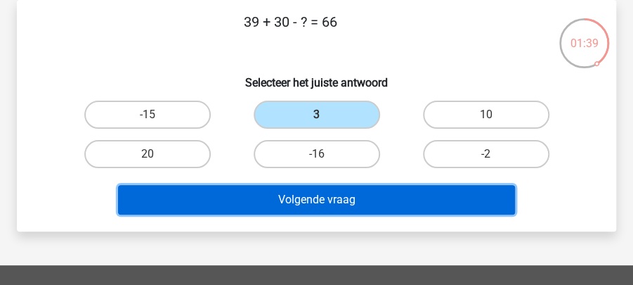
click at [350, 205] on button "Volgende vraag" at bounding box center [317, 200] width 398 height 30
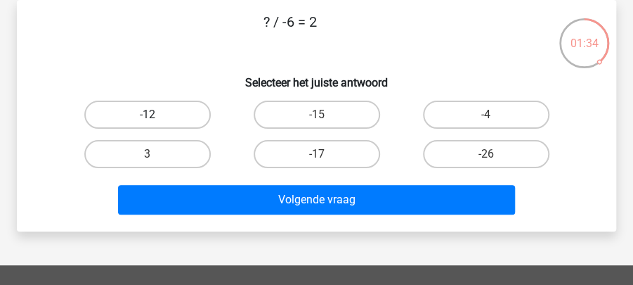
click at [173, 118] on label "-12" at bounding box center [147, 114] width 126 height 28
click at [157, 118] on input "-12" at bounding box center [152, 119] width 9 height 9
radio input "true"
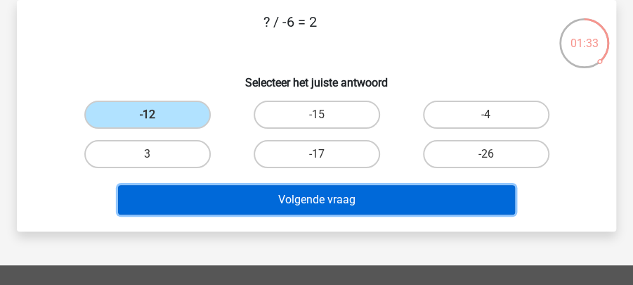
click at [284, 199] on button "Volgende vraag" at bounding box center [317, 200] width 398 height 30
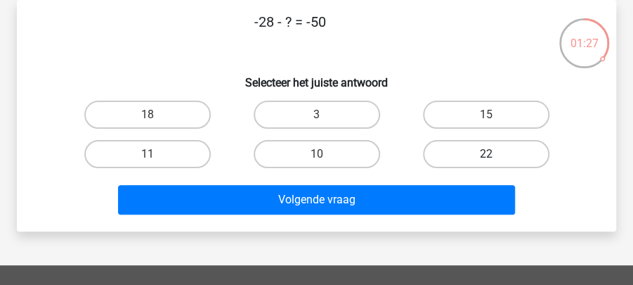
click at [467, 156] on label "22" at bounding box center [486, 154] width 126 height 28
click at [486, 156] on input "22" at bounding box center [490, 158] width 9 height 9
radio input "true"
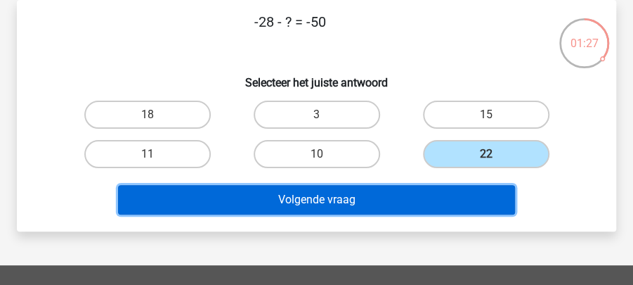
click at [447, 194] on button "Volgende vraag" at bounding box center [317, 200] width 398 height 30
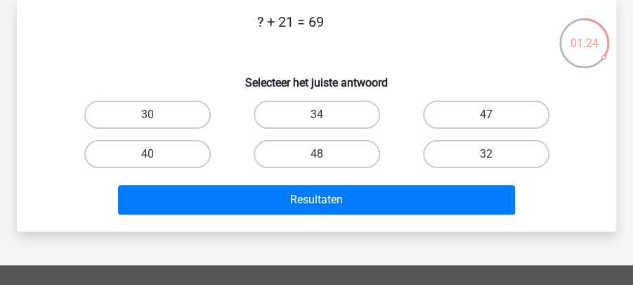
click at [318, 155] on input "48" at bounding box center [321, 158] width 9 height 9
radio input "true"
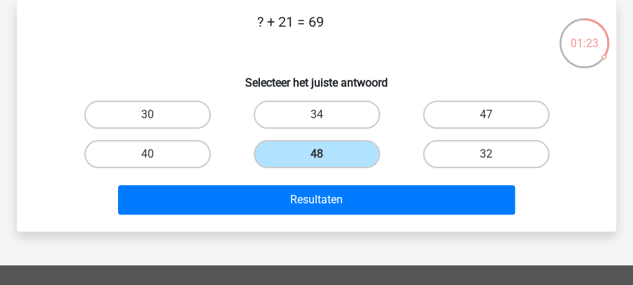
click at [321, 183] on div "Resultaten" at bounding box center [316, 197] width 554 height 46
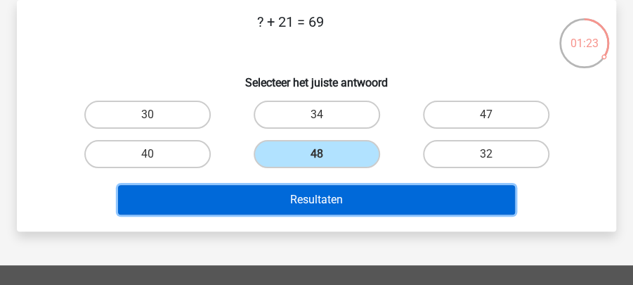
click at [323, 193] on button "Resultaten" at bounding box center [317, 200] width 398 height 30
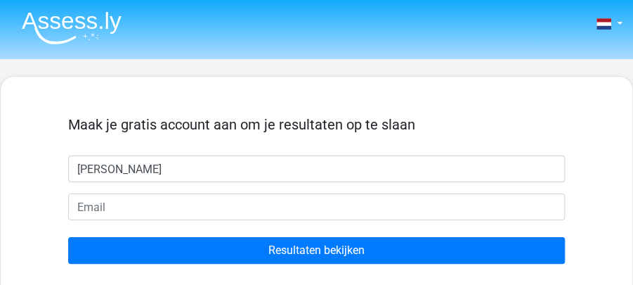
type input "[PERSON_NAME]"
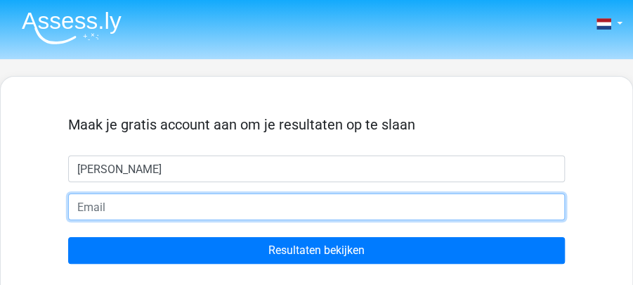
click at [323, 196] on input "email" at bounding box center [316, 206] width 497 height 27
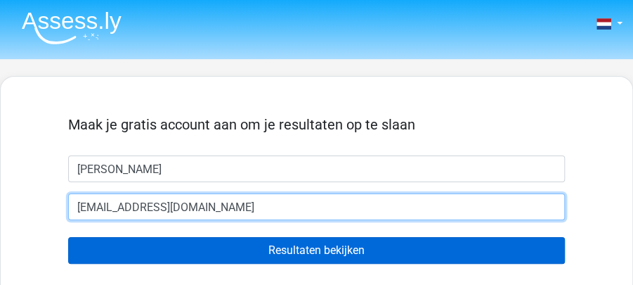
type input "[EMAIL_ADDRESS][DOMAIN_NAME]"
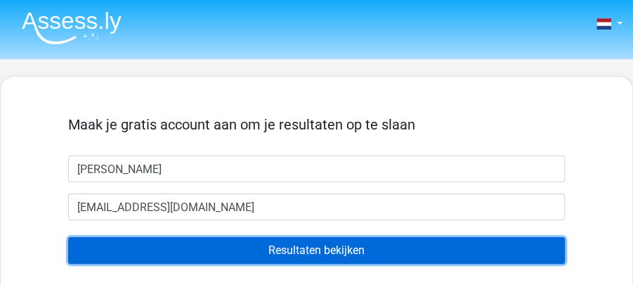
click at [341, 259] on input "Resultaten bekijken" at bounding box center [316, 250] width 497 height 27
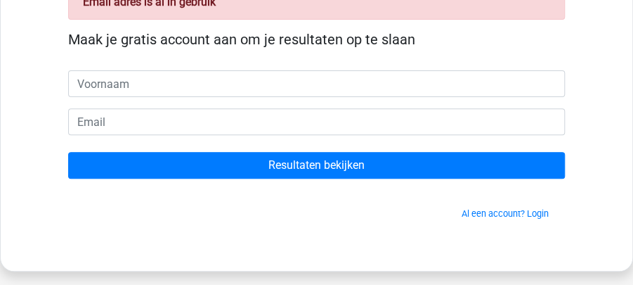
scroll to position [141, 0]
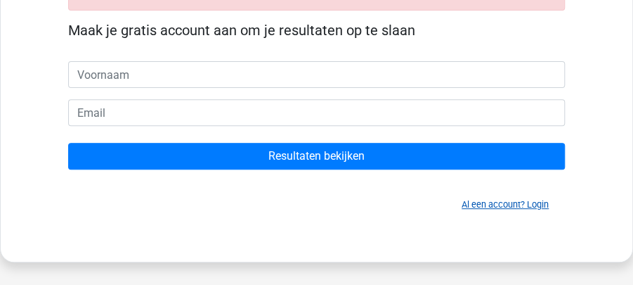
click at [540, 203] on link "Al een account? Login" at bounding box center [505, 204] width 87 height 11
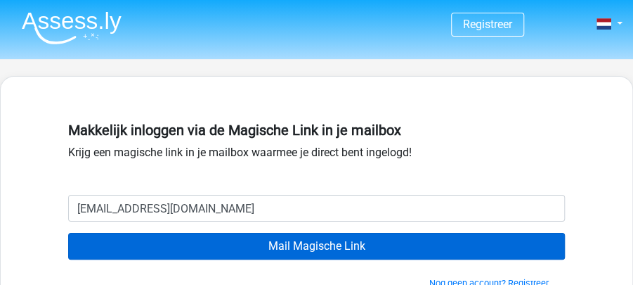
type input "dannyvanderpoel7@hotmail.com"
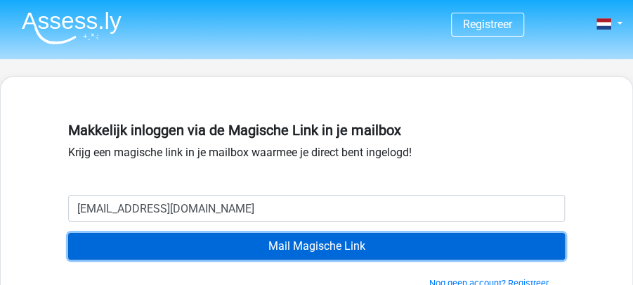
click at [270, 236] on input "Mail Magische Link" at bounding box center [316, 246] width 497 height 27
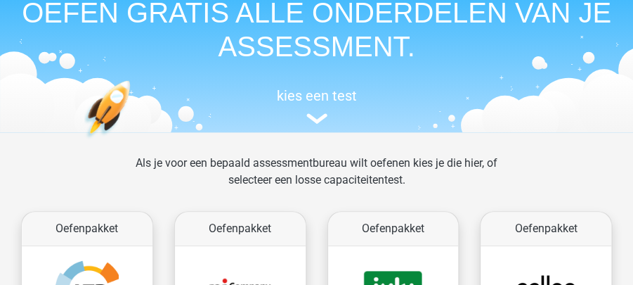
scroll to position [234, 0]
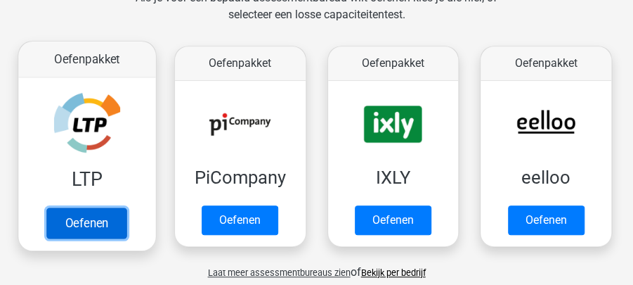
click at [98, 216] on link "Oefenen" at bounding box center [87, 223] width 80 height 31
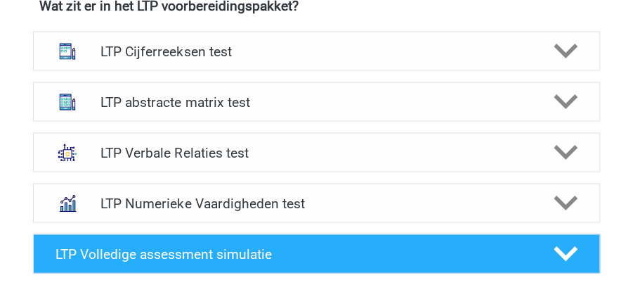
scroll to position [890, 0]
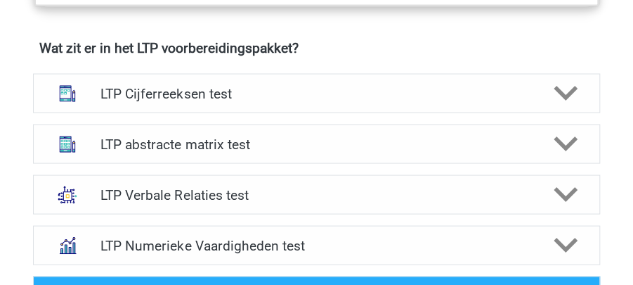
click at [395, 104] on div "LTP Cijferreeksen test" at bounding box center [316, 92] width 567 height 39
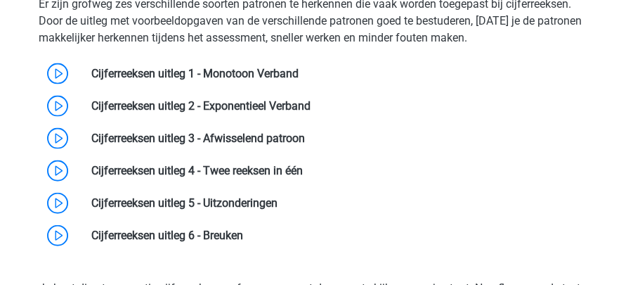
scroll to position [1030, 0]
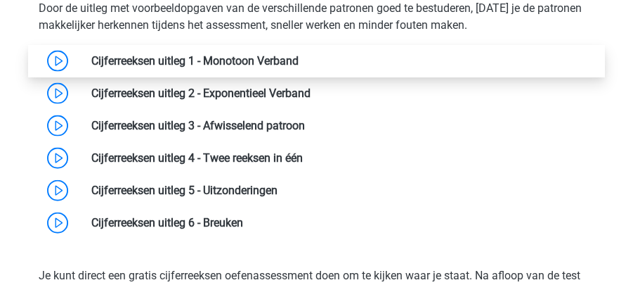
click at [299, 59] on link at bounding box center [299, 60] width 0 height 13
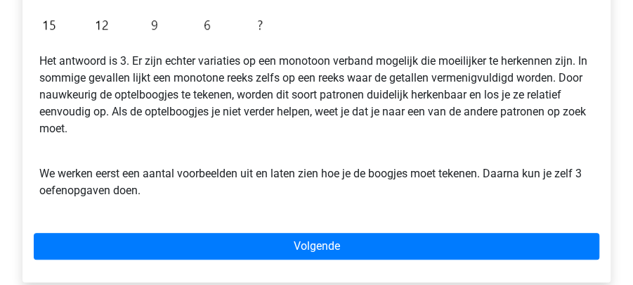
scroll to position [515, 0]
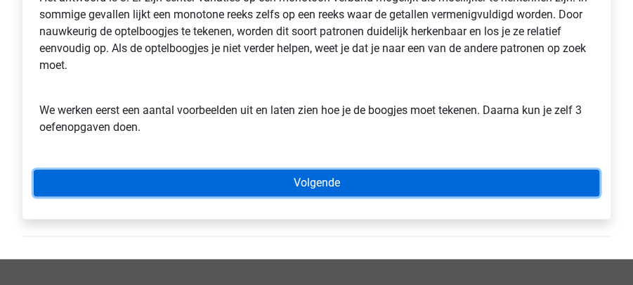
click at [298, 169] on link "Volgende" at bounding box center [317, 182] width 566 height 27
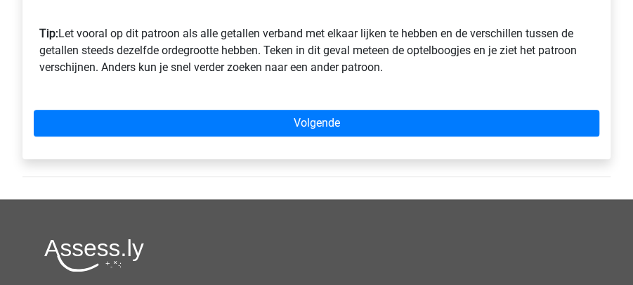
scroll to position [562, 0]
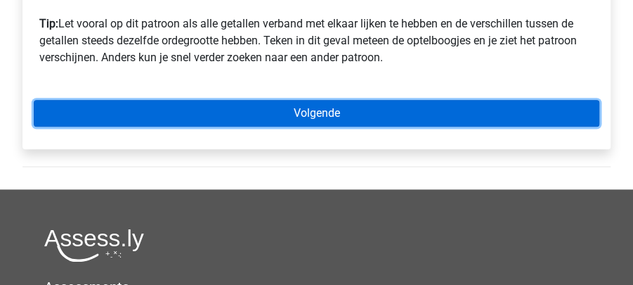
click at [241, 121] on link "Volgende" at bounding box center [317, 113] width 566 height 27
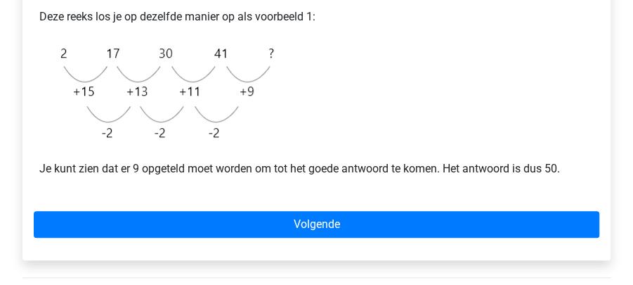
scroll to position [375, 0]
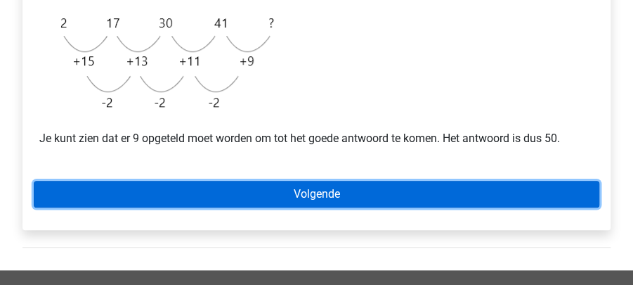
click at [287, 201] on link "Volgende" at bounding box center [317, 194] width 566 height 27
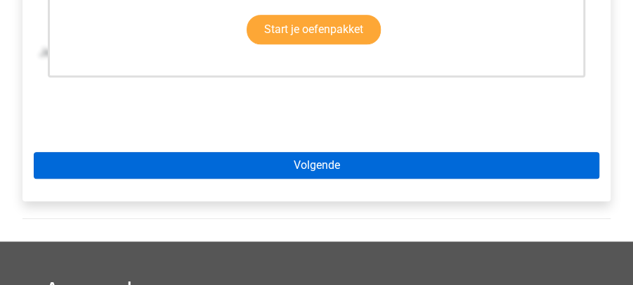
scroll to position [515, 0]
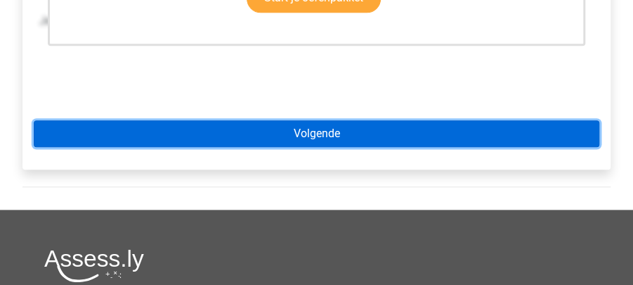
click at [275, 139] on link "Volgende" at bounding box center [317, 133] width 566 height 27
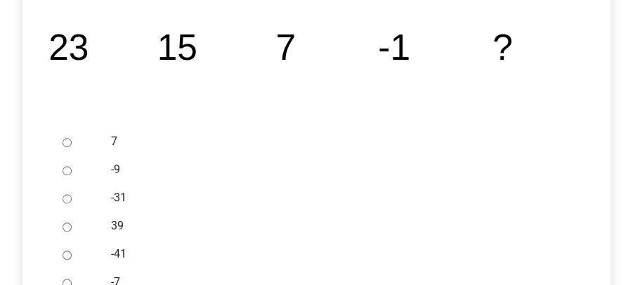
scroll to position [327, 0]
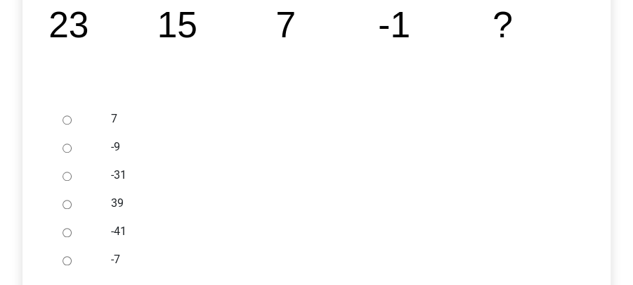
click at [70, 148] on input "-9" at bounding box center [67, 147] width 9 height 9
radio input "true"
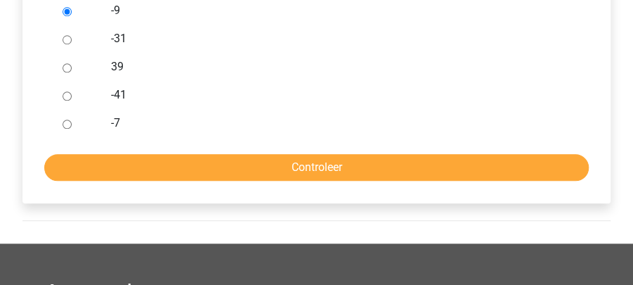
scroll to position [468, 0]
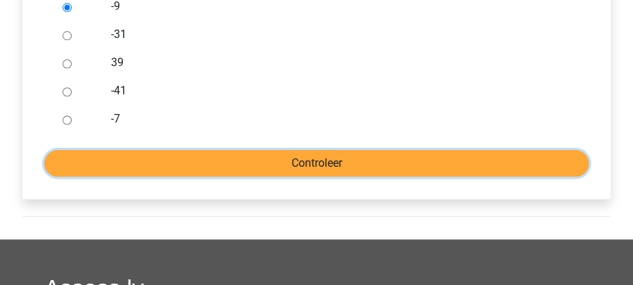
click at [197, 150] on input "Controleer" at bounding box center [316, 163] width 545 height 27
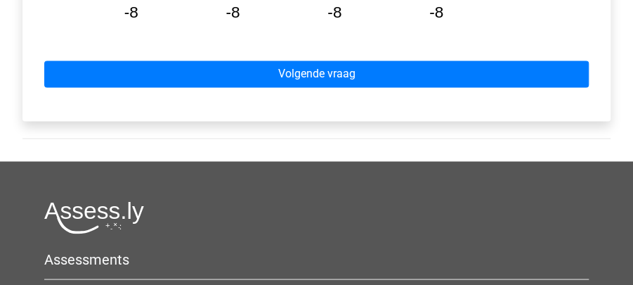
scroll to position [796, 0]
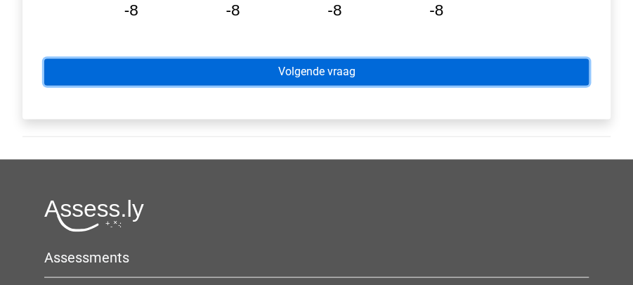
click at [252, 73] on link "Volgende vraag" at bounding box center [316, 71] width 545 height 27
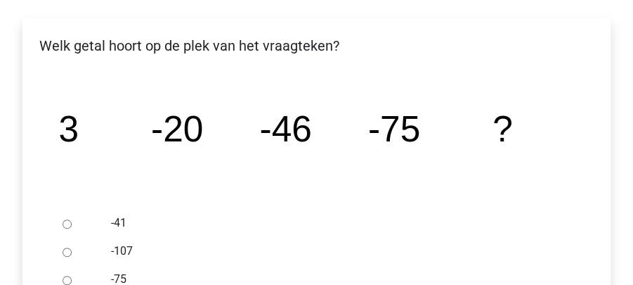
scroll to position [327, 0]
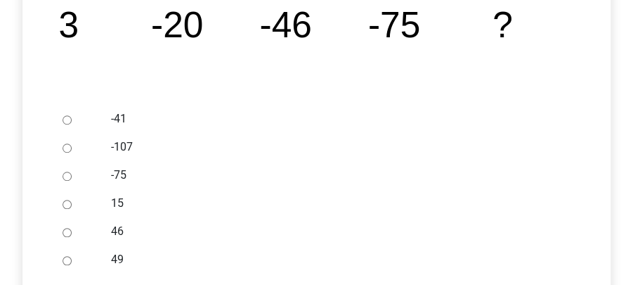
click at [68, 147] on input "-107" at bounding box center [67, 147] width 9 height 9
radio input "true"
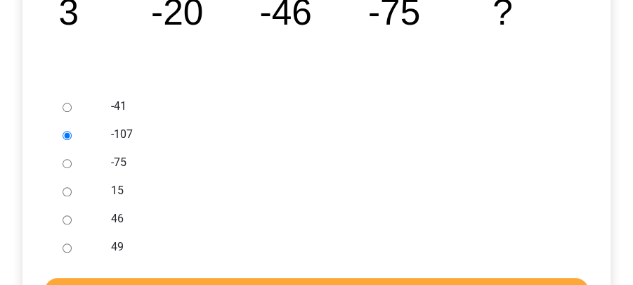
scroll to position [515, 0]
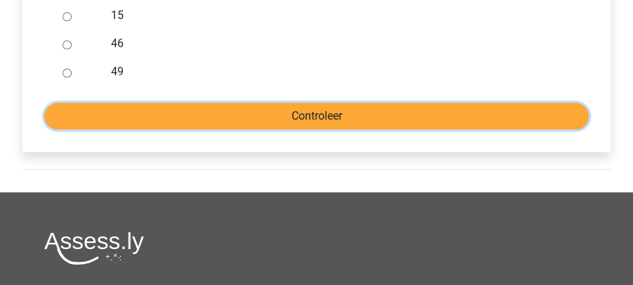
click at [181, 122] on input "Controleer" at bounding box center [316, 116] width 545 height 27
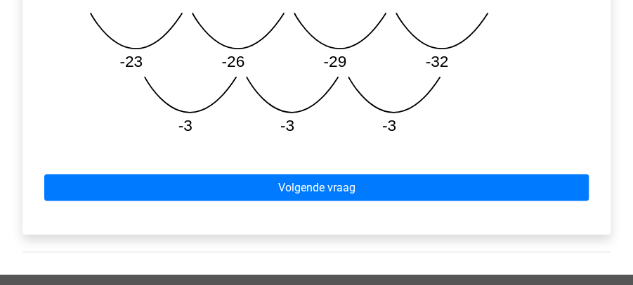
scroll to position [796, 0]
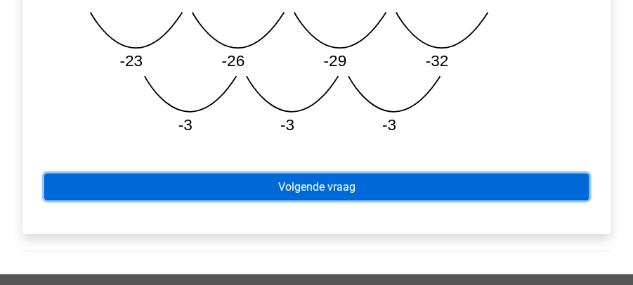
click at [249, 174] on link "Volgende vraag" at bounding box center [316, 186] width 545 height 27
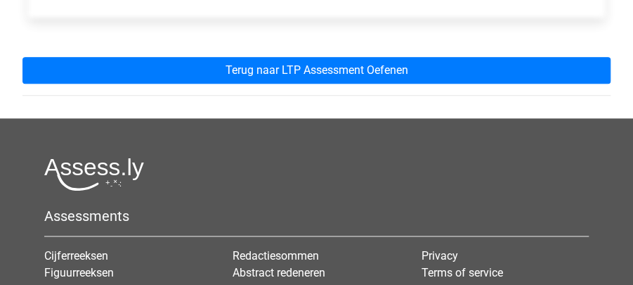
scroll to position [609, 0]
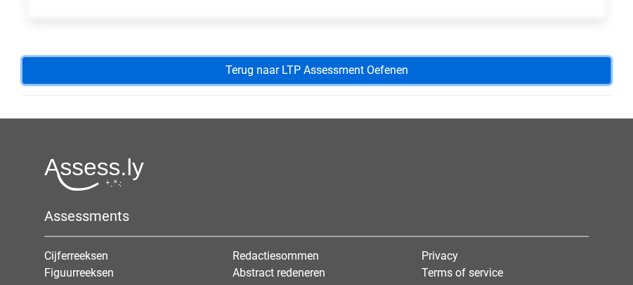
click at [263, 75] on link "Terug naar LTP Assessment Oefenen" at bounding box center [316, 70] width 588 height 27
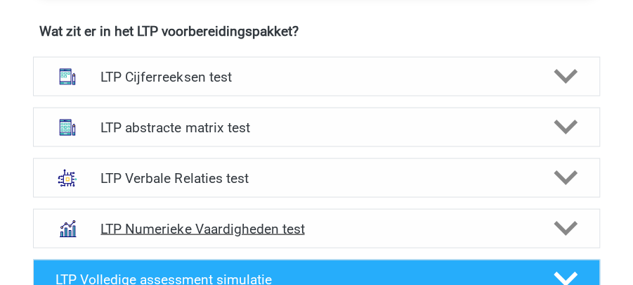
scroll to position [890, 0]
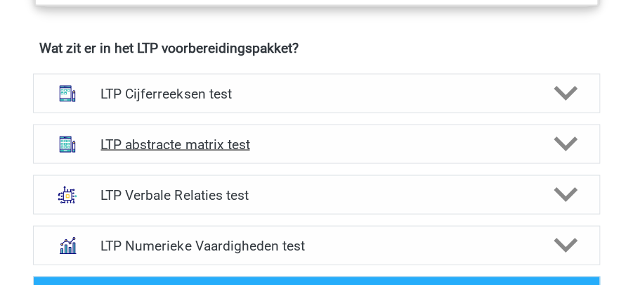
click at [222, 147] on h4 "LTP abstracte matrix test" at bounding box center [315, 144] width 431 height 16
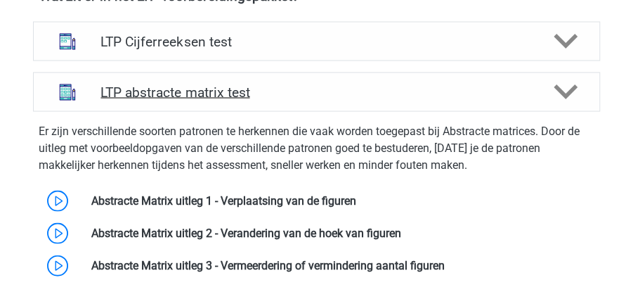
scroll to position [937, 0]
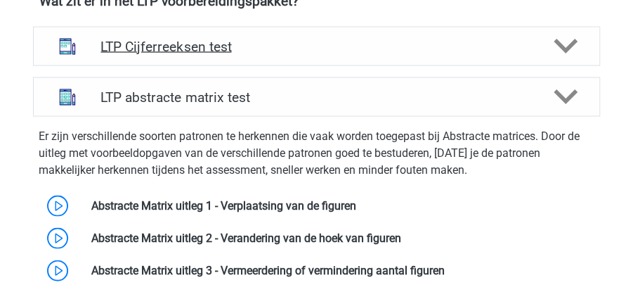
click at [183, 53] on div "LTP Cijferreeksen test" at bounding box center [316, 45] width 567 height 39
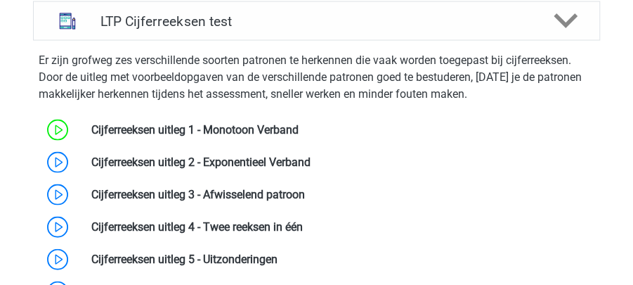
scroll to position [984, 0]
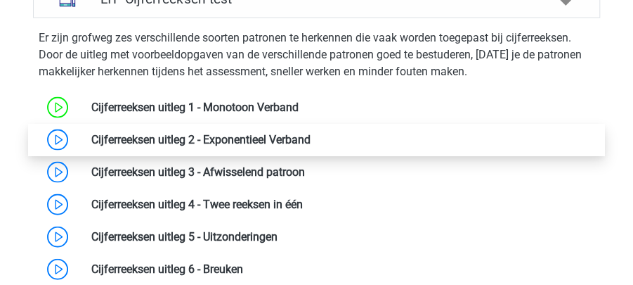
click at [311, 136] on link at bounding box center [311, 139] width 0 height 13
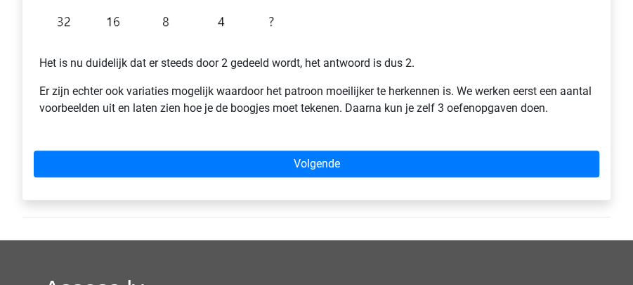
scroll to position [468, 0]
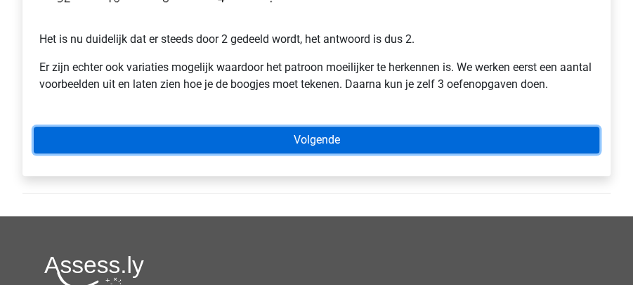
click at [287, 140] on link "Volgende" at bounding box center [317, 139] width 566 height 27
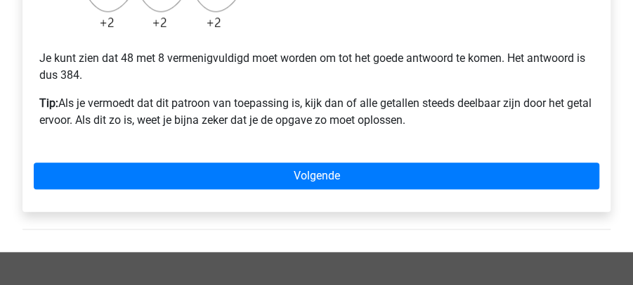
scroll to position [515, 0]
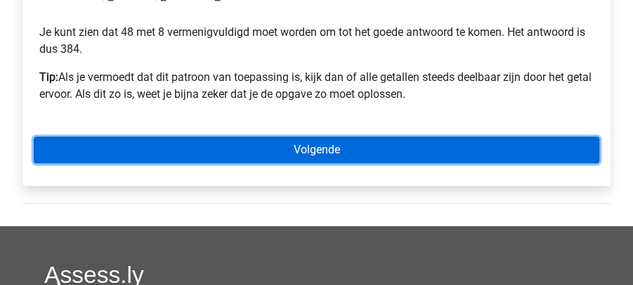
click at [273, 159] on link "Volgende" at bounding box center [317, 149] width 566 height 27
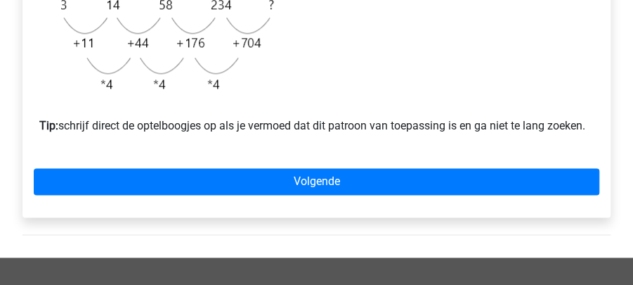
scroll to position [562, 0]
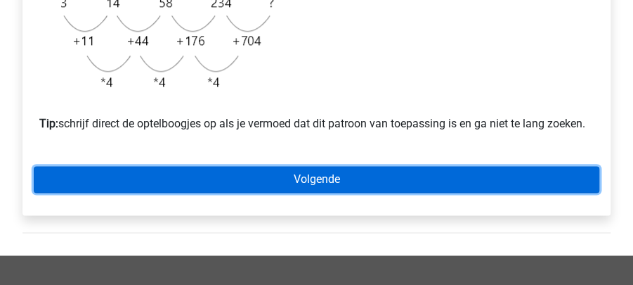
click at [233, 187] on link "Volgende" at bounding box center [317, 179] width 566 height 27
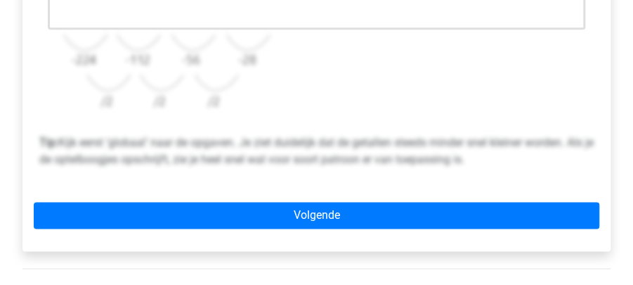
scroll to position [562, 0]
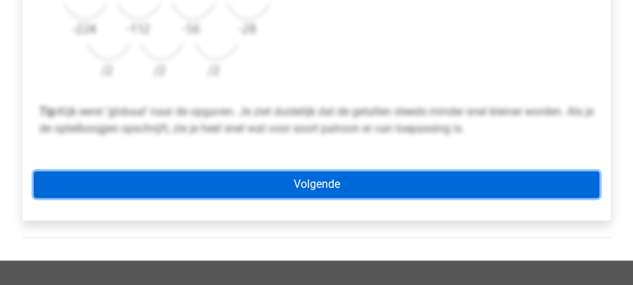
click at [246, 191] on link "Volgende" at bounding box center [317, 184] width 566 height 27
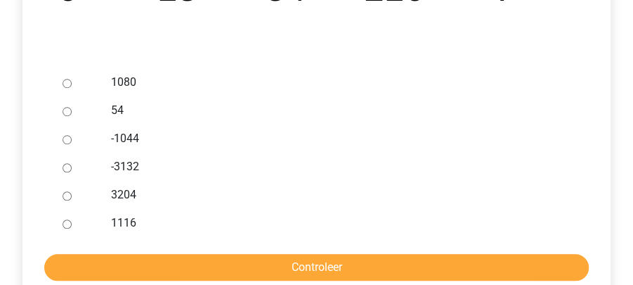
scroll to position [375, 0]
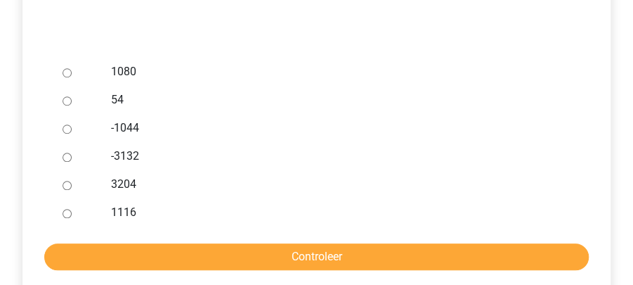
click at [63, 74] on input "1080" at bounding box center [67, 72] width 9 height 9
radio input "true"
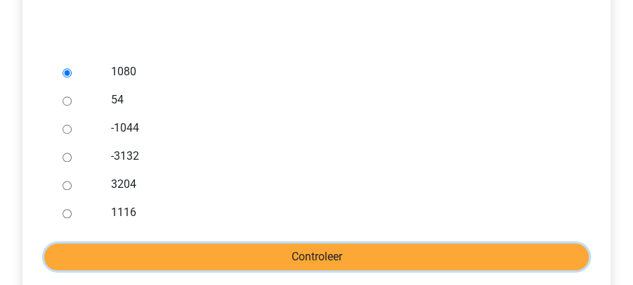
click at [252, 249] on input "Controleer" at bounding box center [316, 256] width 545 height 27
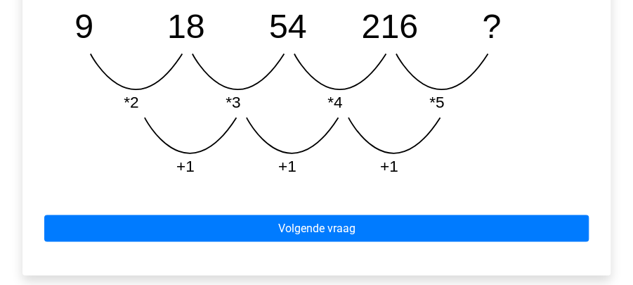
scroll to position [843, 0]
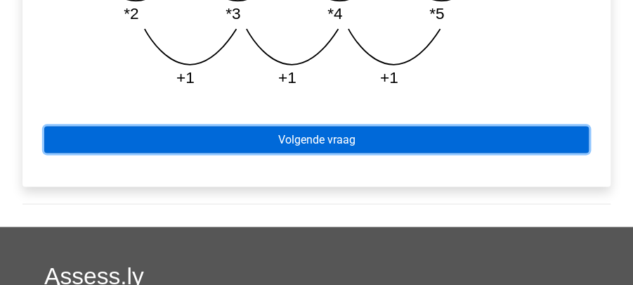
click at [221, 150] on link "Volgende vraag" at bounding box center [316, 139] width 545 height 27
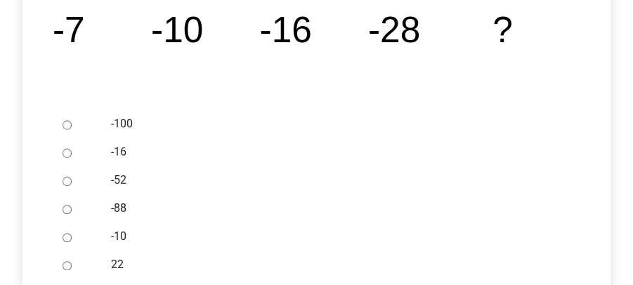
scroll to position [327, 0]
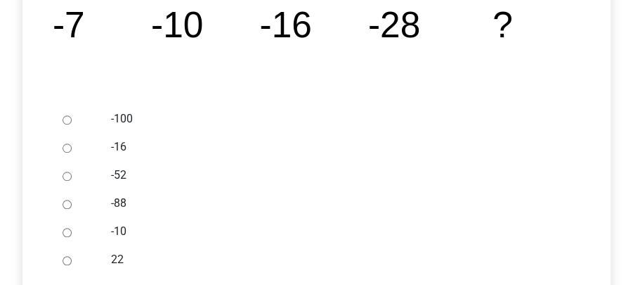
drag, startPoint x: 72, startPoint y: 174, endPoint x: 84, endPoint y: 176, distance: 12.1
click at [73, 174] on div at bounding box center [79, 175] width 44 height 28
click at [67, 176] on input "-52" at bounding box center [67, 175] width 9 height 9
radio input "true"
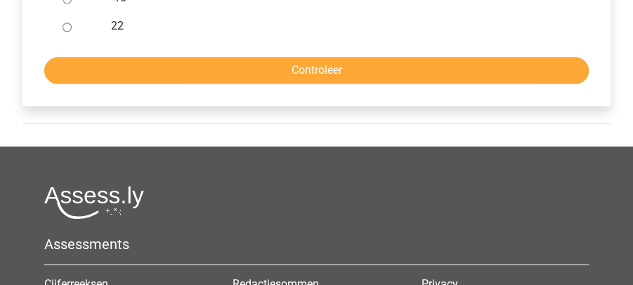
scroll to position [562, 0]
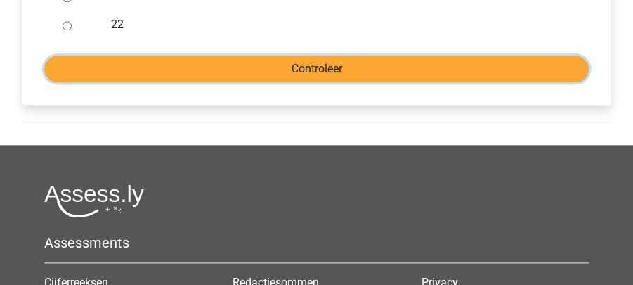
click at [223, 66] on input "Controleer" at bounding box center [316, 69] width 545 height 27
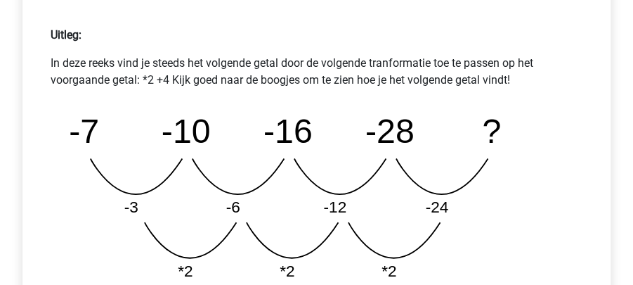
scroll to position [796, 0]
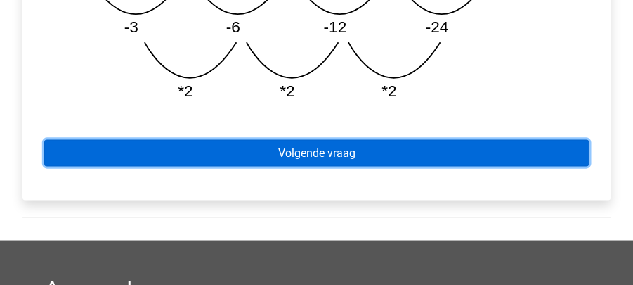
click at [225, 141] on link "Volgende vraag" at bounding box center [316, 152] width 545 height 27
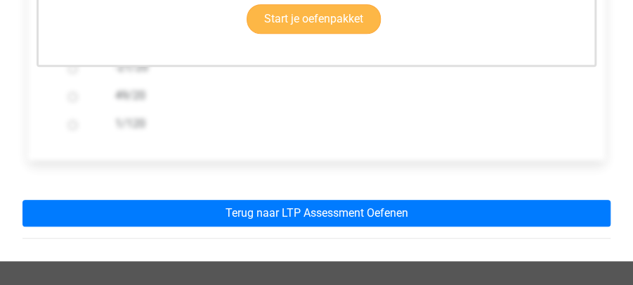
scroll to position [468, 0]
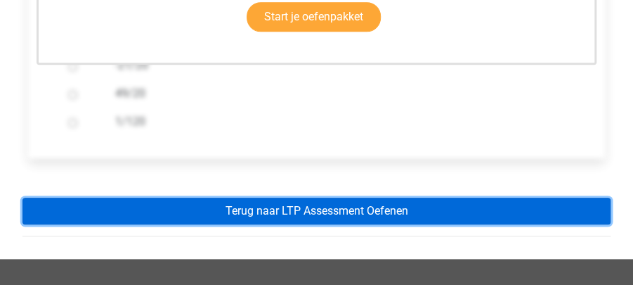
click at [226, 201] on link "Terug naar LTP Assessment Oefenen" at bounding box center [316, 210] width 588 height 27
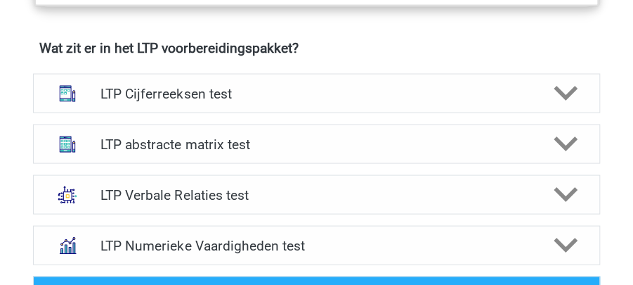
scroll to position [937, 0]
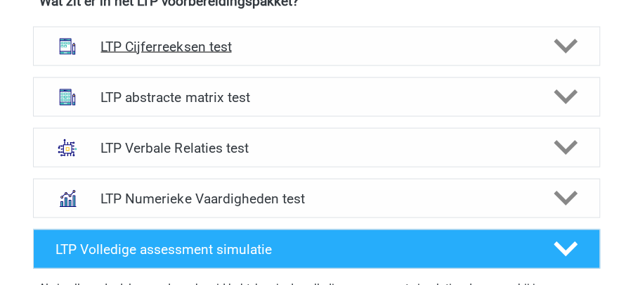
click at [183, 48] on h4 "LTP Cijferreeksen test" at bounding box center [315, 46] width 431 height 16
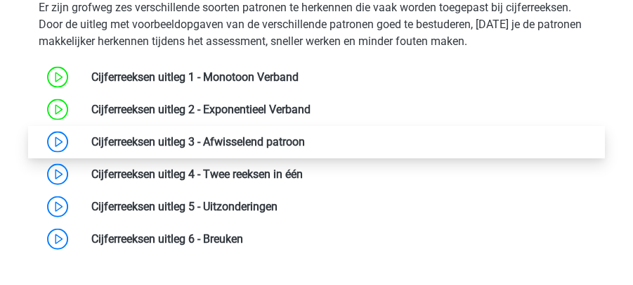
scroll to position [1030, 0]
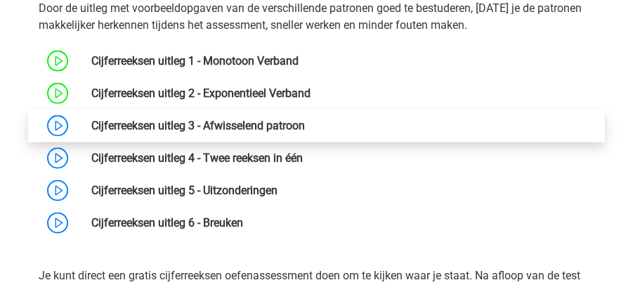
click at [305, 125] on link at bounding box center [305, 125] width 0 height 13
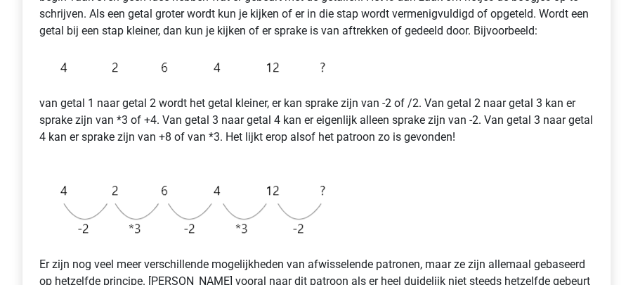
scroll to position [468, 0]
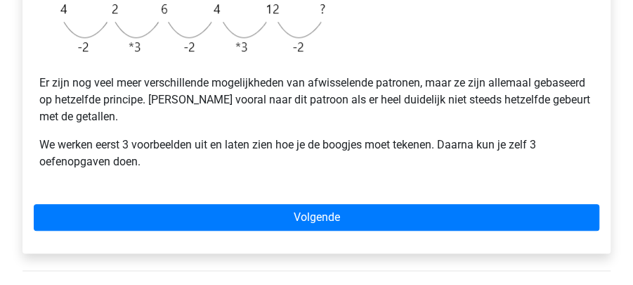
click at [176, 230] on div "Bij een afwisselend patroon, worden verschillende patronen afgewisseld. Bij dit…" at bounding box center [316, 13] width 588 height 479
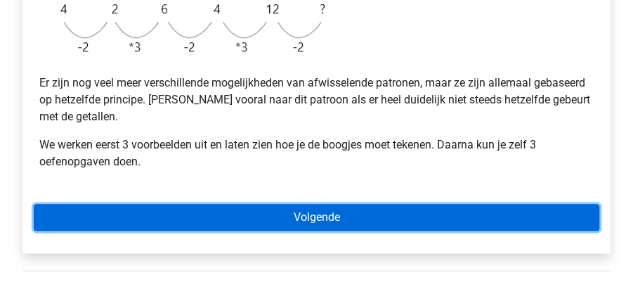
click at [176, 214] on link "Volgende" at bounding box center [317, 217] width 566 height 27
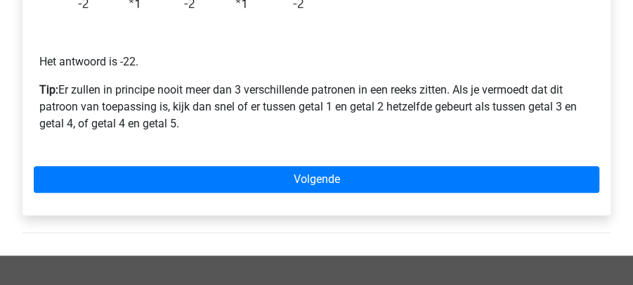
scroll to position [468, 0]
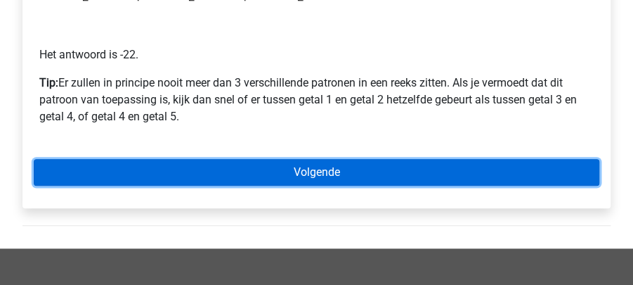
click at [163, 174] on link "Volgende" at bounding box center [317, 172] width 566 height 27
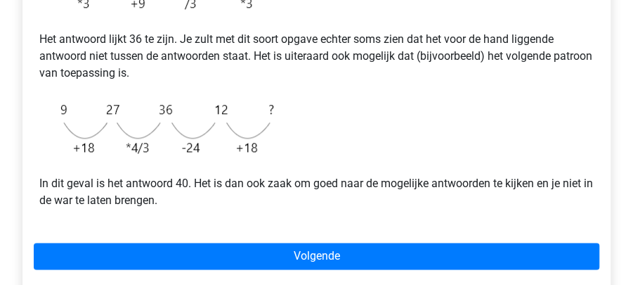
scroll to position [562, 0]
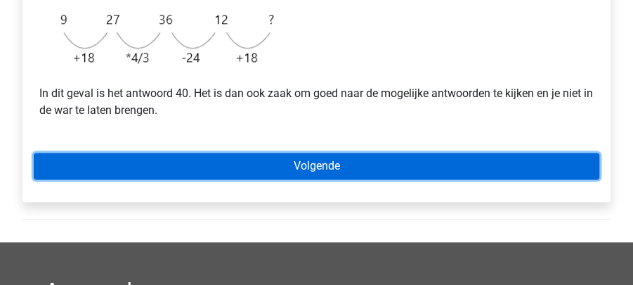
click at [167, 159] on link "Volgende" at bounding box center [317, 165] width 566 height 27
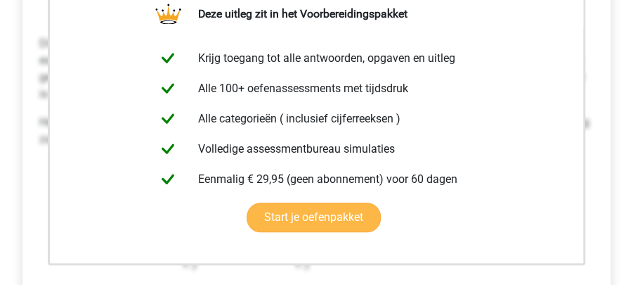
scroll to position [422, 0]
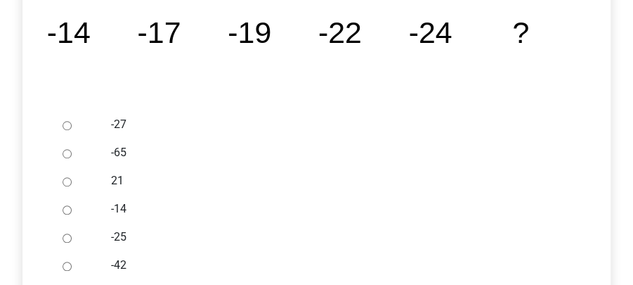
scroll to position [327, 0]
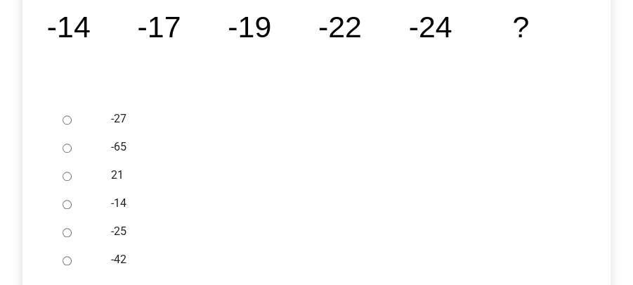
drag, startPoint x: 67, startPoint y: 120, endPoint x: 82, endPoint y: 128, distance: 16.0
click at [67, 119] on input "-27" at bounding box center [67, 119] width 9 height 9
radio input "true"
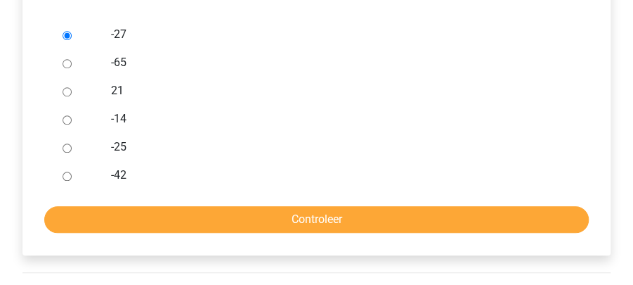
scroll to position [515, 0]
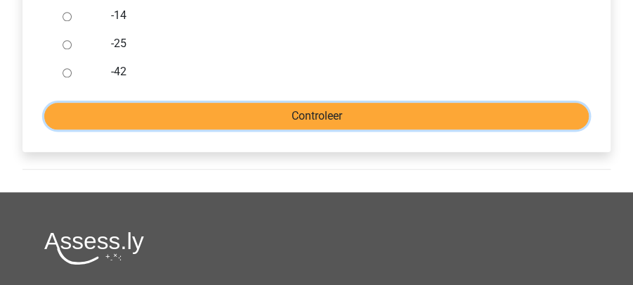
click at [205, 120] on input "Controleer" at bounding box center [316, 116] width 545 height 27
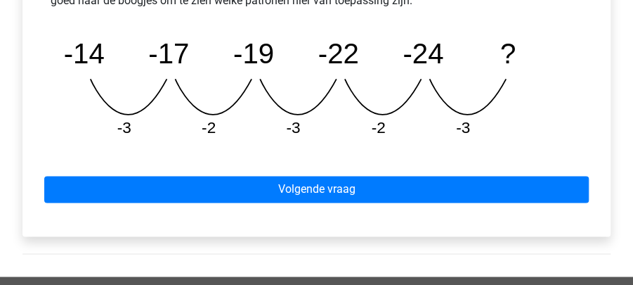
scroll to position [843, 0]
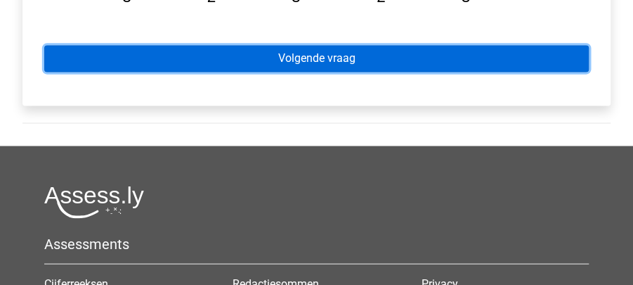
click at [197, 48] on link "Volgende vraag" at bounding box center [316, 58] width 545 height 27
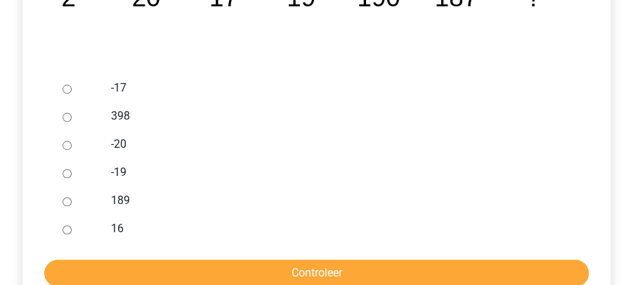
scroll to position [375, 0]
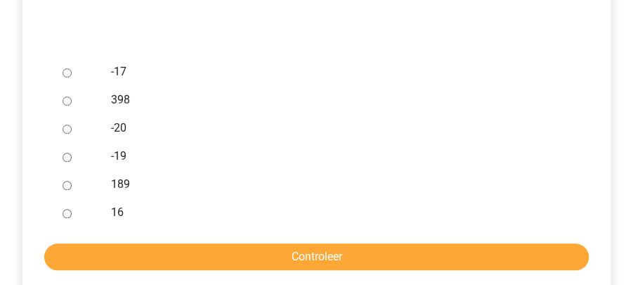
click at [66, 183] on input "189" at bounding box center [67, 185] width 9 height 9
radio input "true"
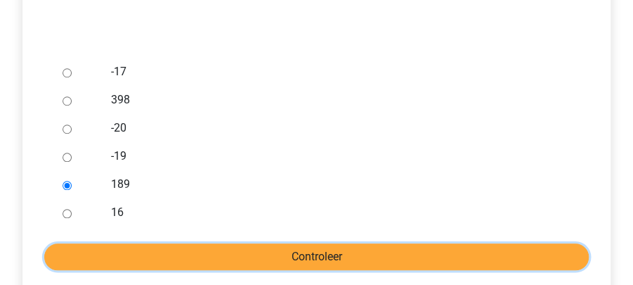
click at [145, 263] on input "Controleer" at bounding box center [316, 256] width 545 height 27
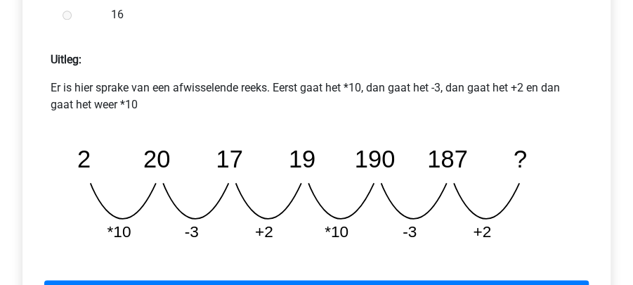
scroll to position [656, 0]
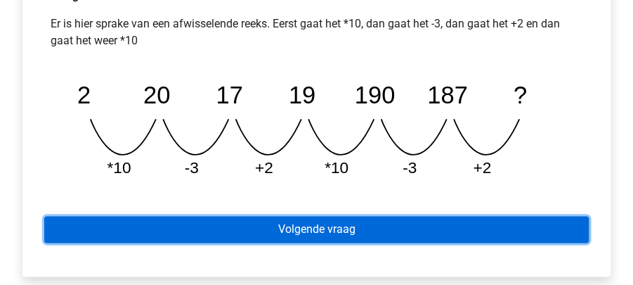
click at [230, 227] on link "Volgende vraag" at bounding box center [316, 229] width 545 height 27
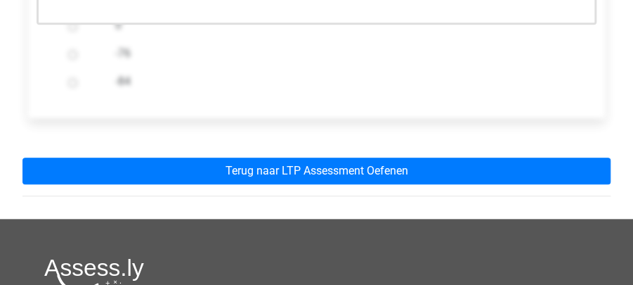
scroll to position [515, 0]
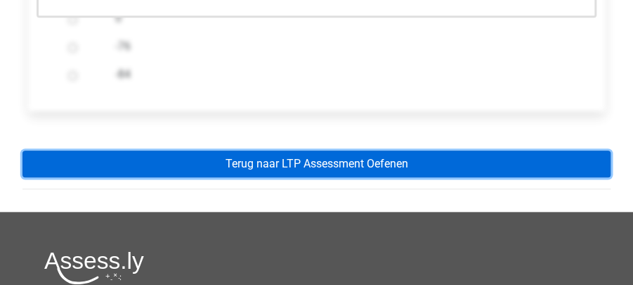
click at [230, 160] on link "Terug naar LTP Assessment Oefenen" at bounding box center [316, 163] width 588 height 27
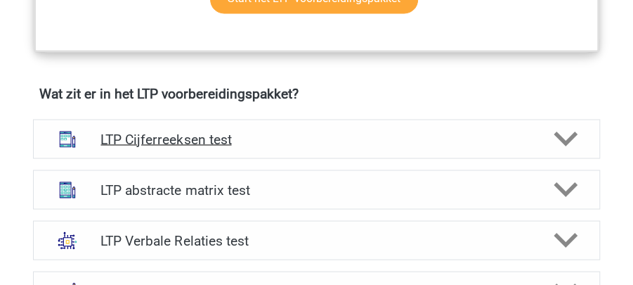
scroll to position [843, 0]
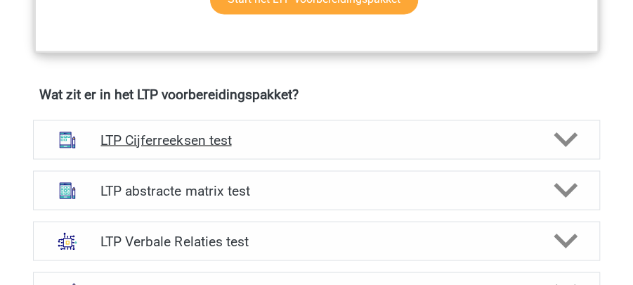
click at [191, 131] on h4 "LTP Cijferreeksen test" at bounding box center [315, 139] width 431 height 16
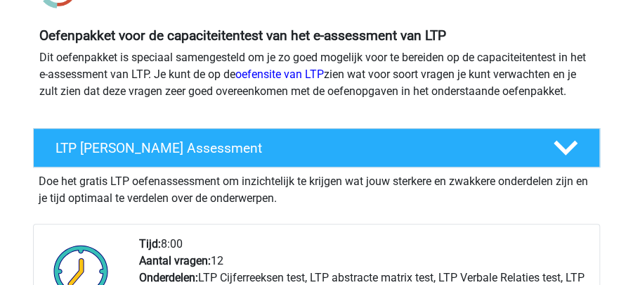
scroll to position [0, 0]
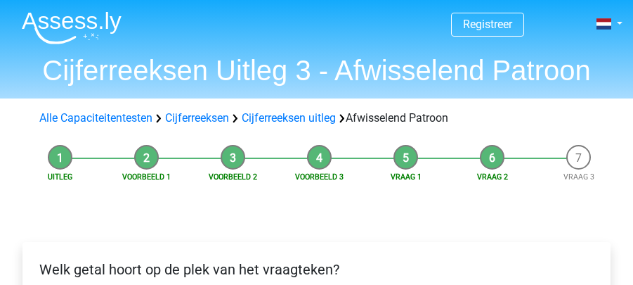
scroll to position [375, 0]
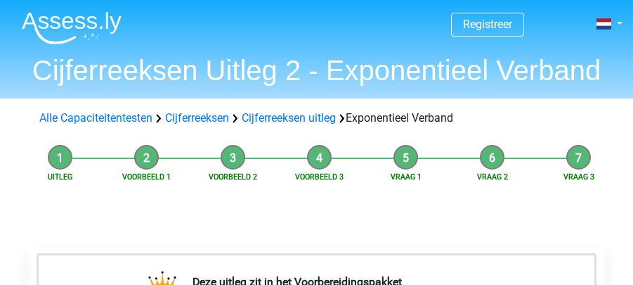
scroll to position [468, 0]
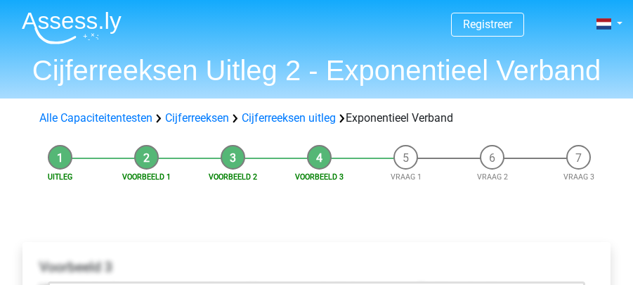
scroll to position [562, 0]
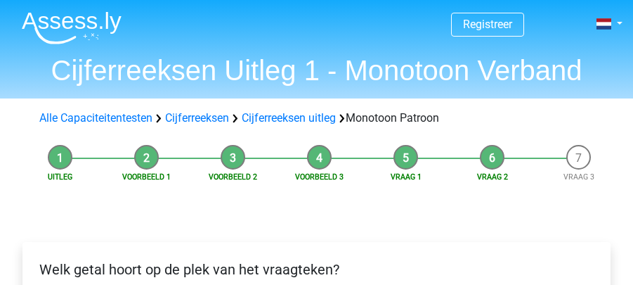
scroll to position [515, 0]
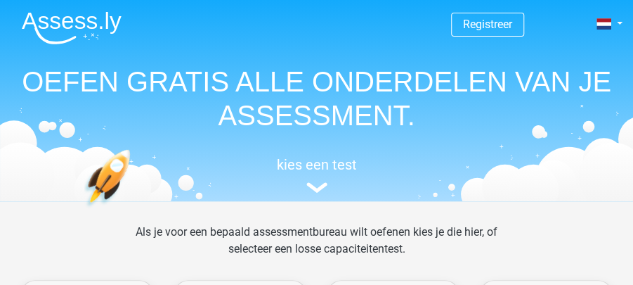
click at [360, 63] on div "Registreer Nederlands English" at bounding box center [316, 98] width 633 height 193
drag, startPoint x: 249, startPoint y: 1, endPoint x: 266, endPoint y: 29, distance: 32.2
click at [266, 29] on nav "Registreer Nederlands English" at bounding box center [317, 25] width 612 height 46
click at [96, 19] on img at bounding box center [72, 27] width 100 height 33
click at [621, 22] on link at bounding box center [609, 23] width 28 height 17
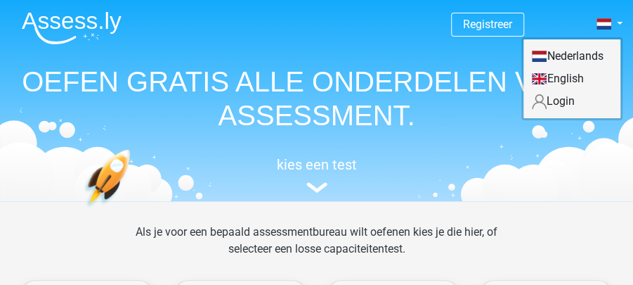
click at [561, 100] on link "Login" at bounding box center [572, 101] width 97 height 22
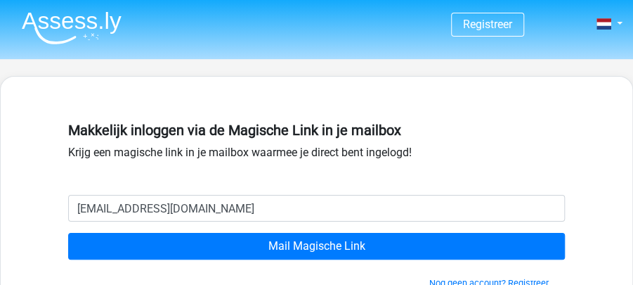
type input "[EMAIL_ADDRESS][DOMAIN_NAME]"
click at [68, 233] on input "Mail Magische Link" at bounding box center [316, 246] width 497 height 27
